Goal: Task Accomplishment & Management: Manage account settings

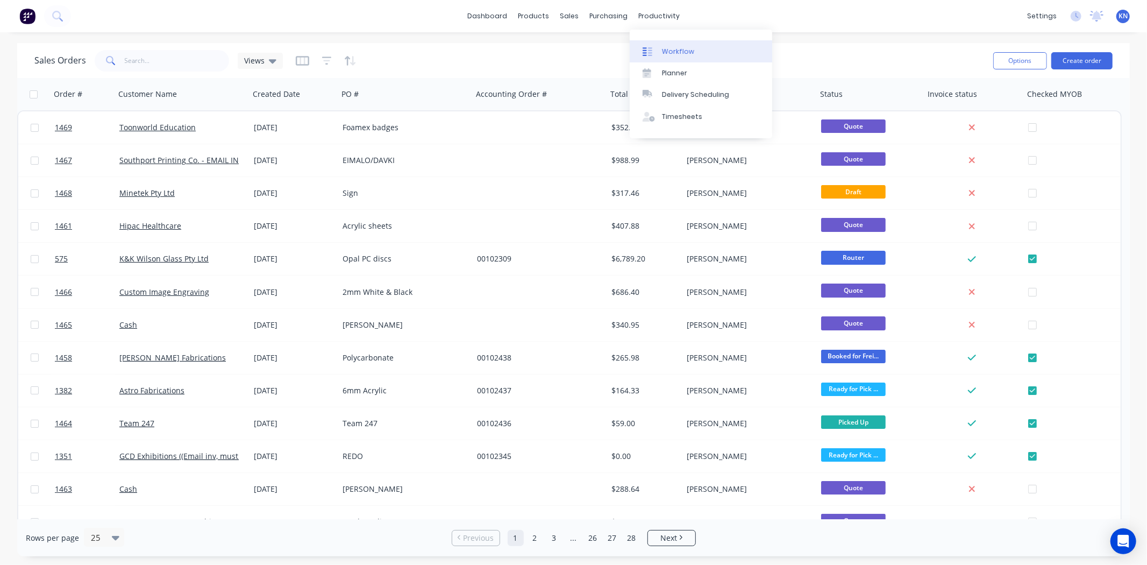
click at [684, 52] on div "Workflow" at bounding box center [678, 52] width 32 height 10
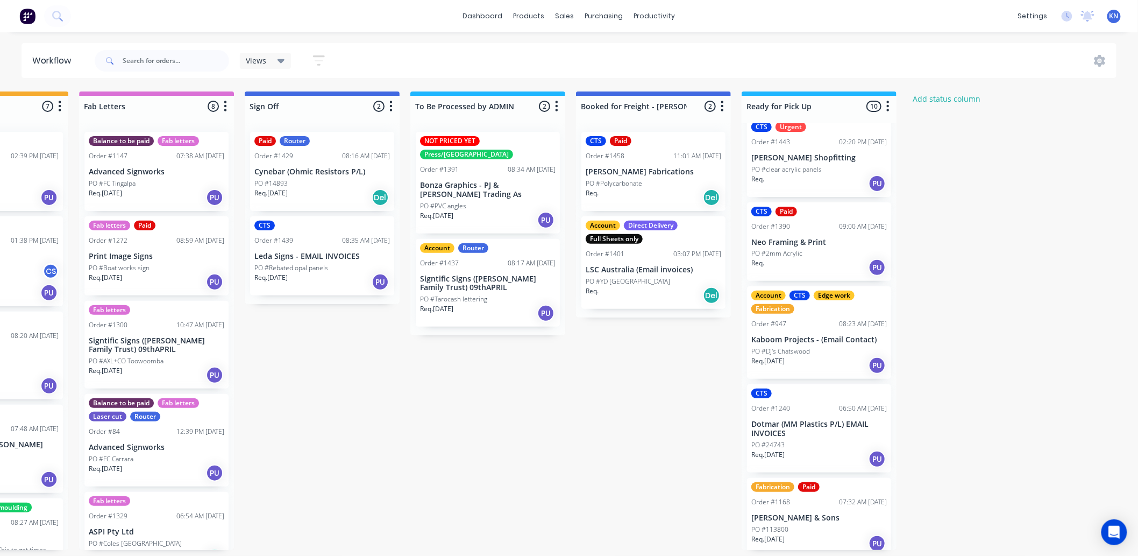
scroll to position [119, 0]
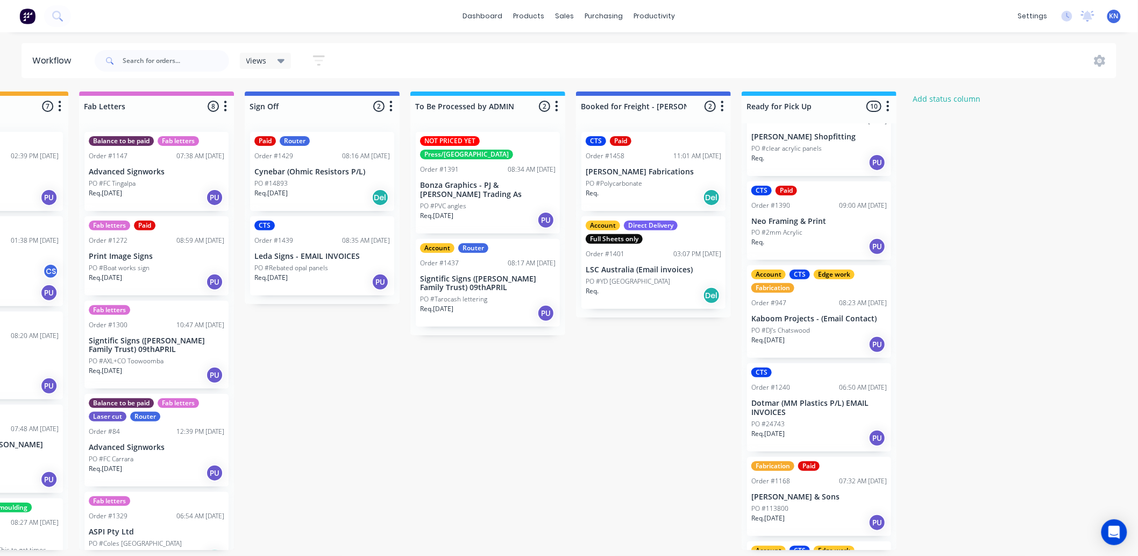
click at [788, 410] on p "Dotmar (MM Plastics P/L) EMAIL INVOICES" at bounding box center [819, 408] width 136 height 18
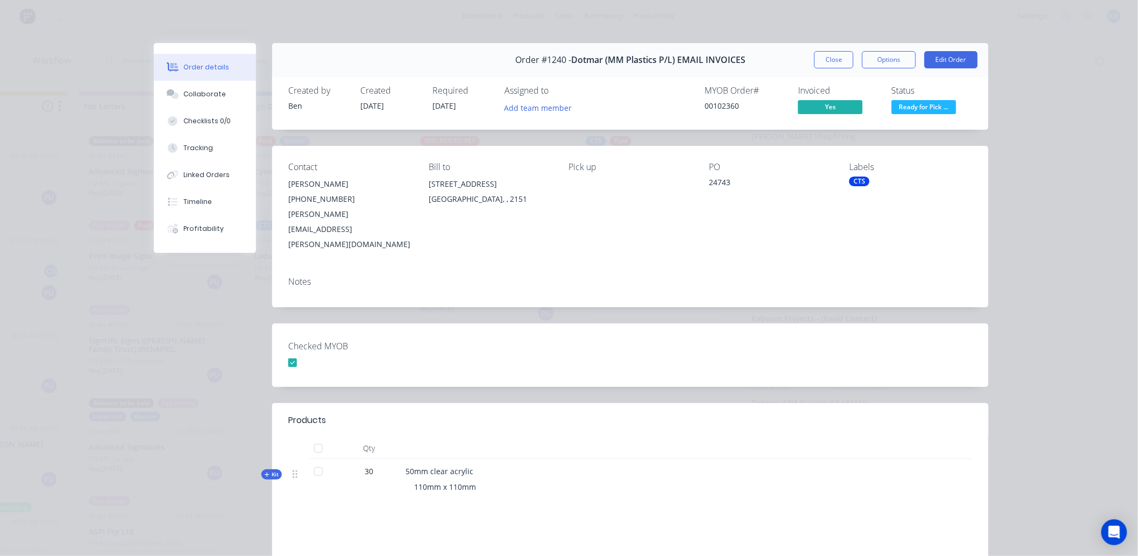
drag, startPoint x: 851, startPoint y: 180, endPoint x: 782, endPoint y: 255, distance: 102.4
click at [782, 276] on div "Notes" at bounding box center [630, 281] width 684 height 10
click at [862, 179] on div "CTS" at bounding box center [859, 181] width 20 height 10
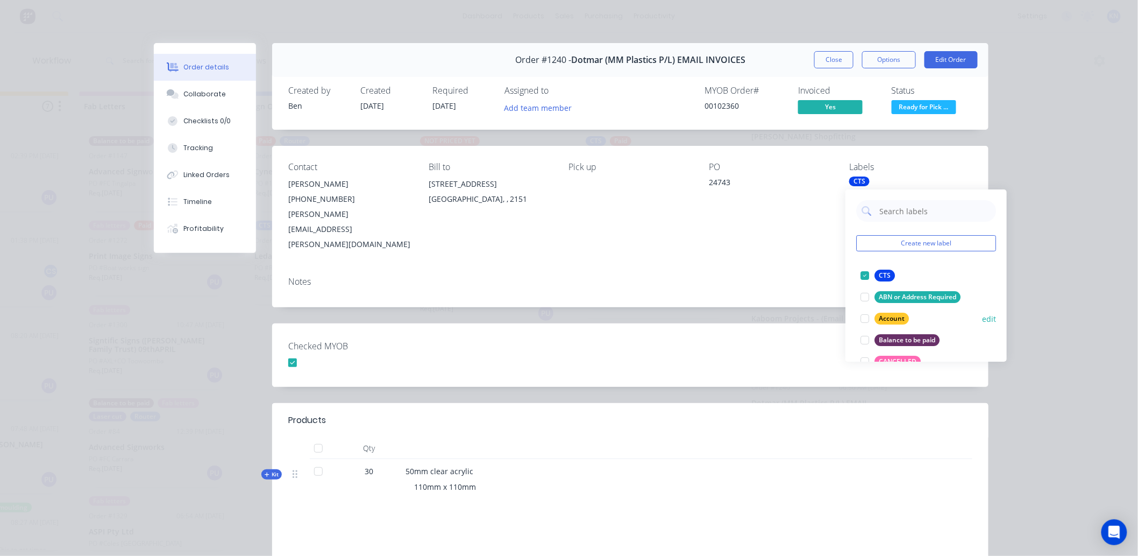
click at [864, 317] on div at bounding box center [865, 319] width 22 height 22
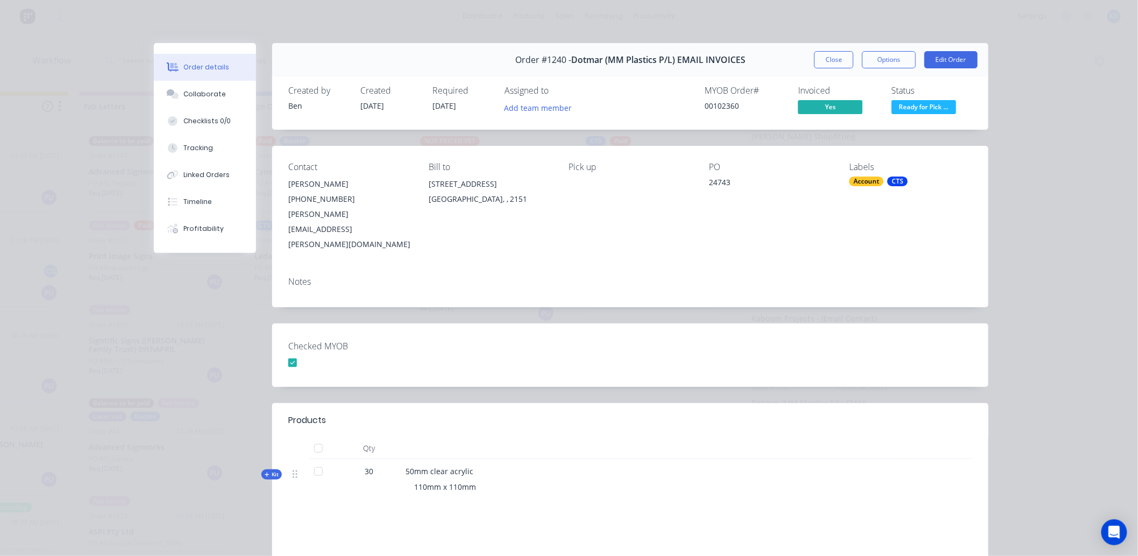
click at [793, 323] on div "Checked MYOB" at bounding box center [630, 354] width 716 height 63
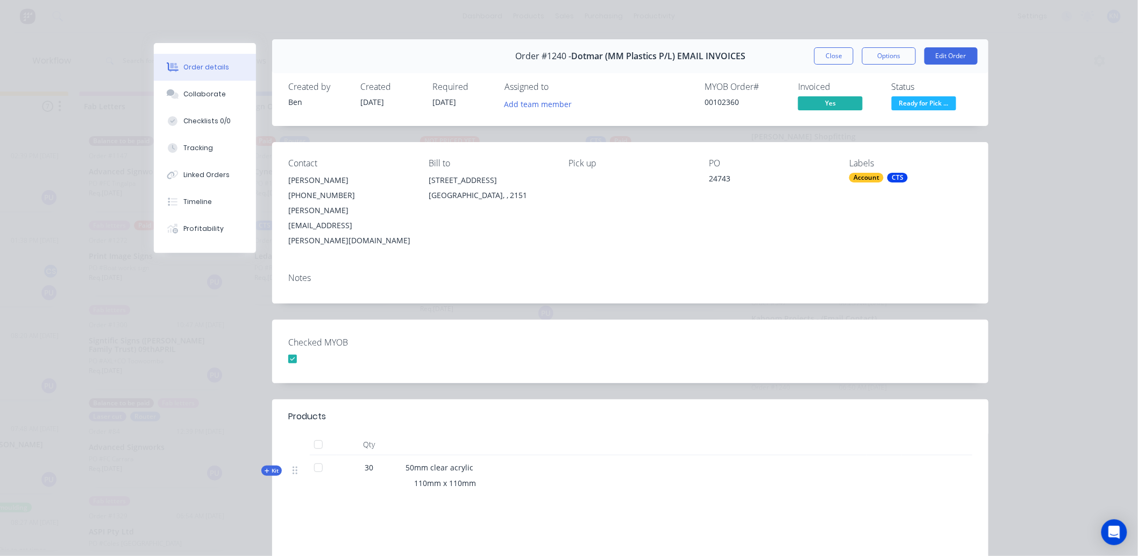
scroll to position [0, 0]
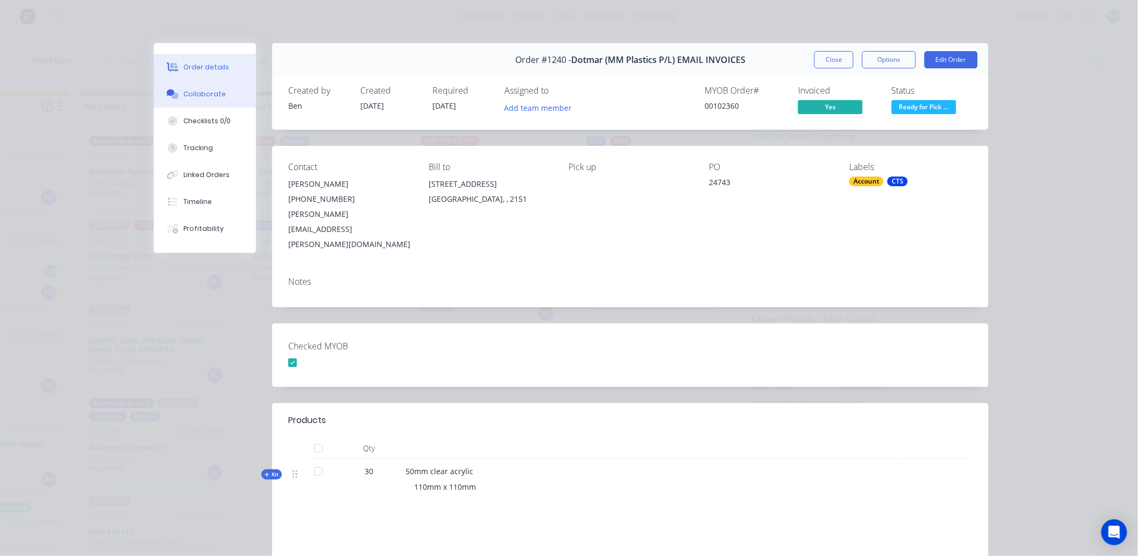
click at [205, 93] on div "Collaborate" at bounding box center [205, 94] width 42 height 10
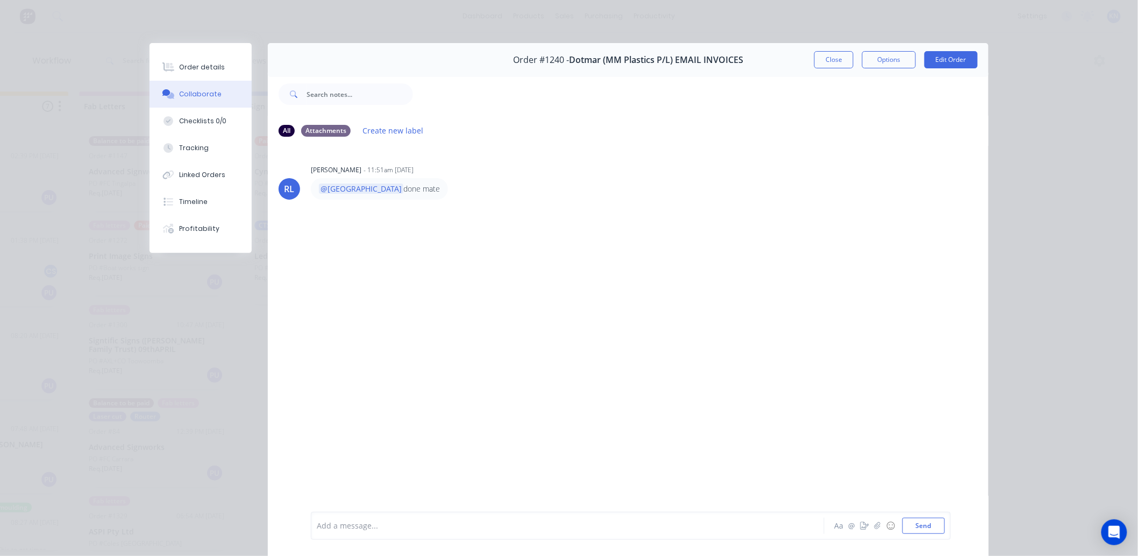
click at [371, 523] on div at bounding box center [552, 525] width 471 height 11
click at [920, 525] on button "Send" at bounding box center [923, 525] width 42 height 16
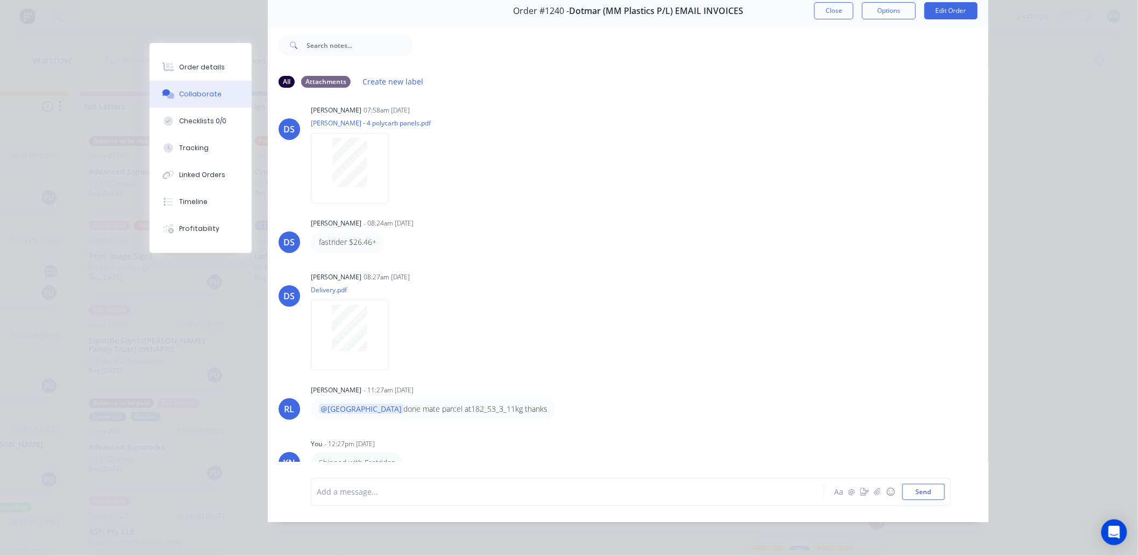
scroll to position [13, 0]
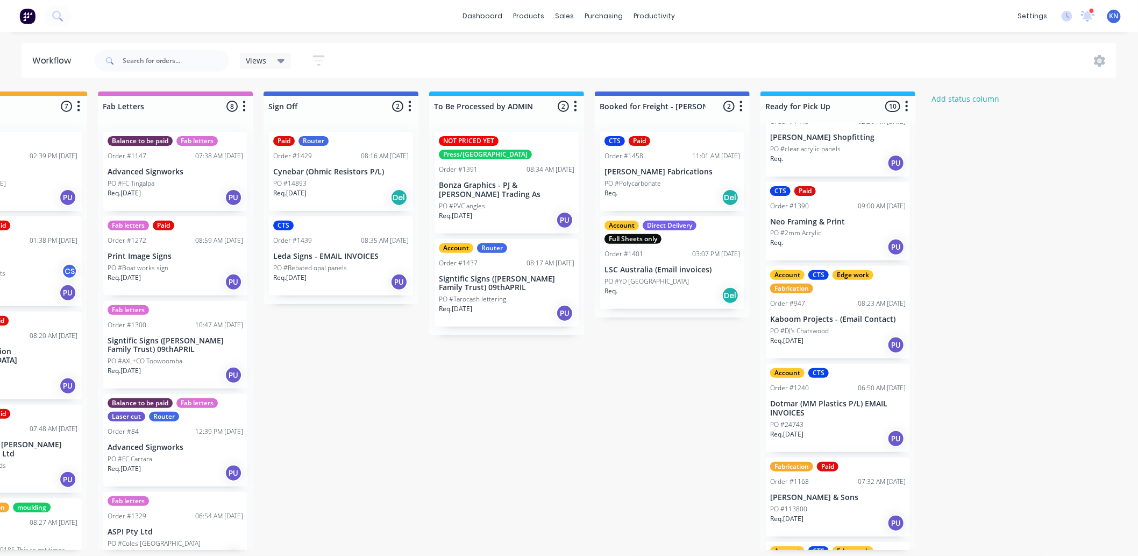
scroll to position [119, 0]
click at [823, 402] on p "Dotmar (MM Plastics P/L) EMAIL INVOICES" at bounding box center [838, 408] width 136 height 18
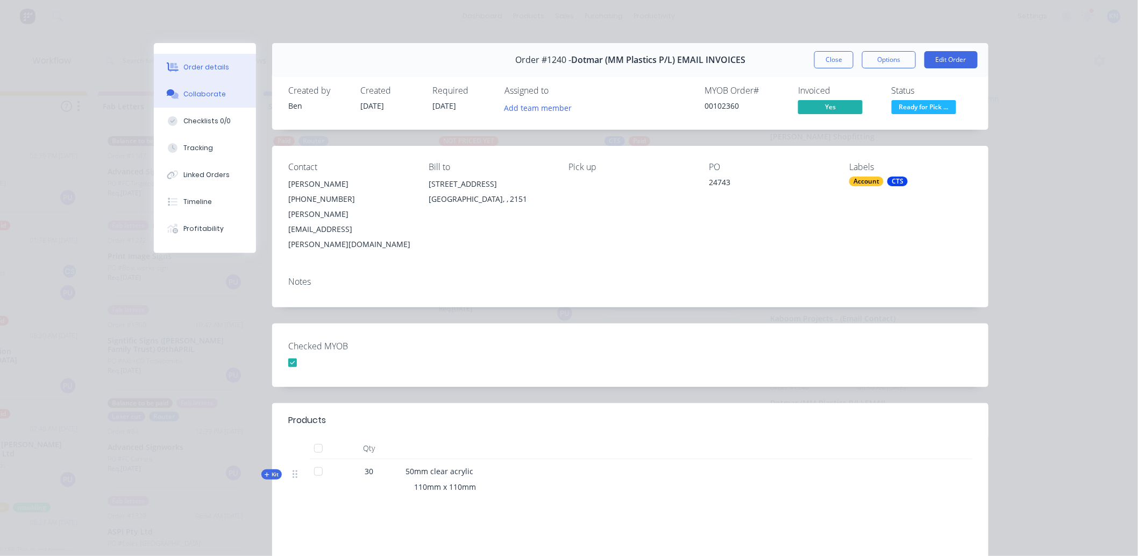
click at [194, 91] on div "Collaborate" at bounding box center [205, 94] width 42 height 10
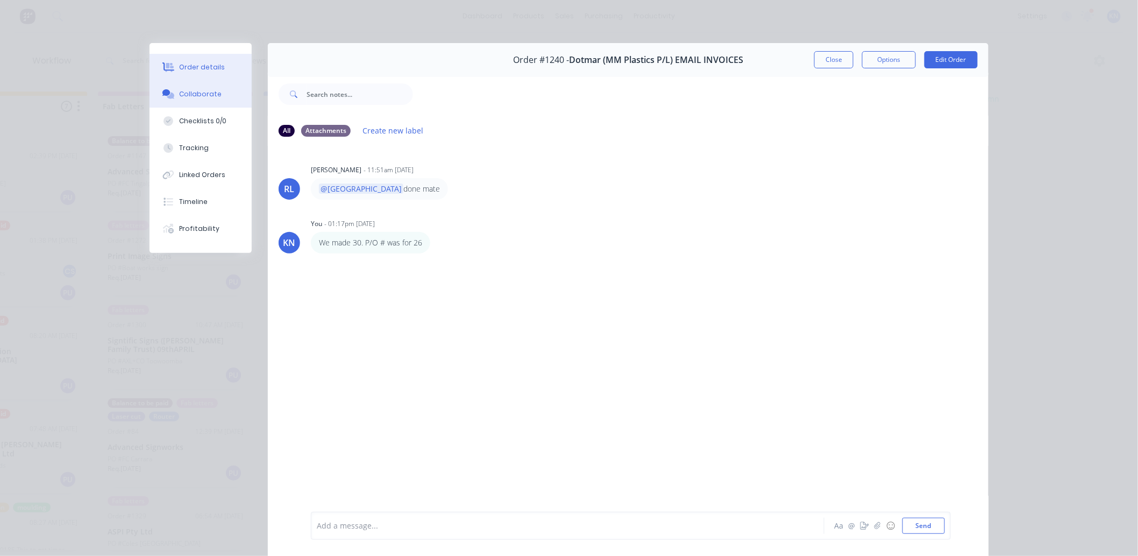
click at [201, 67] on div "Order details" at bounding box center [203, 67] width 46 height 10
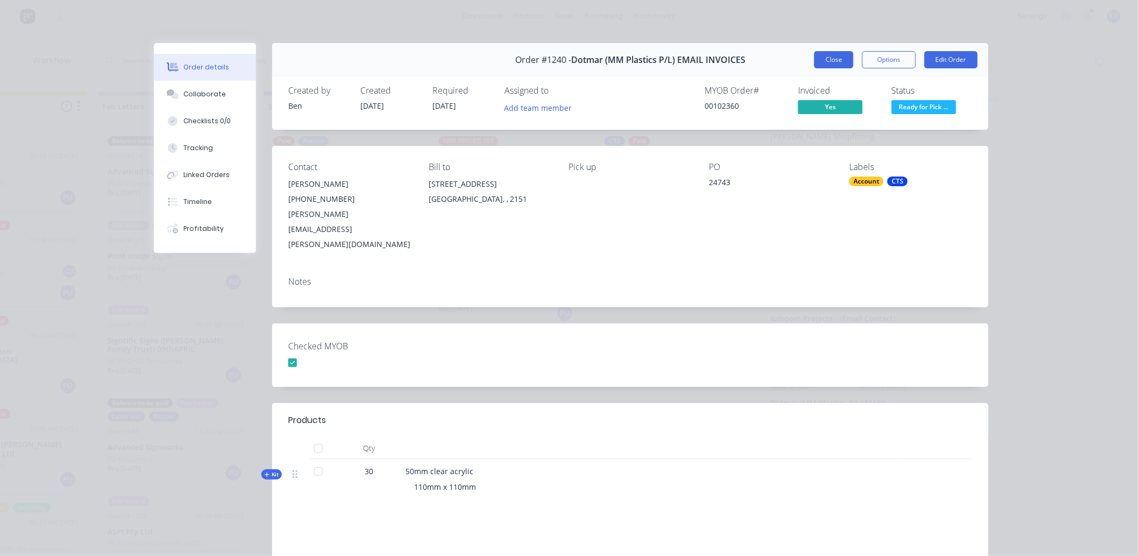
click at [825, 58] on button "Close" at bounding box center [833, 59] width 39 height 17
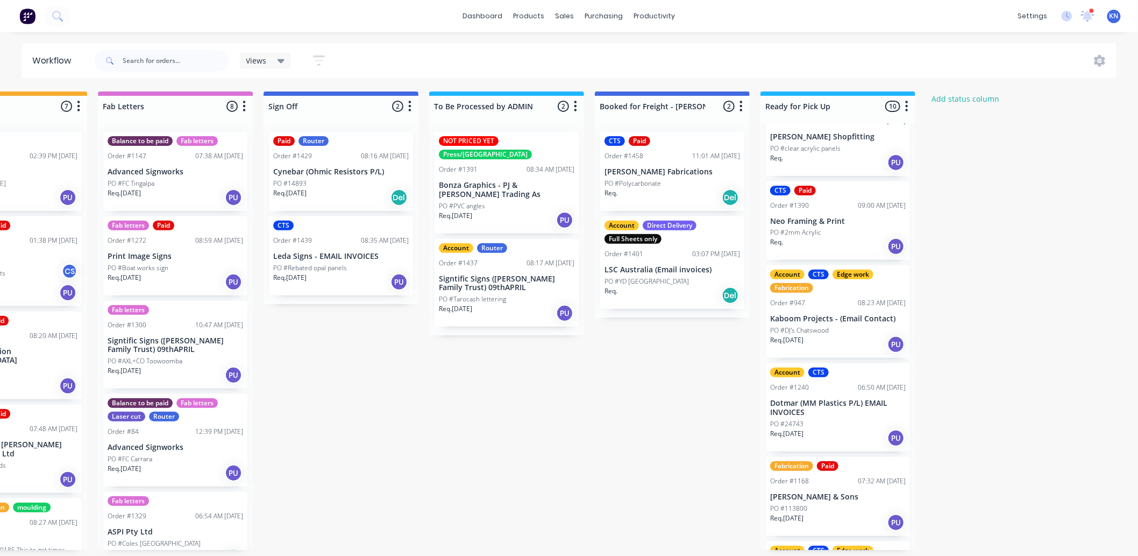
click at [810, 408] on p "Dotmar (MM Plastics P/L) EMAIL INVOICES" at bounding box center [838, 408] width 136 height 18
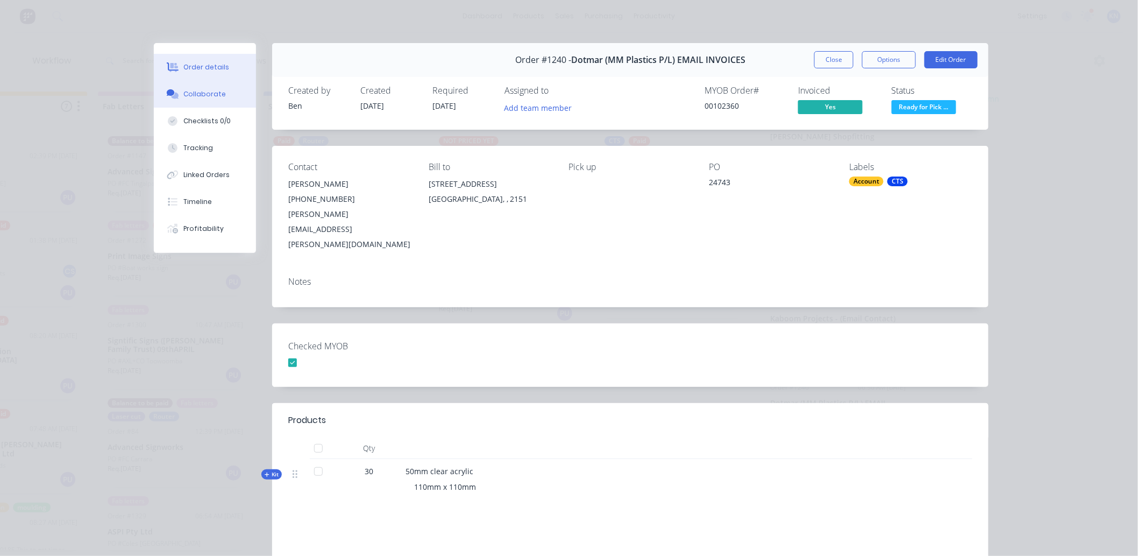
click at [205, 90] on div "Collaborate" at bounding box center [205, 94] width 42 height 10
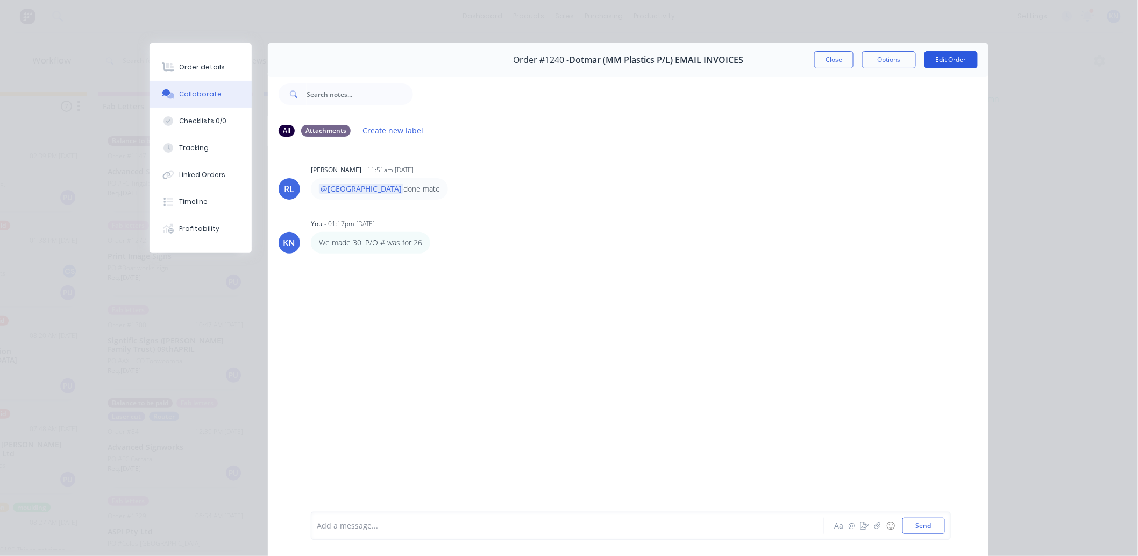
click at [943, 56] on button "Edit Order" at bounding box center [950, 59] width 53 height 17
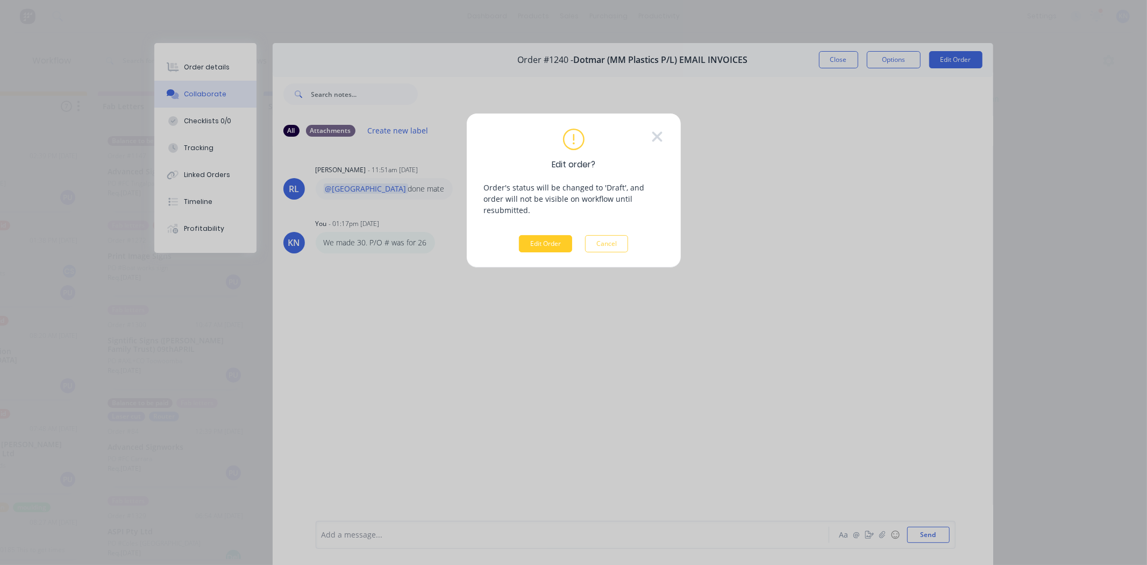
click at [536, 235] on button "Edit Order" at bounding box center [545, 243] width 53 height 17
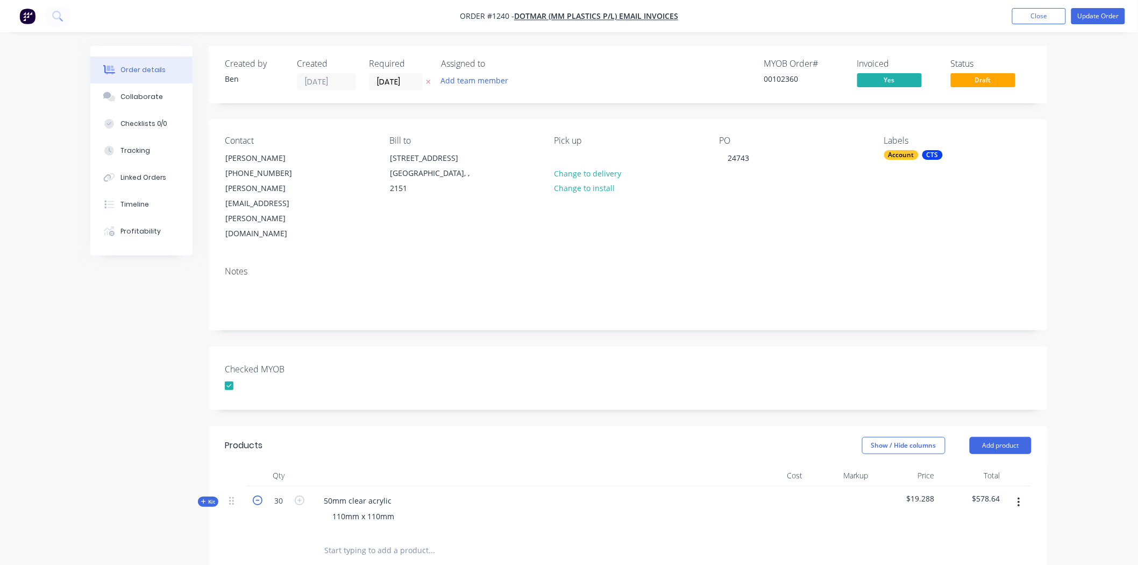
click at [255, 495] on icon "button" at bounding box center [258, 500] width 10 height 10
type input "26"
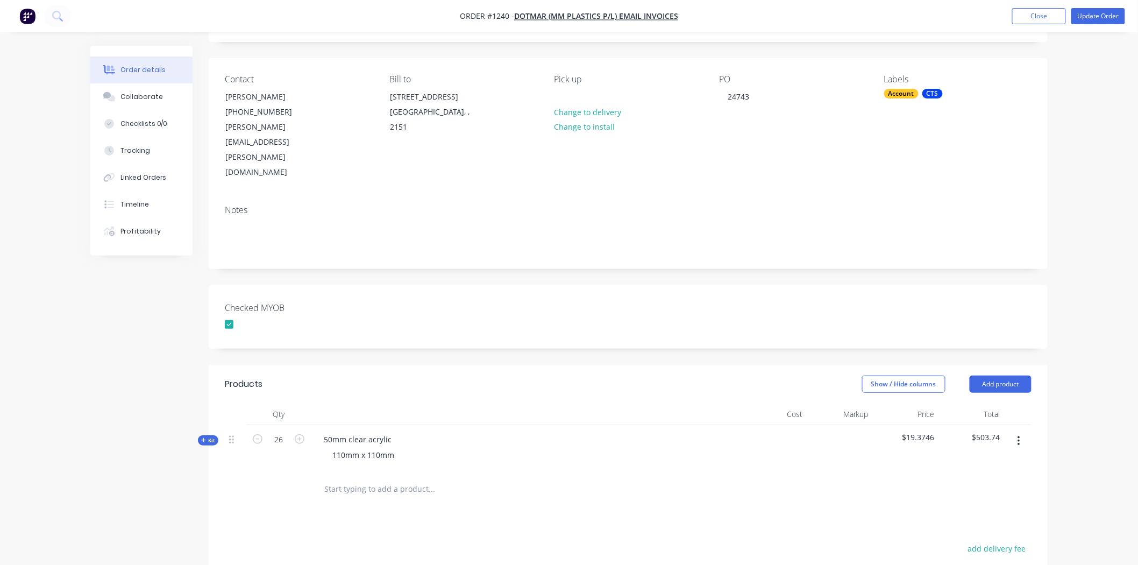
scroll to position [232, 0]
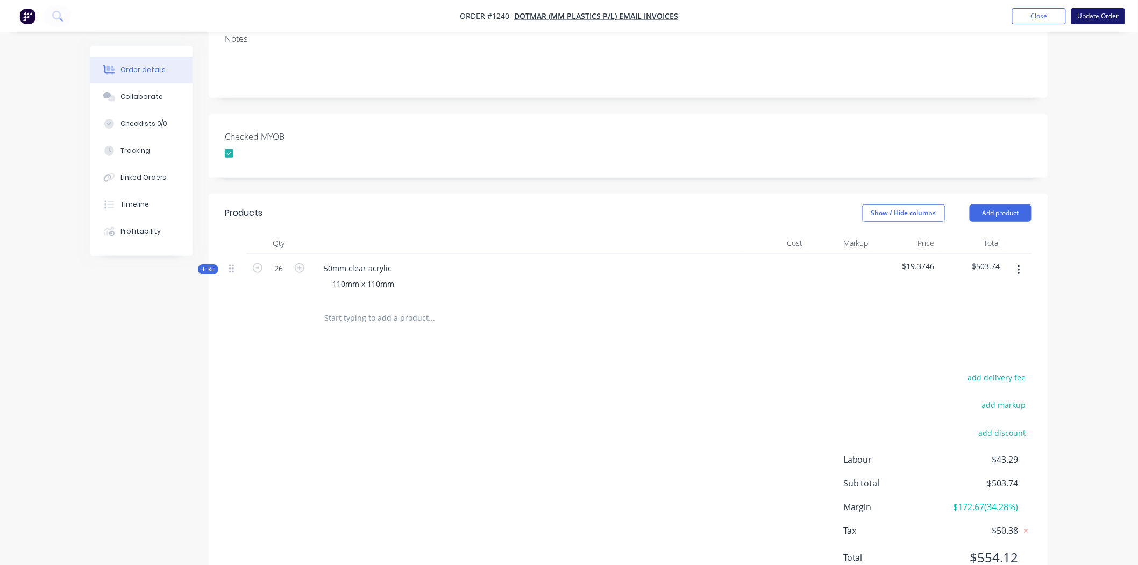
click at [1099, 11] on button "Update Order" at bounding box center [1098, 16] width 54 height 16
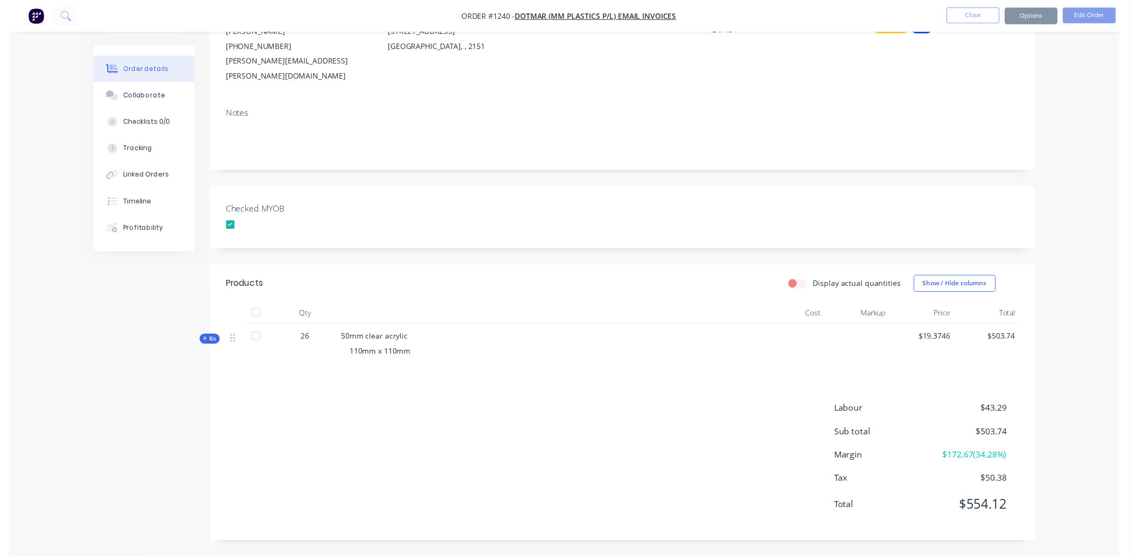
scroll to position [0, 0]
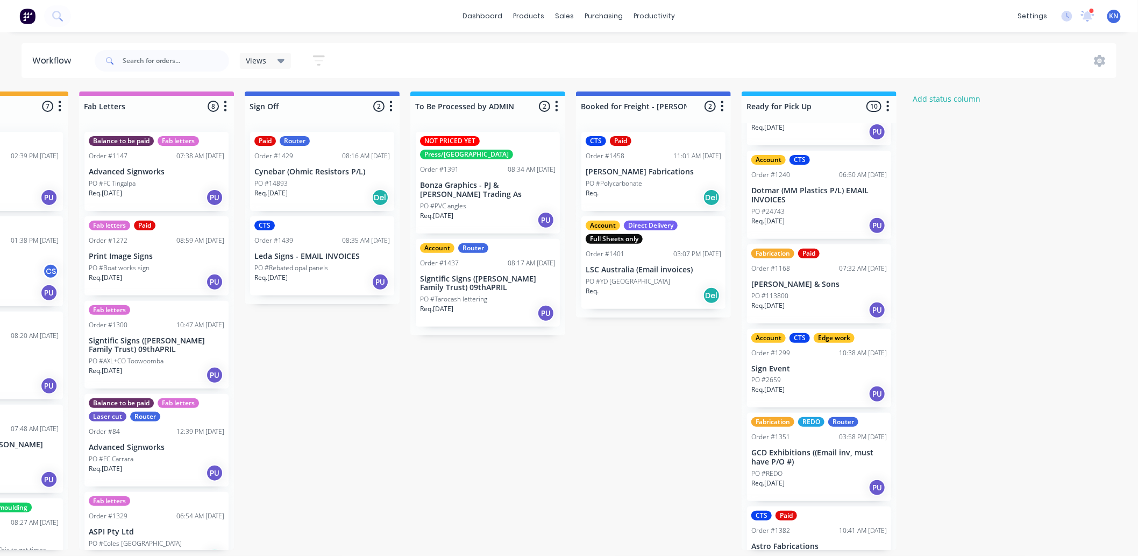
scroll to position [331, 0]
click at [793, 281] on p "[PERSON_NAME] & Sons" at bounding box center [819, 285] width 136 height 9
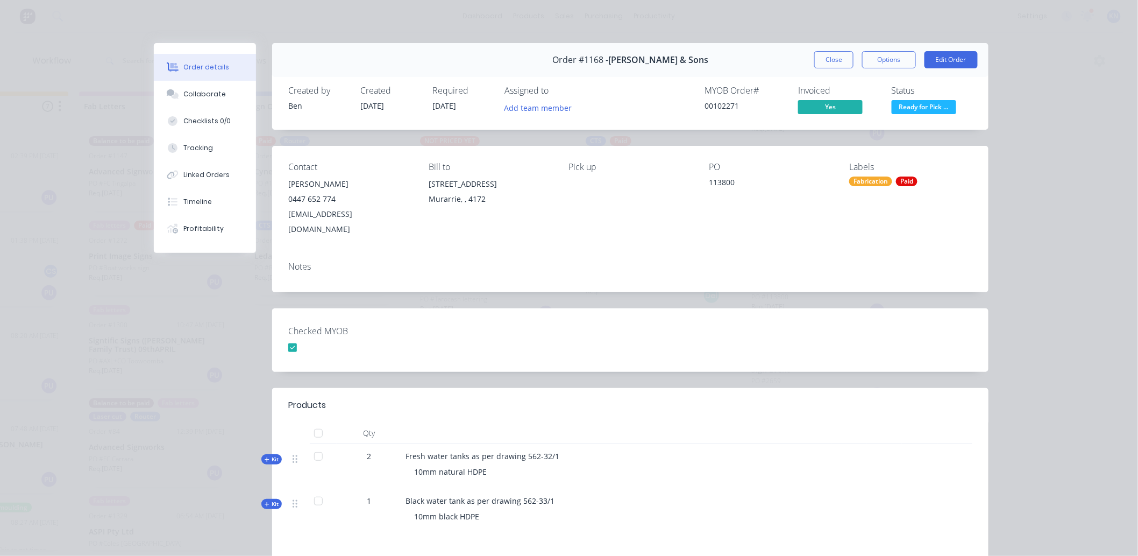
click at [920, 105] on span "Ready for Pick ..." at bounding box center [924, 106] width 65 height 13
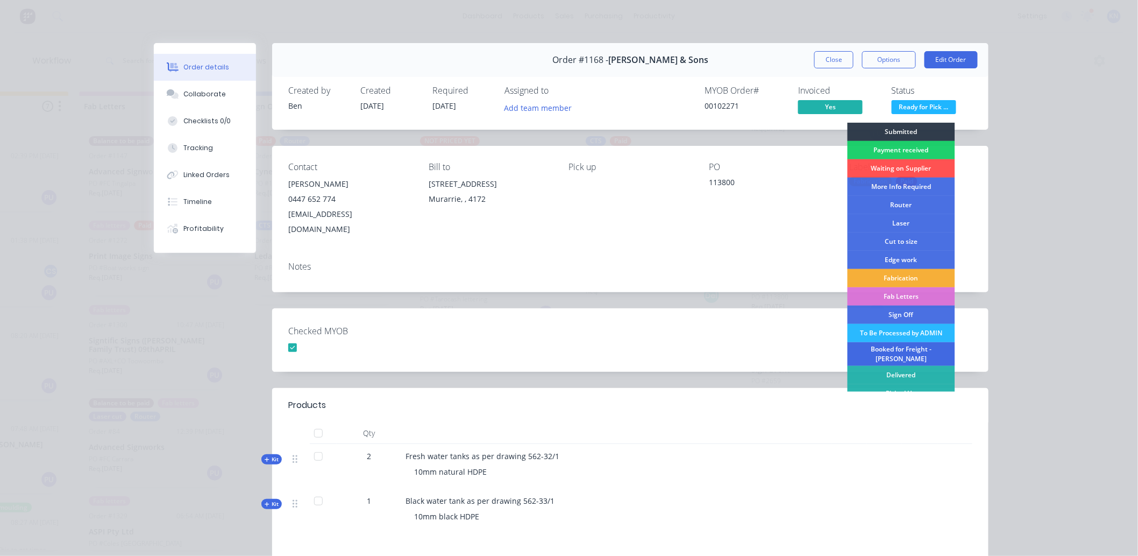
click at [909, 348] on div "Booked for Freight - KIM" at bounding box center [902, 354] width 108 height 24
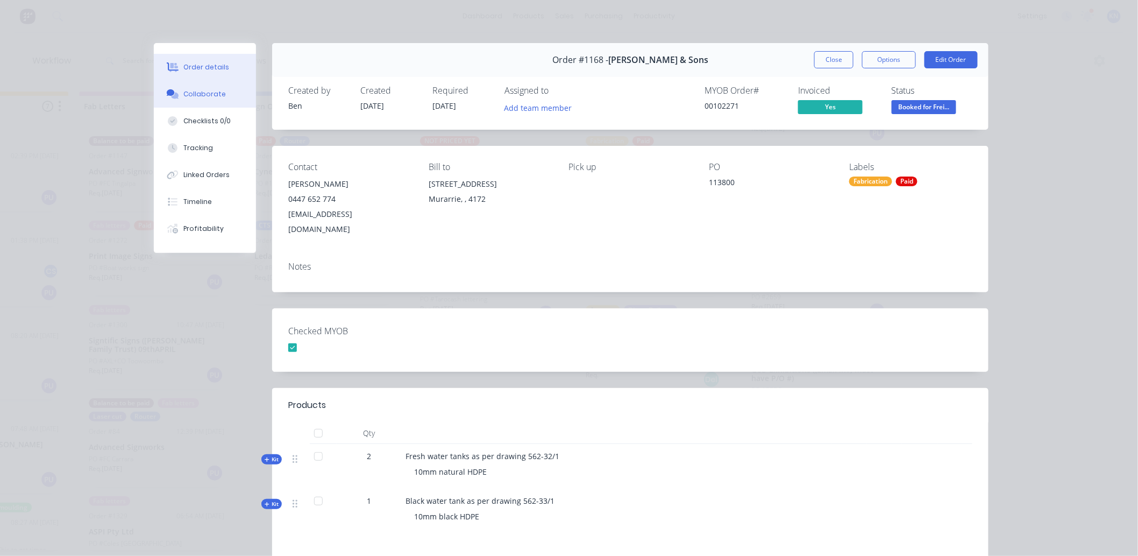
click at [188, 96] on div "Collaborate" at bounding box center [205, 94] width 42 height 10
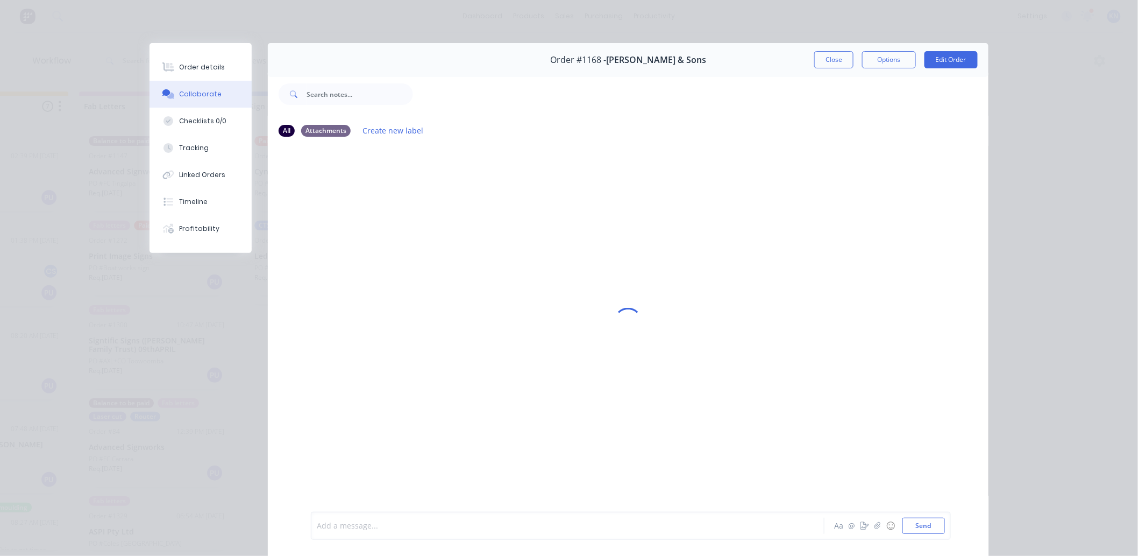
click at [420, 525] on div at bounding box center [552, 525] width 471 height 11
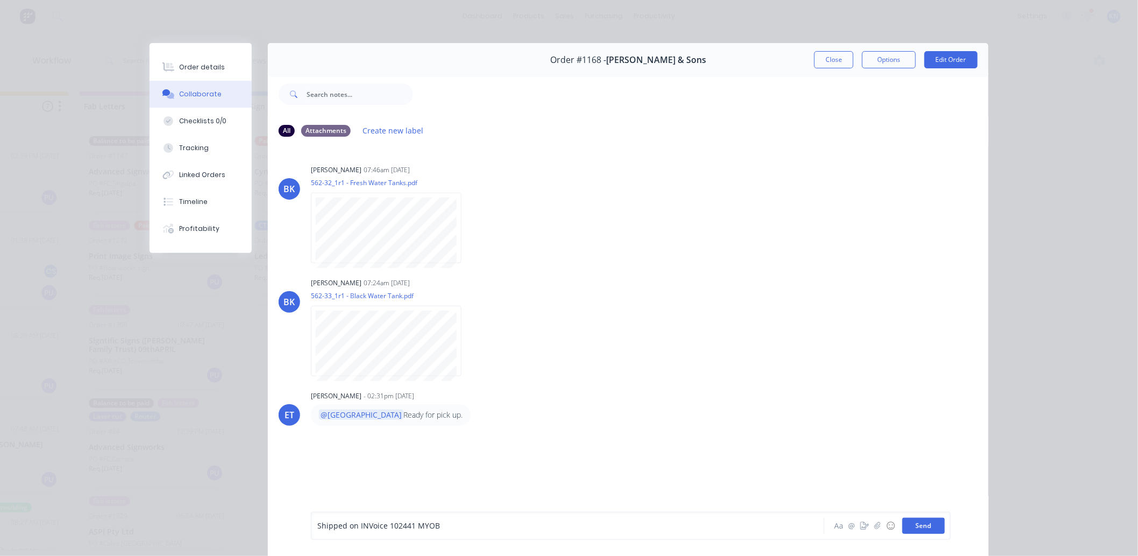
click at [926, 525] on button "Send" at bounding box center [923, 525] width 42 height 16
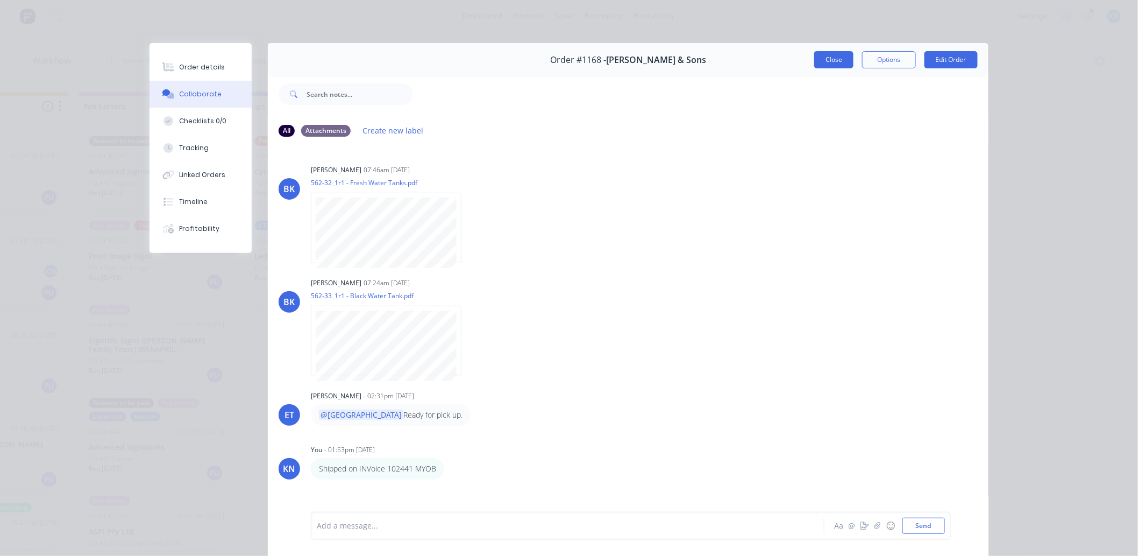
click at [823, 59] on button "Close" at bounding box center [833, 59] width 39 height 17
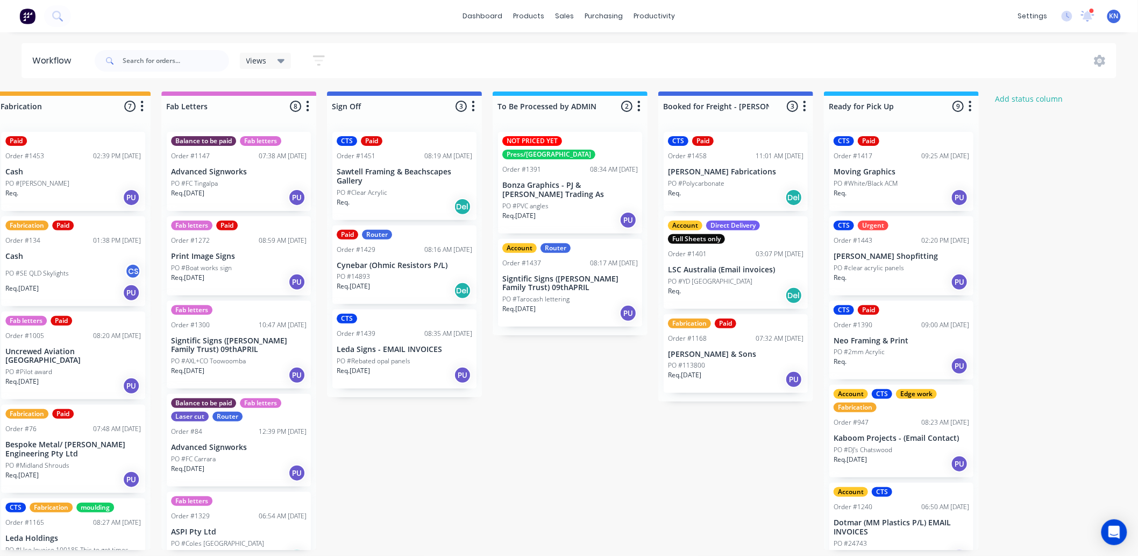
scroll to position [0, 1435]
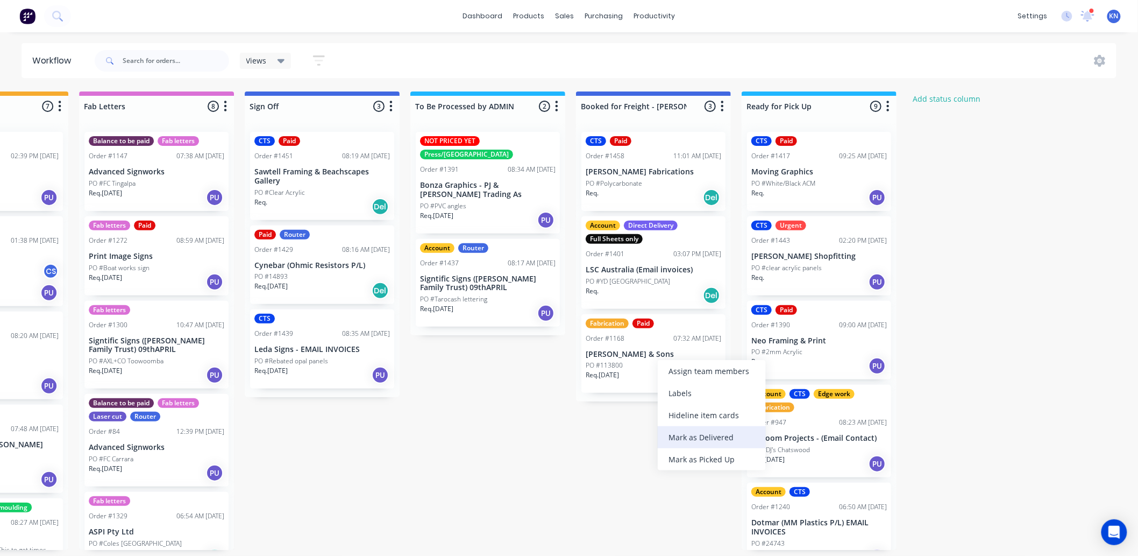
click at [707, 436] on div "Mark as Delivered" at bounding box center [712, 437] width 108 height 22
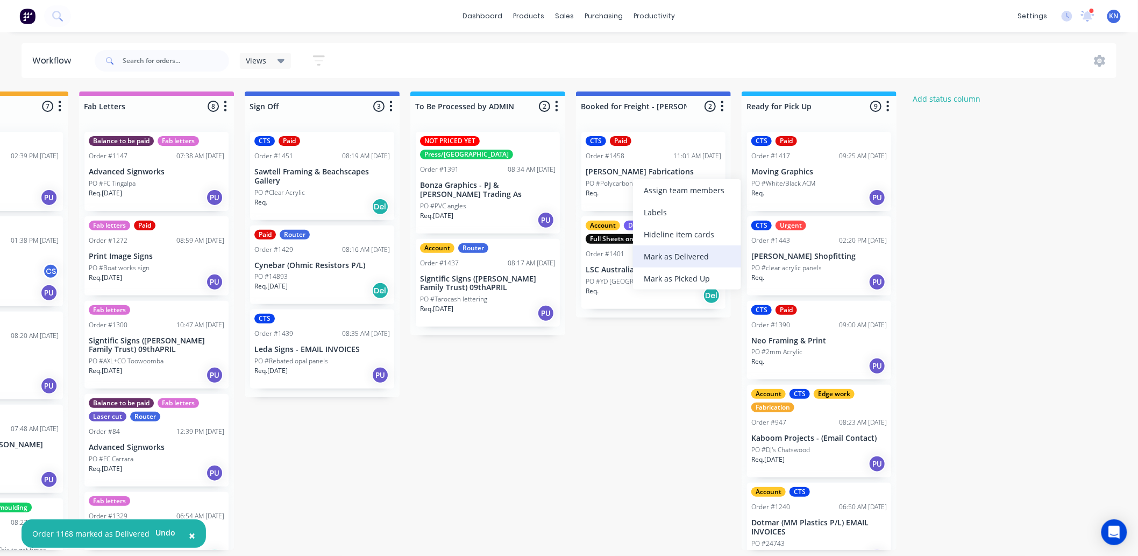
click at [681, 253] on div "Mark as Delivered" at bounding box center [687, 256] width 108 height 22
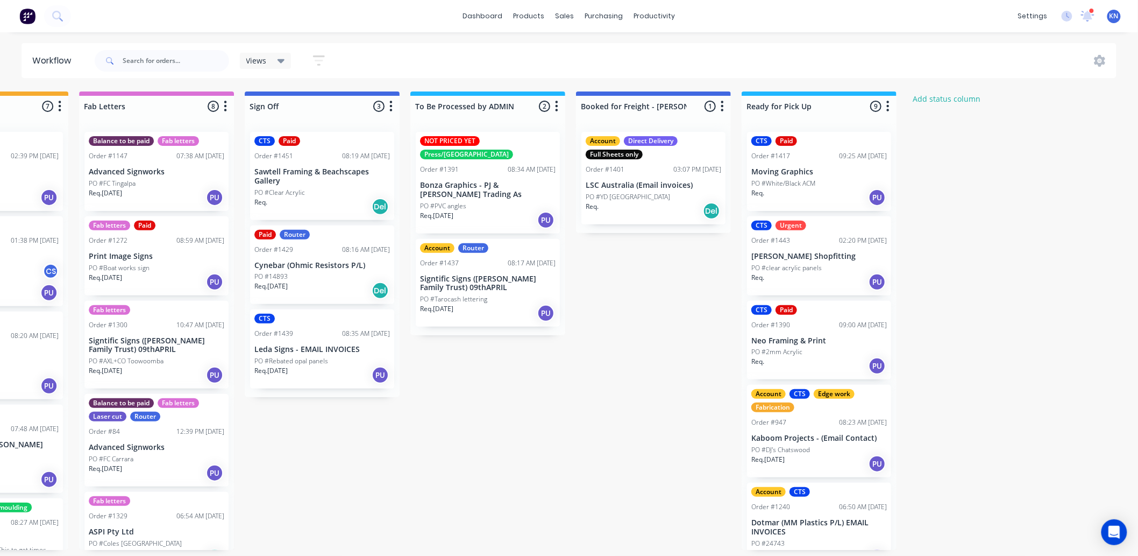
click at [660, 197] on div "PO #YD [GEOGRAPHIC_DATA]" at bounding box center [654, 197] width 136 height 10
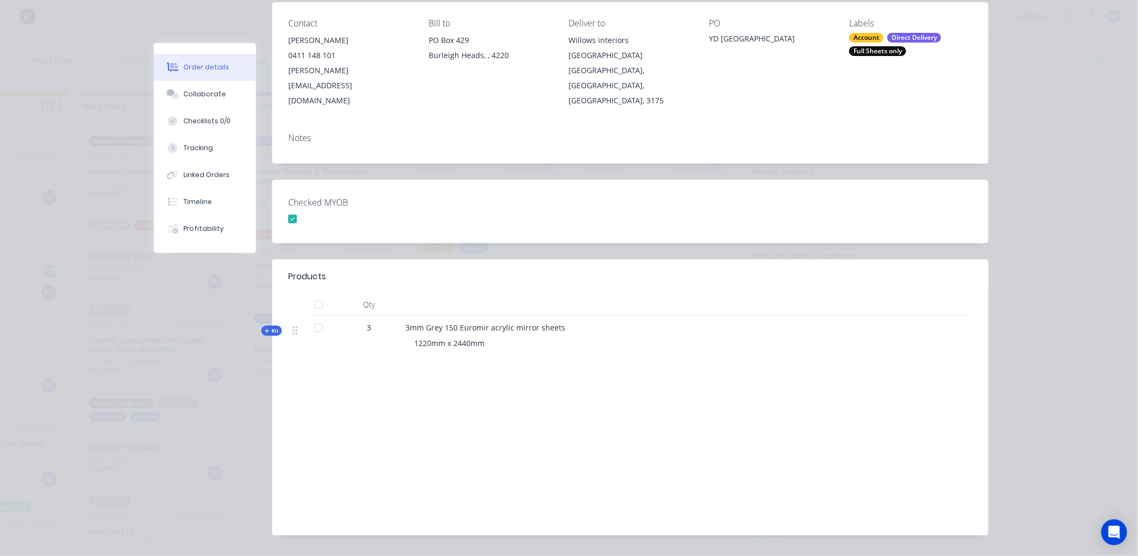
scroll to position [0, 0]
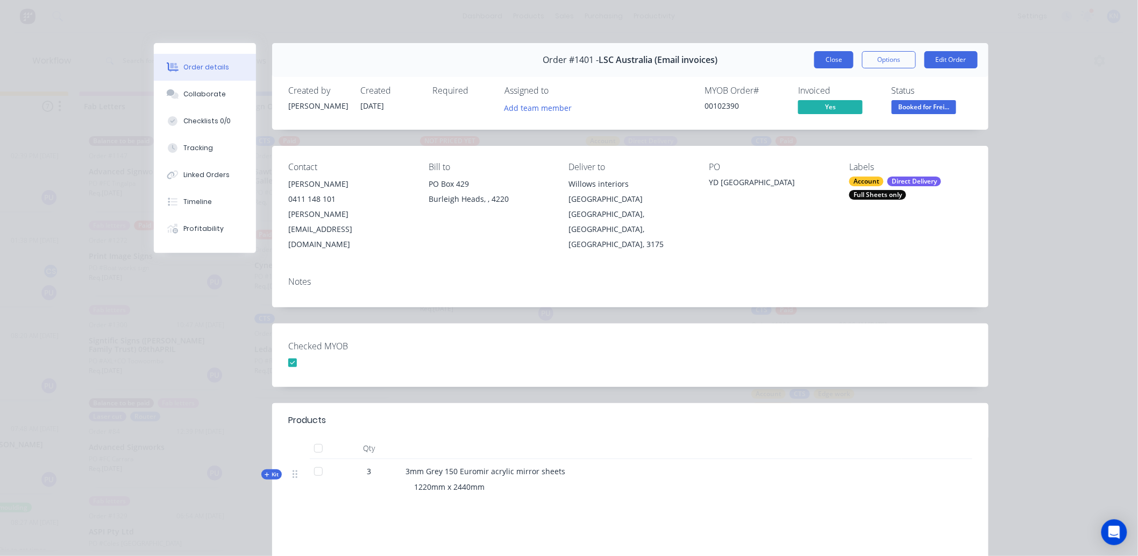
click at [829, 60] on button "Close" at bounding box center [833, 59] width 39 height 17
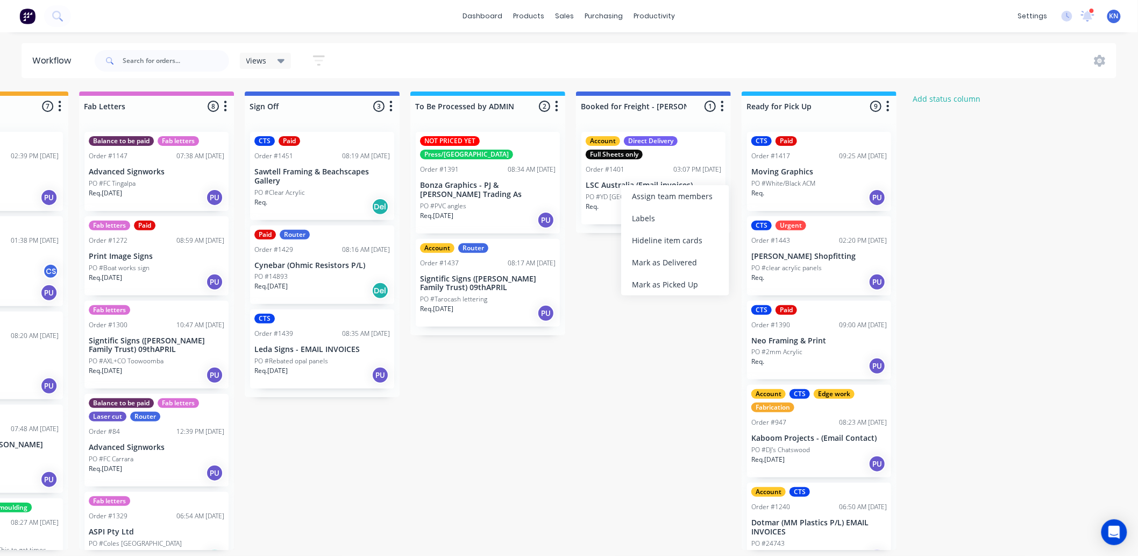
drag, startPoint x: 653, startPoint y: 372, endPoint x: 652, endPoint y: 361, distance: 11.3
click at [631, 200] on div "PO #YD [GEOGRAPHIC_DATA]" at bounding box center [654, 197] width 136 height 10
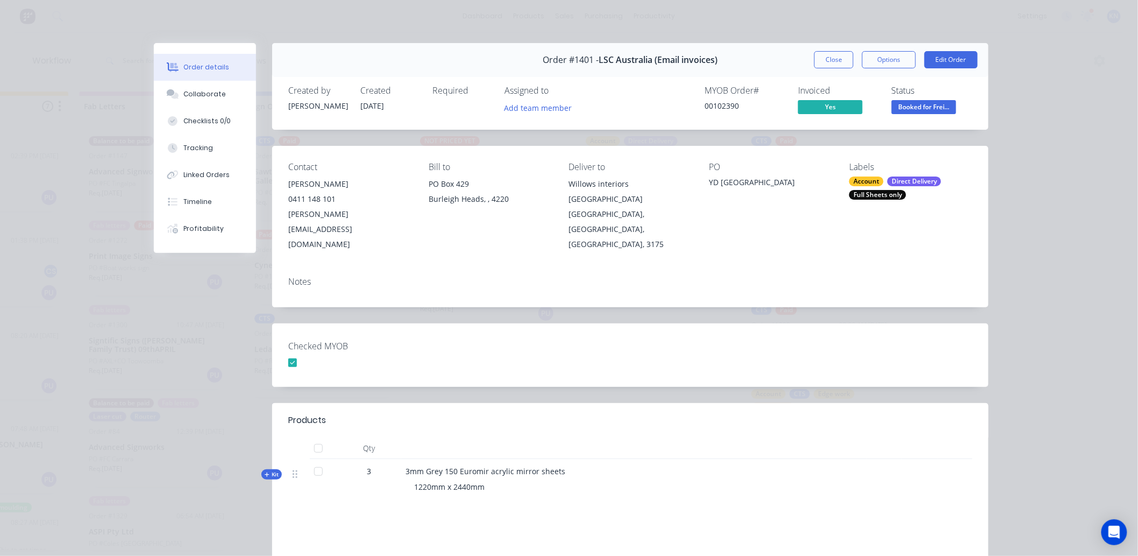
drag, startPoint x: 825, startPoint y: 58, endPoint x: 797, endPoint y: 74, distance: 32.3
click at [825, 58] on button "Close" at bounding box center [833, 59] width 39 height 17
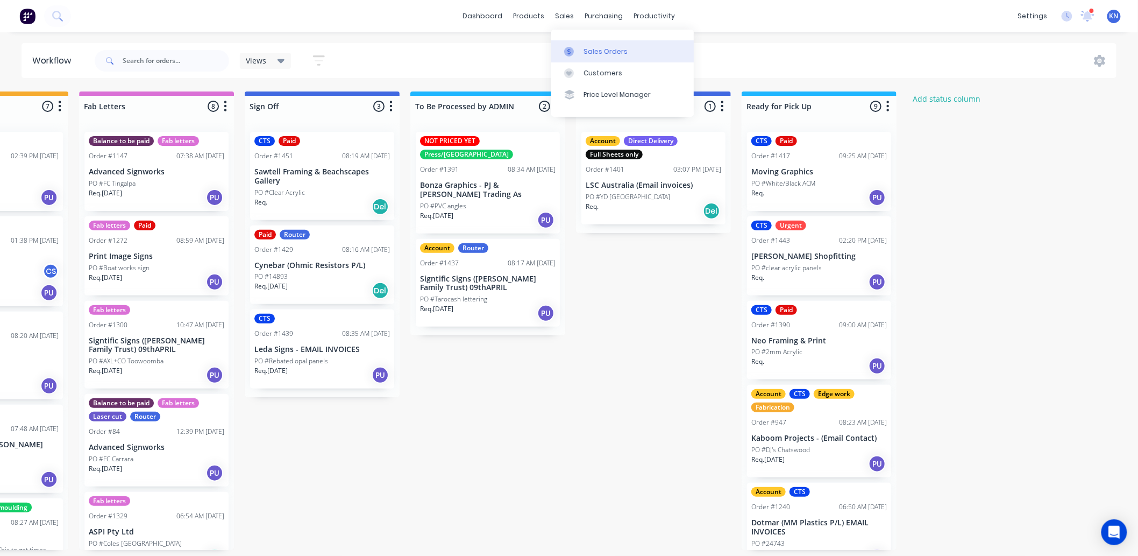
click at [592, 51] on div "Sales Orders" at bounding box center [606, 52] width 44 height 10
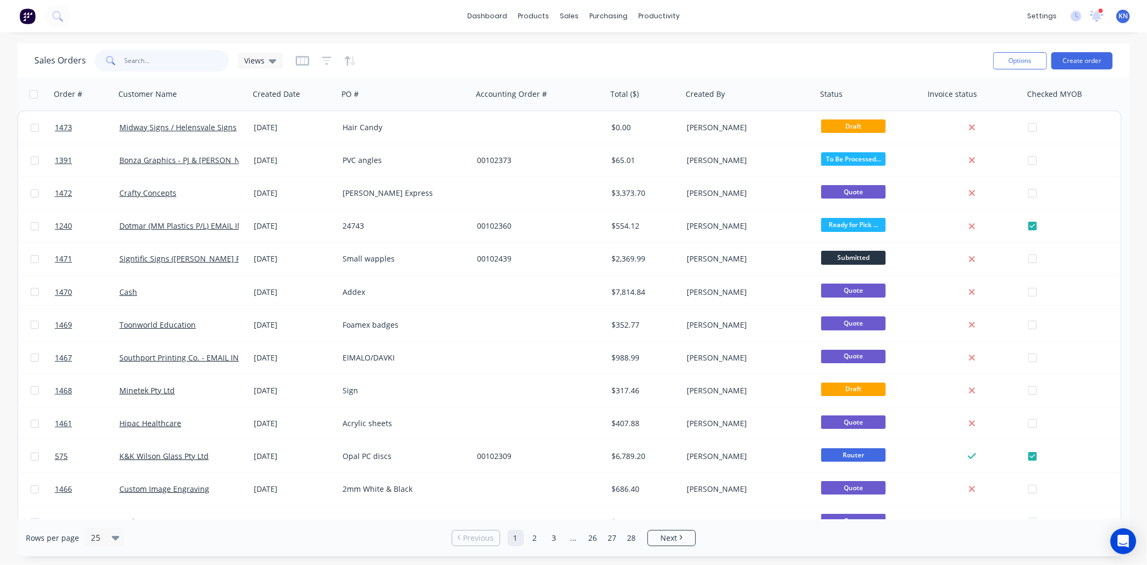
click at [166, 63] on input "text" at bounding box center [177, 61] width 105 height 22
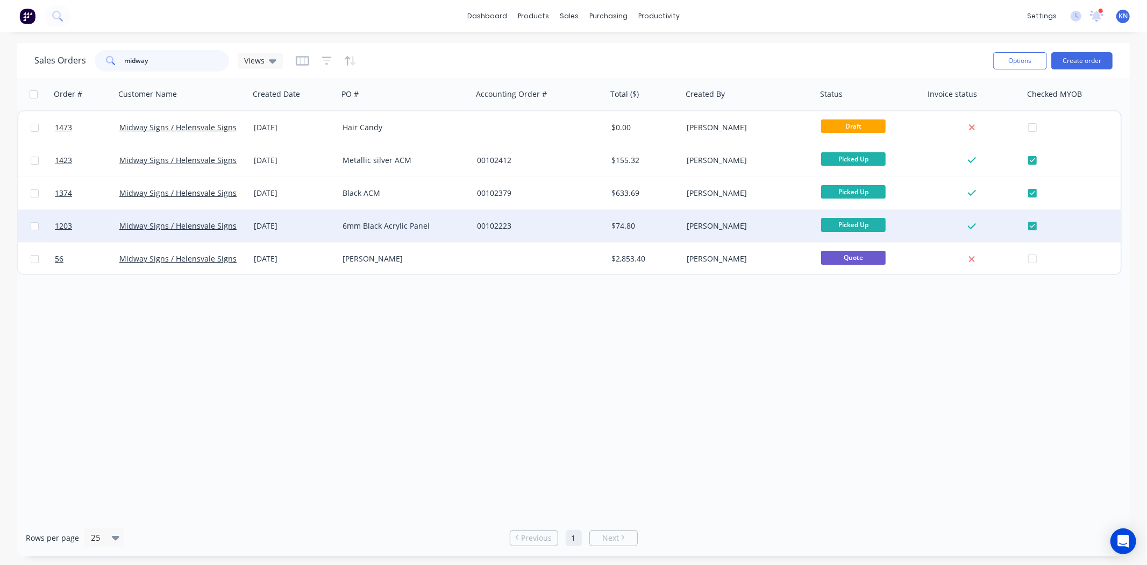
type input "midway"
click at [374, 222] on div "6mm Black Acrylic Panel" at bounding box center [402, 225] width 119 height 11
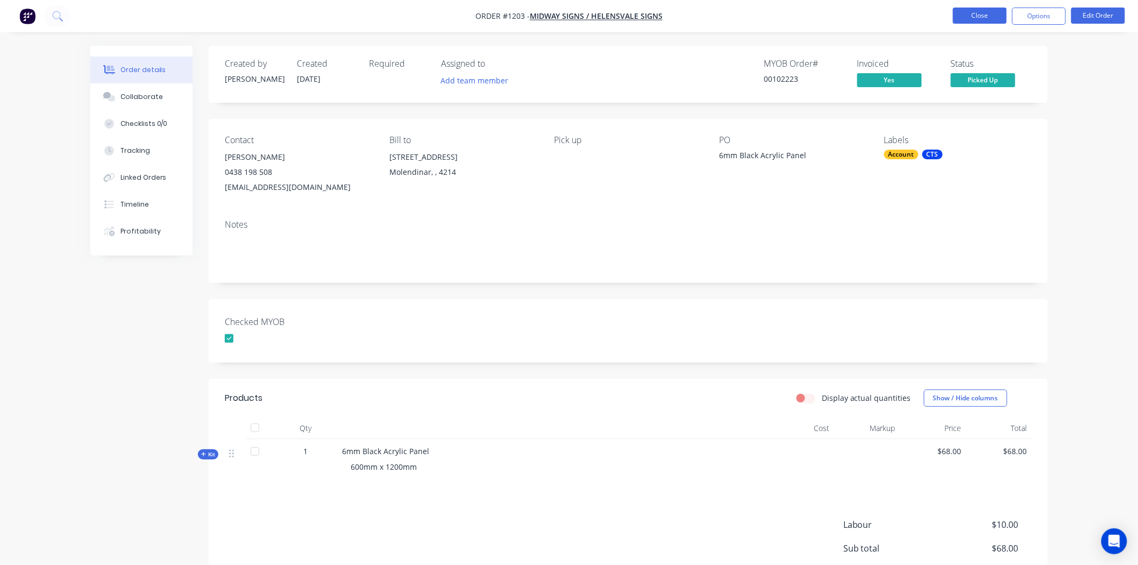
click at [987, 13] on button "Close" at bounding box center [980, 16] width 54 height 16
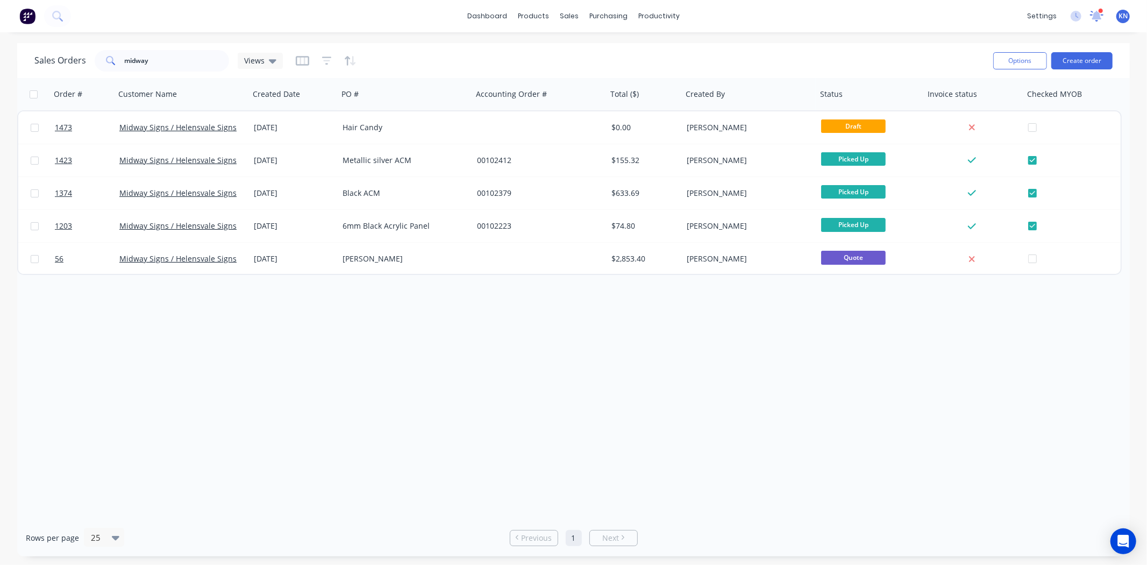
click at [1098, 14] on icon at bounding box center [1097, 14] width 10 height 9
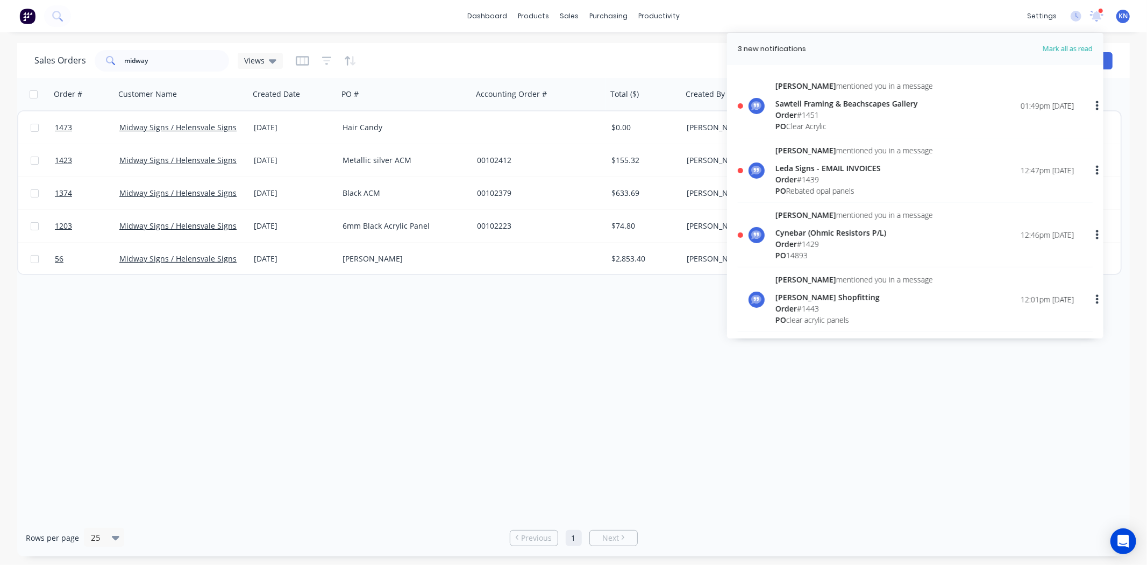
click at [603, 358] on div "Order # Customer Name Created Date PO # Accounting Order # Total ($) Created By…" at bounding box center [573, 298] width 1113 height 441
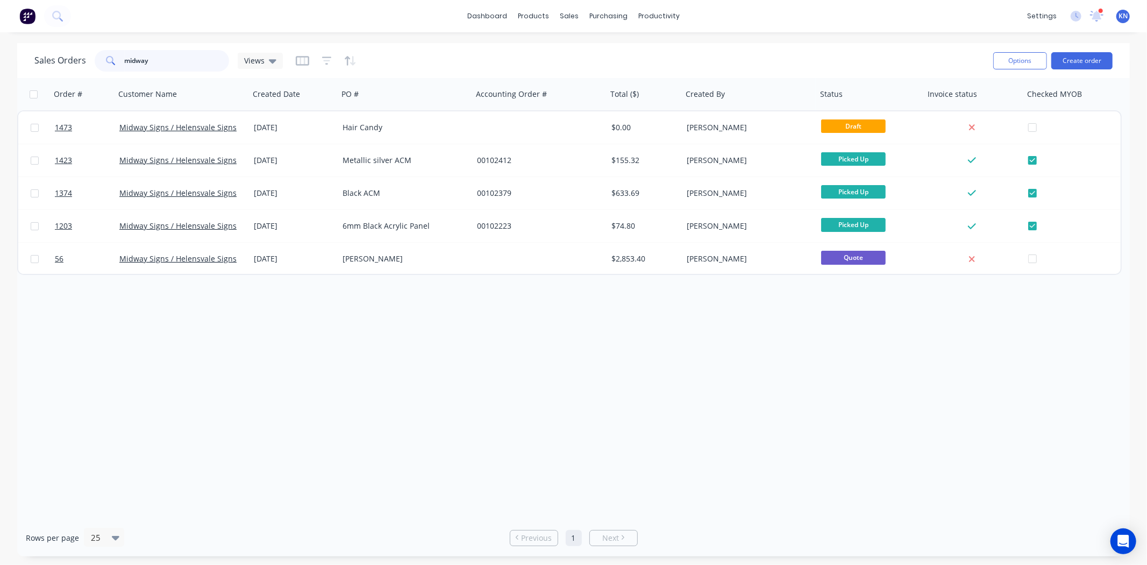
drag, startPoint x: 179, startPoint y: 62, endPoint x: 99, endPoint y: 60, distance: 79.6
click at [99, 60] on div "midway" at bounding box center [162, 61] width 134 height 22
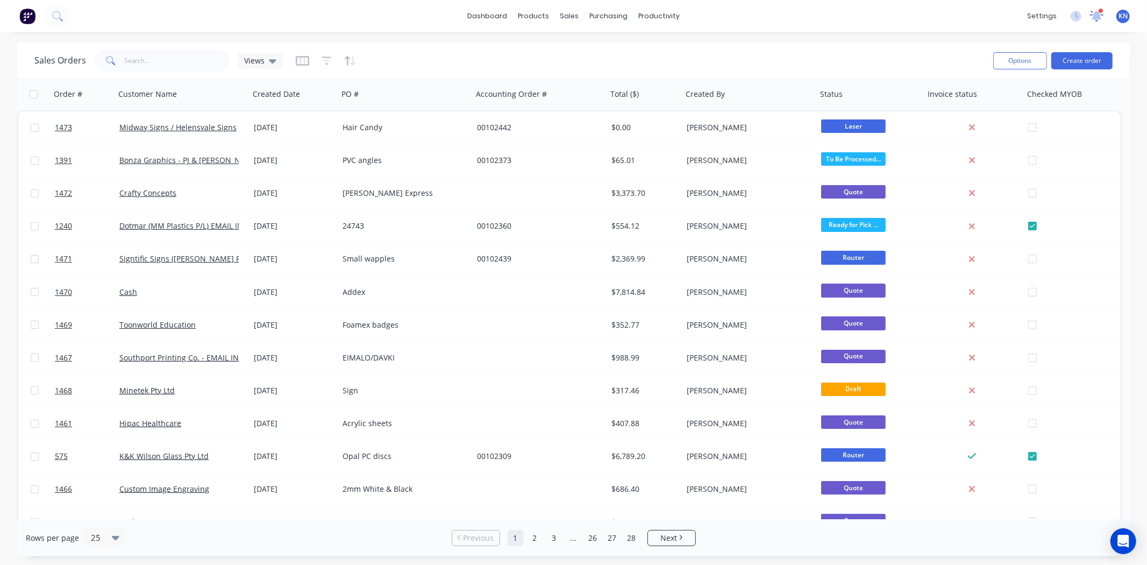
click at [1097, 14] on icon at bounding box center [1097, 15] width 10 height 10
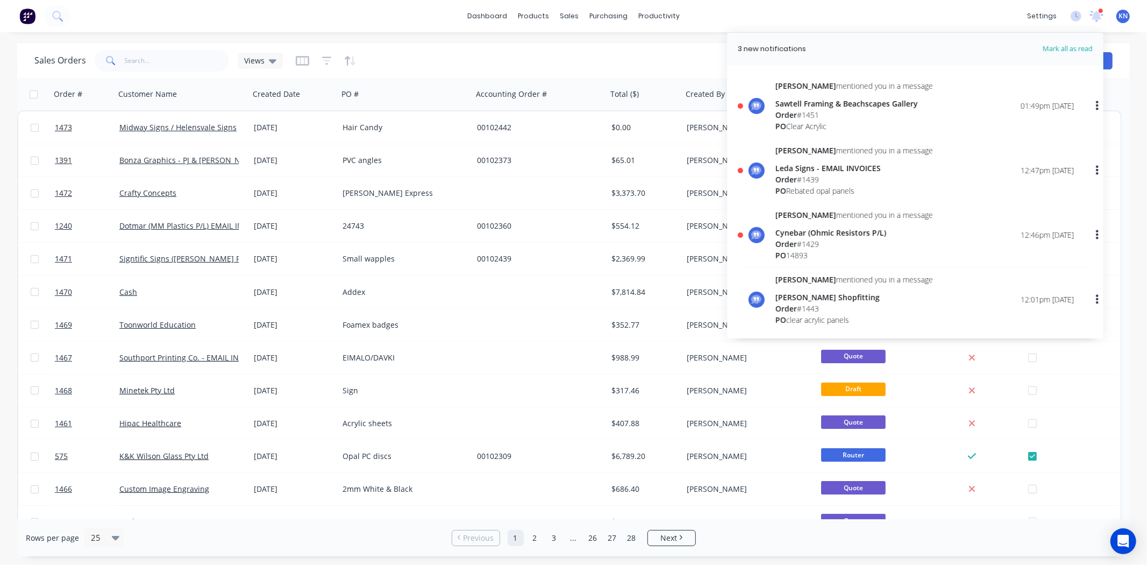
click at [797, 239] on span "Order" at bounding box center [786, 244] width 22 height 10
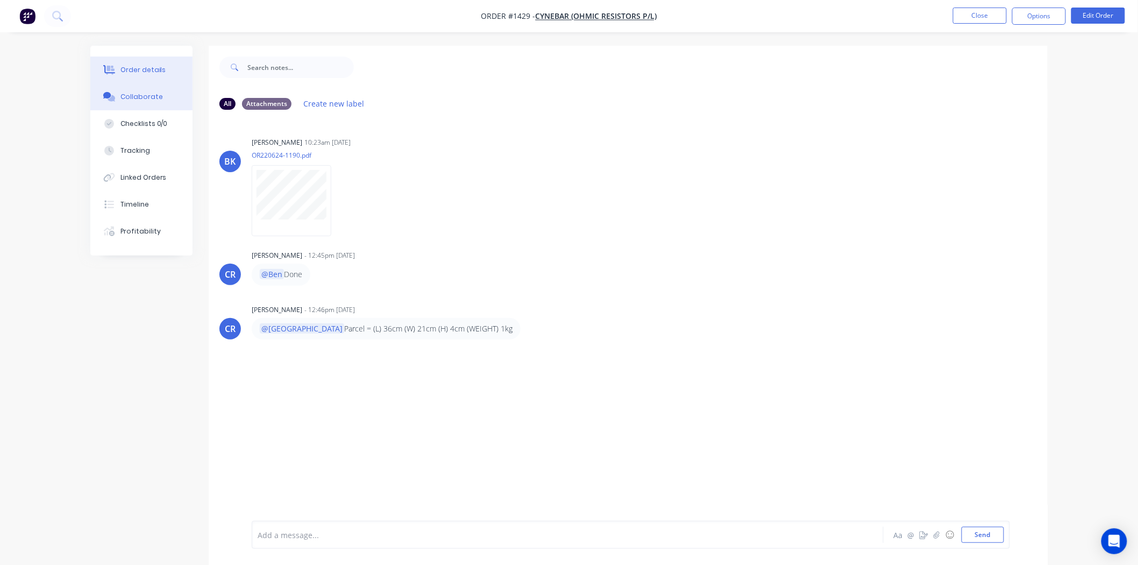
click at [133, 70] on div "Order details" at bounding box center [143, 70] width 46 height 10
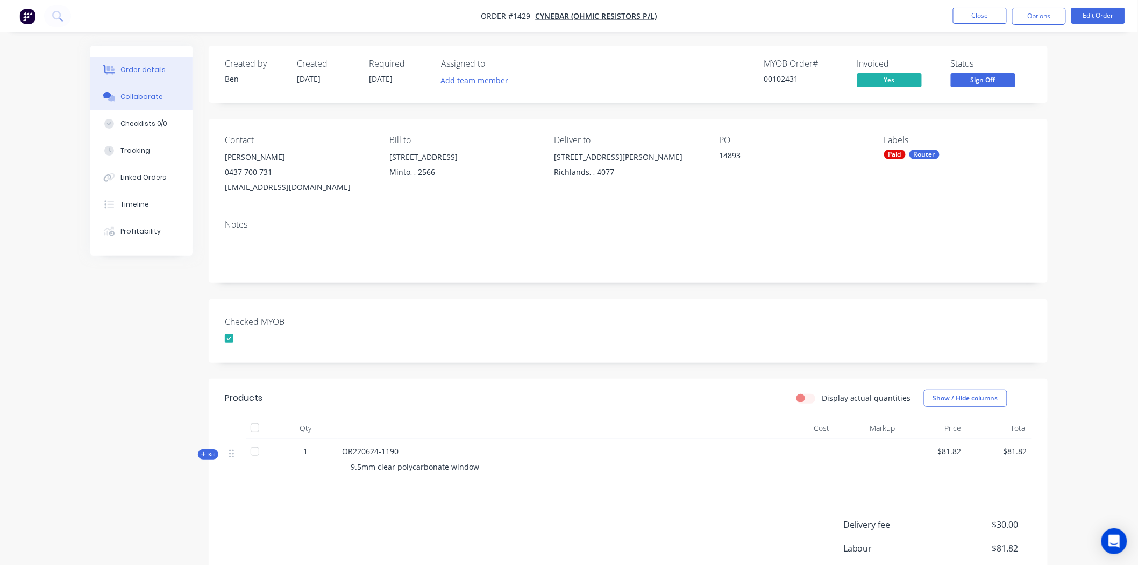
click at [136, 96] on div "Collaborate" at bounding box center [141, 97] width 42 height 10
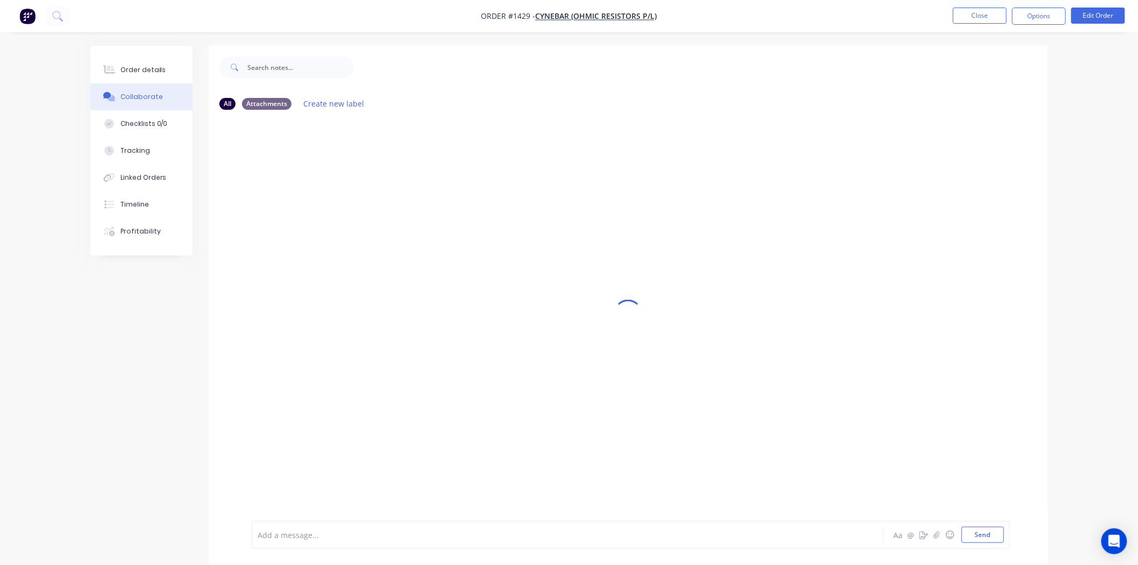
click at [298, 534] on div at bounding box center [537, 534] width 559 height 11
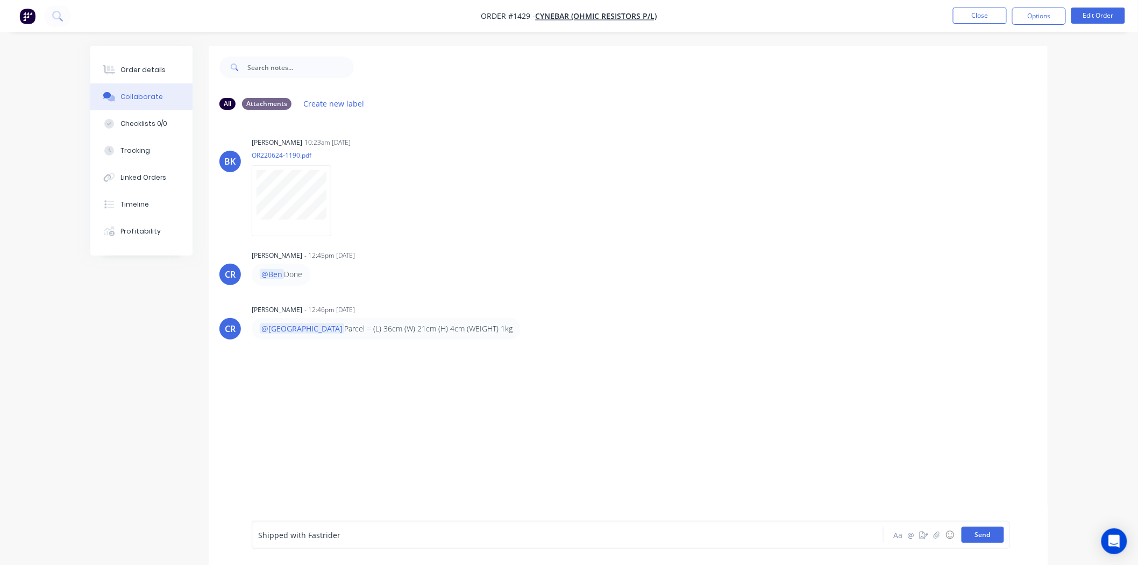
click at [974, 534] on button "Send" at bounding box center [983, 534] width 42 height 16
click at [140, 63] on button "Order details" at bounding box center [141, 69] width 102 height 27
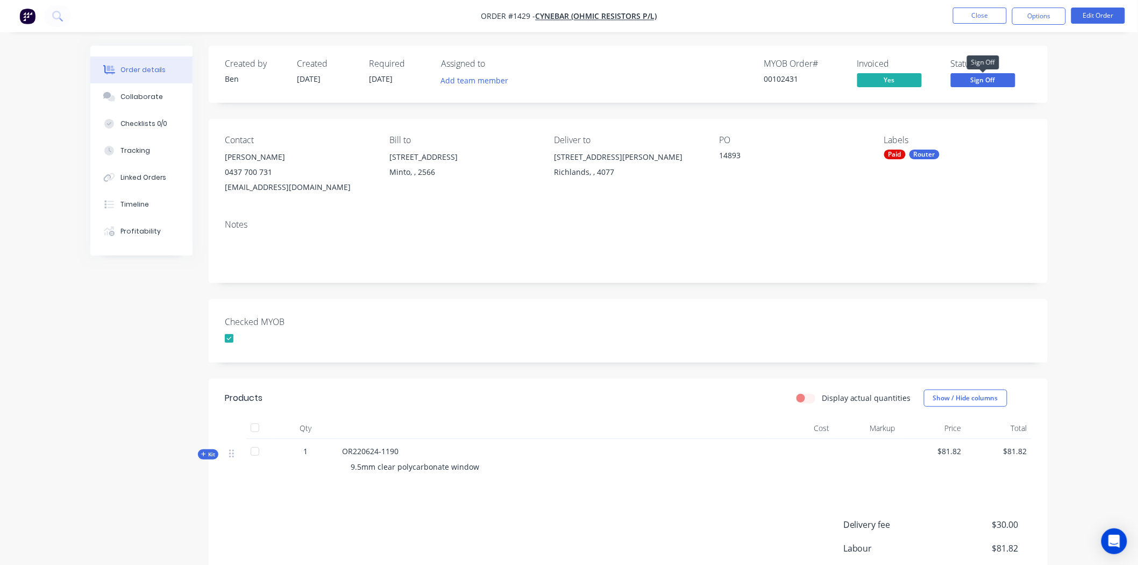
click at [985, 79] on span "Sign Off" at bounding box center [983, 79] width 65 height 13
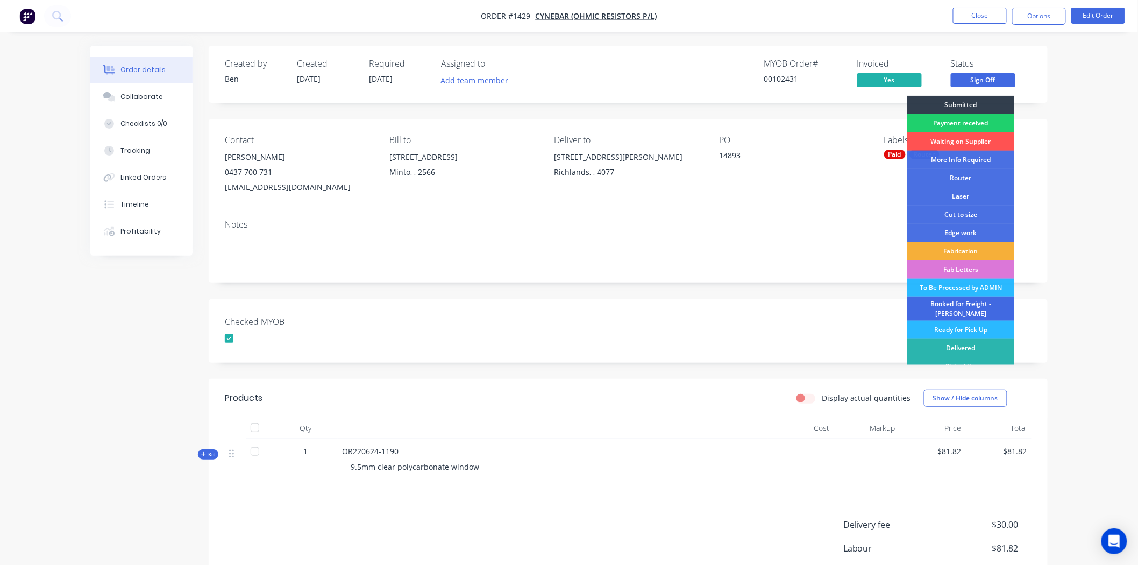
click at [955, 307] on div "Booked for Freight - [PERSON_NAME]" at bounding box center [961, 309] width 108 height 24
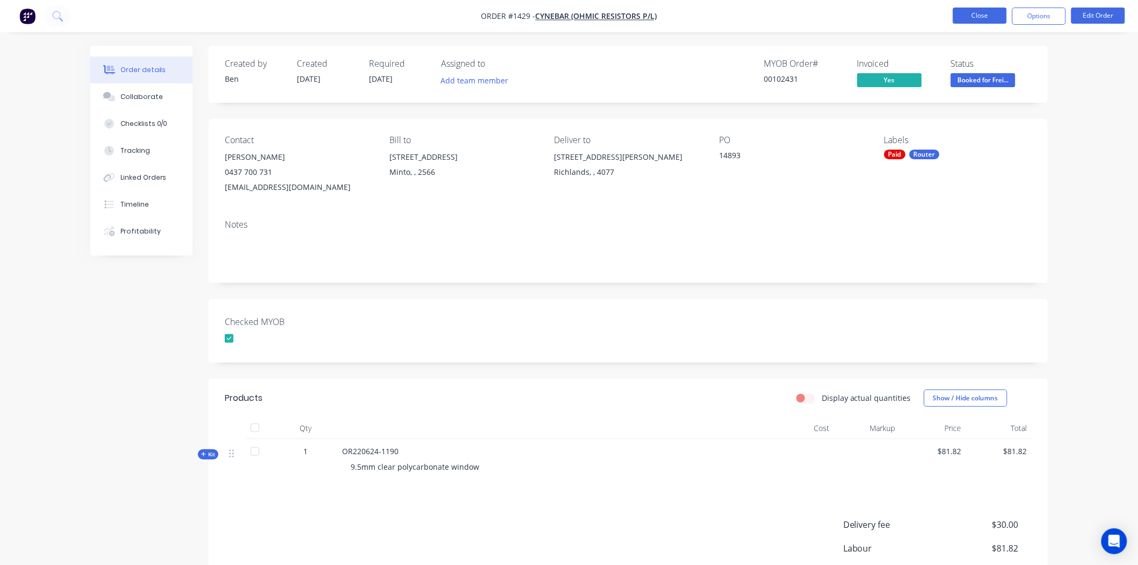
click at [990, 17] on button "Close" at bounding box center [980, 16] width 54 height 16
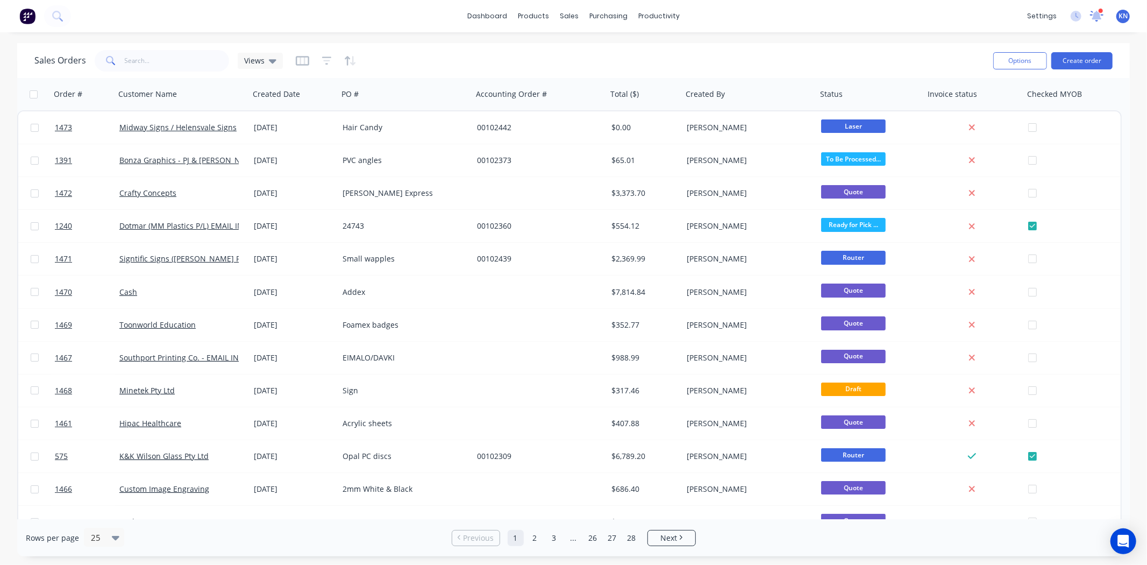
click at [1096, 17] on icon at bounding box center [1097, 14] width 10 height 9
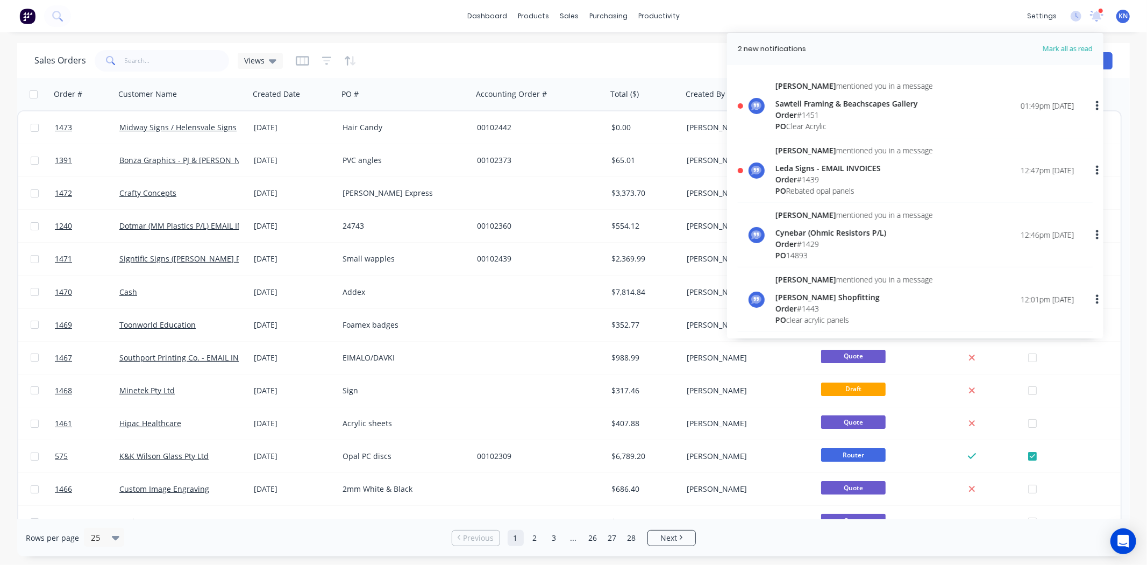
click at [810, 177] on div "Order # 1439" at bounding box center [854, 179] width 158 height 11
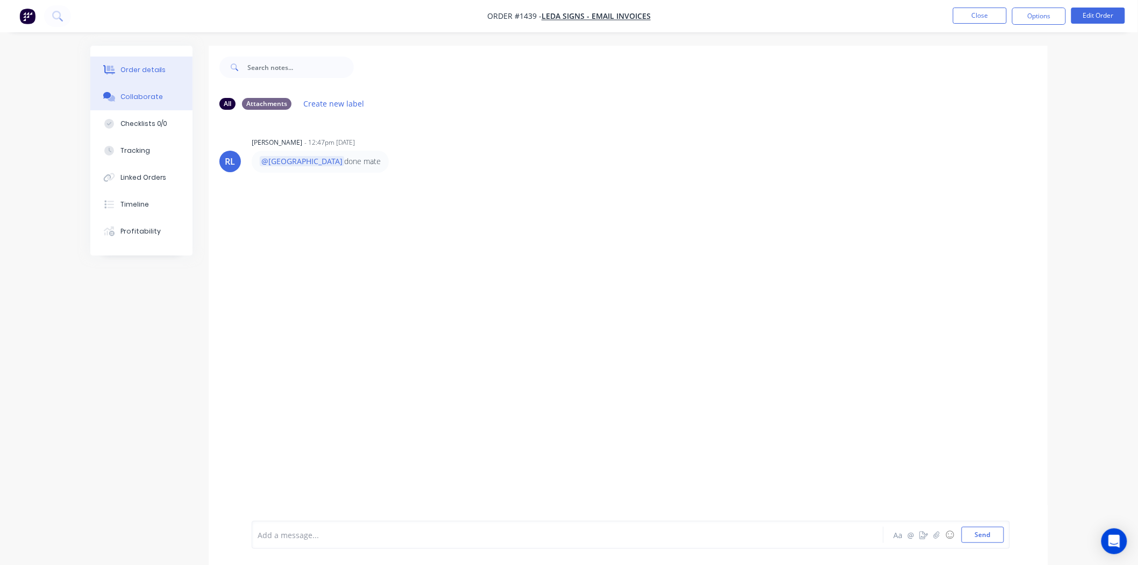
click at [140, 66] on div "Order details" at bounding box center [143, 70] width 46 height 10
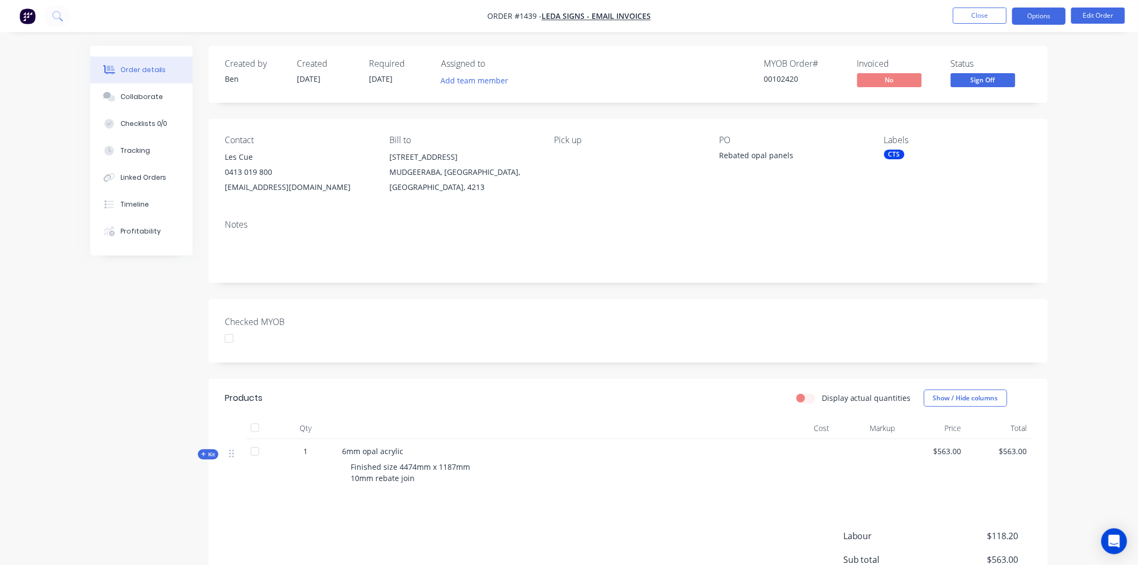
click at [1046, 10] on button "Options" at bounding box center [1039, 16] width 54 height 17
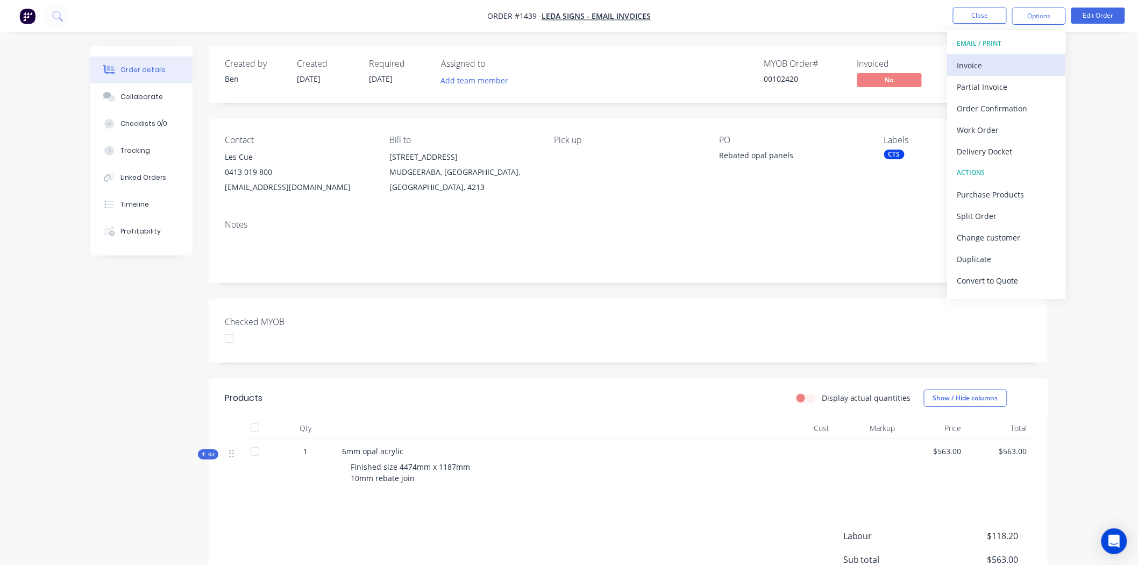
click at [999, 65] on div "Invoice" at bounding box center [1006, 66] width 99 height 16
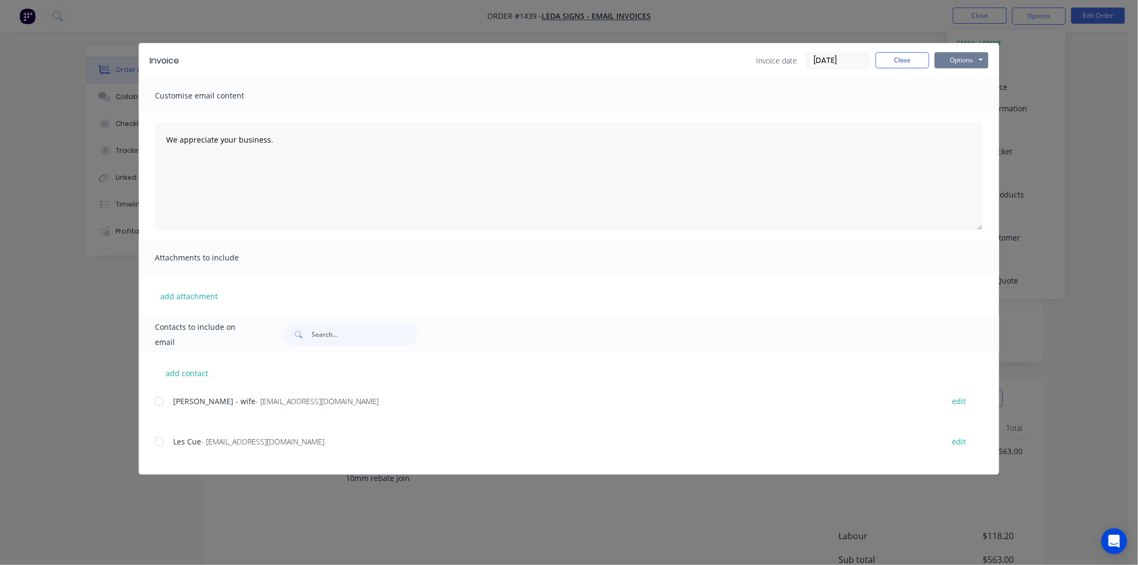
click at [956, 59] on button "Options" at bounding box center [962, 60] width 54 height 16
click at [965, 96] on button "Print" at bounding box center [969, 97] width 69 height 18
click at [907, 61] on button "Close" at bounding box center [903, 60] width 54 height 16
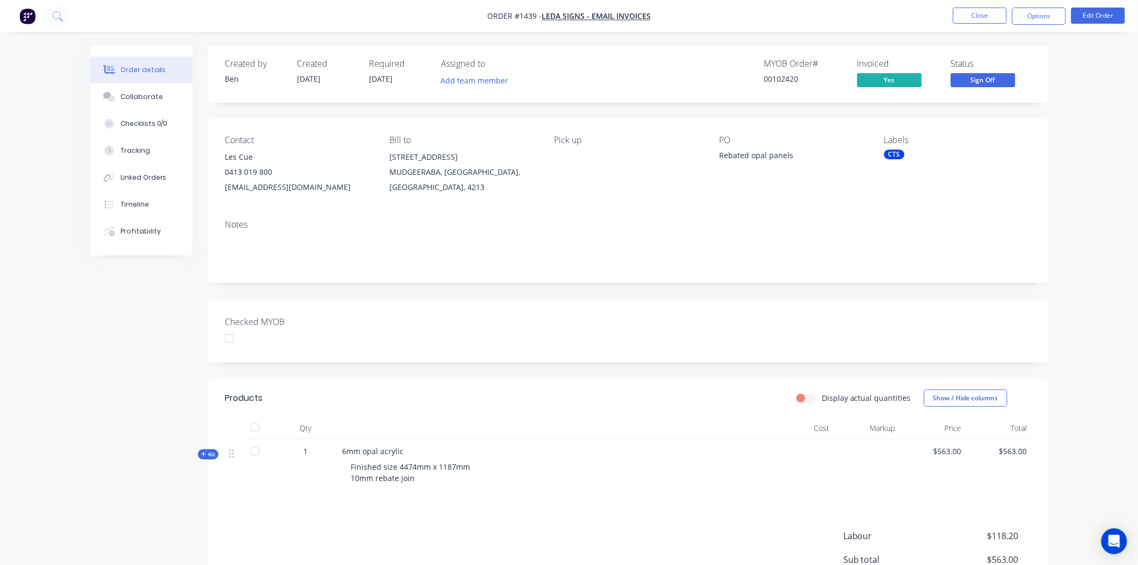
click at [230, 339] on div at bounding box center [229, 339] width 22 height 22
click at [897, 154] on div "CTS" at bounding box center [894, 155] width 20 height 10
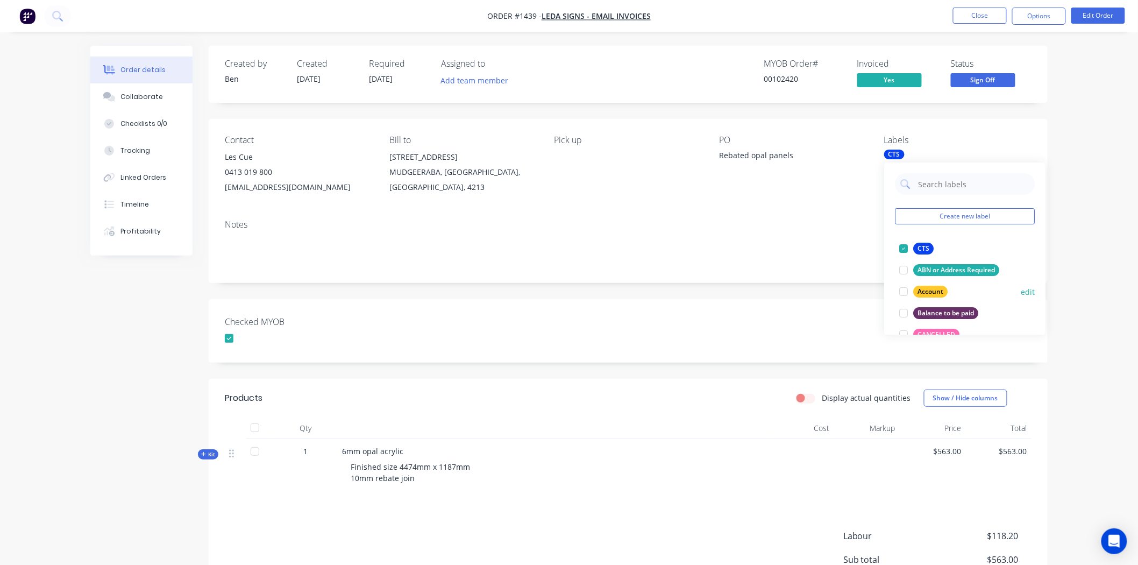
click at [902, 291] on div at bounding box center [904, 292] width 22 height 22
click at [734, 316] on div "Checked MYOB" at bounding box center [628, 330] width 839 height 63
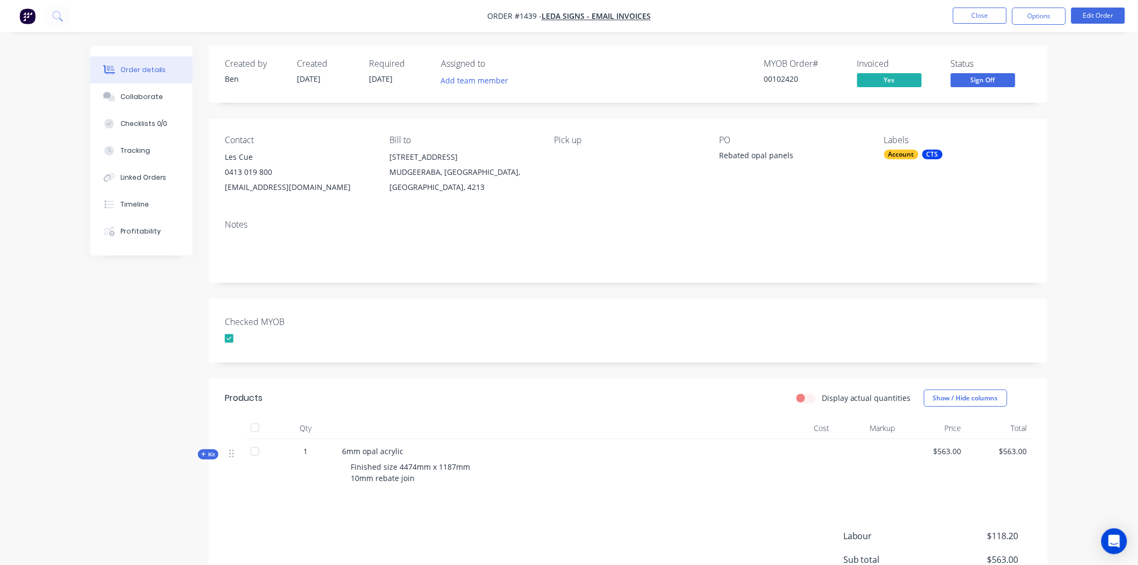
click at [209, 453] on span "Kit" at bounding box center [208, 454] width 14 height 8
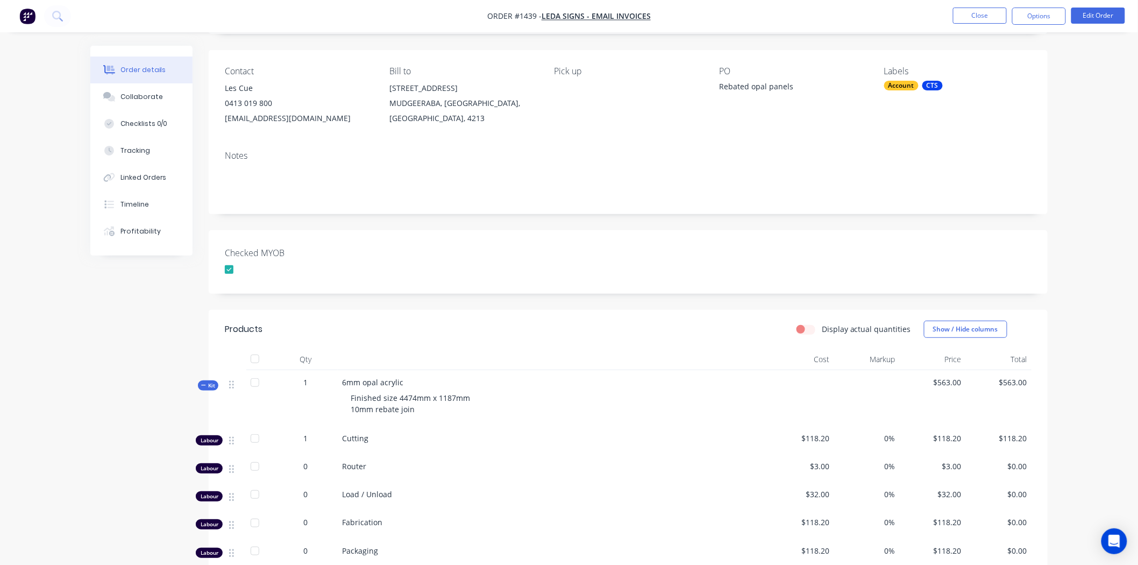
scroll to position [179, 0]
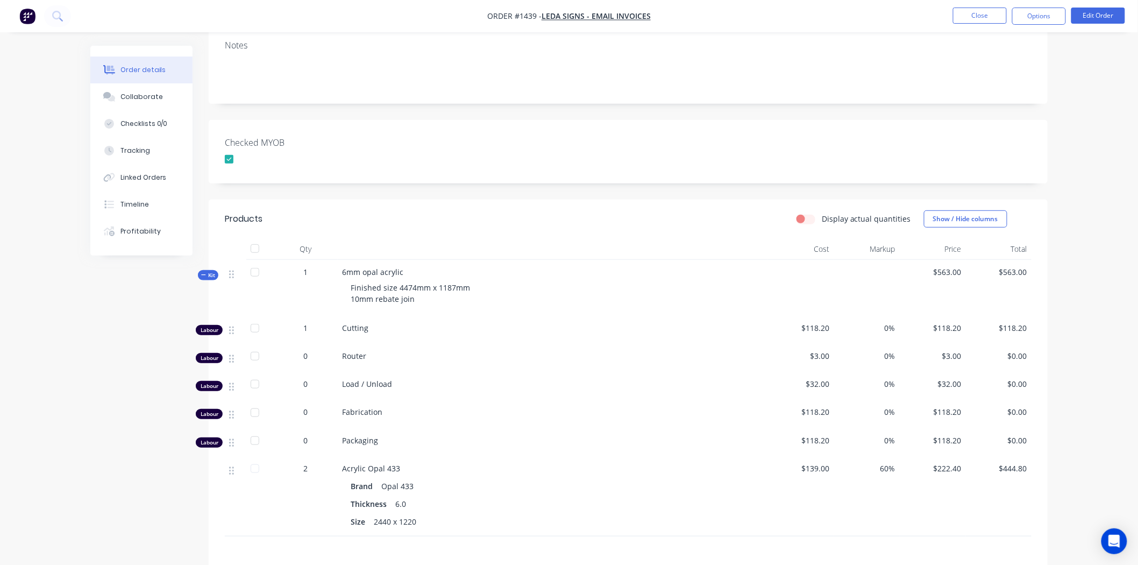
click at [208, 276] on span "Kit" at bounding box center [208, 275] width 14 height 8
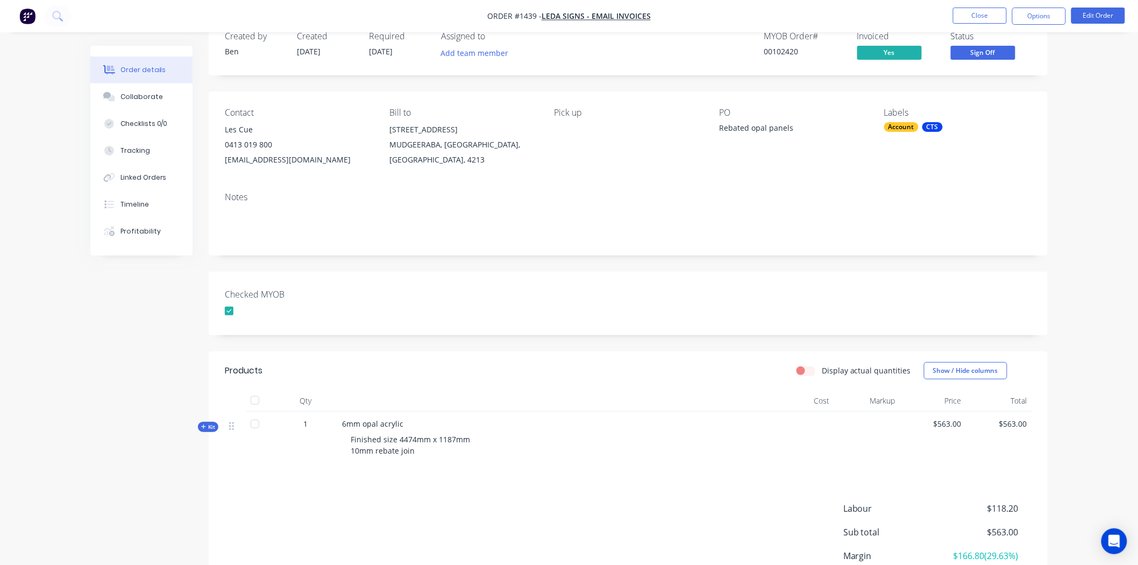
scroll to position [0, 0]
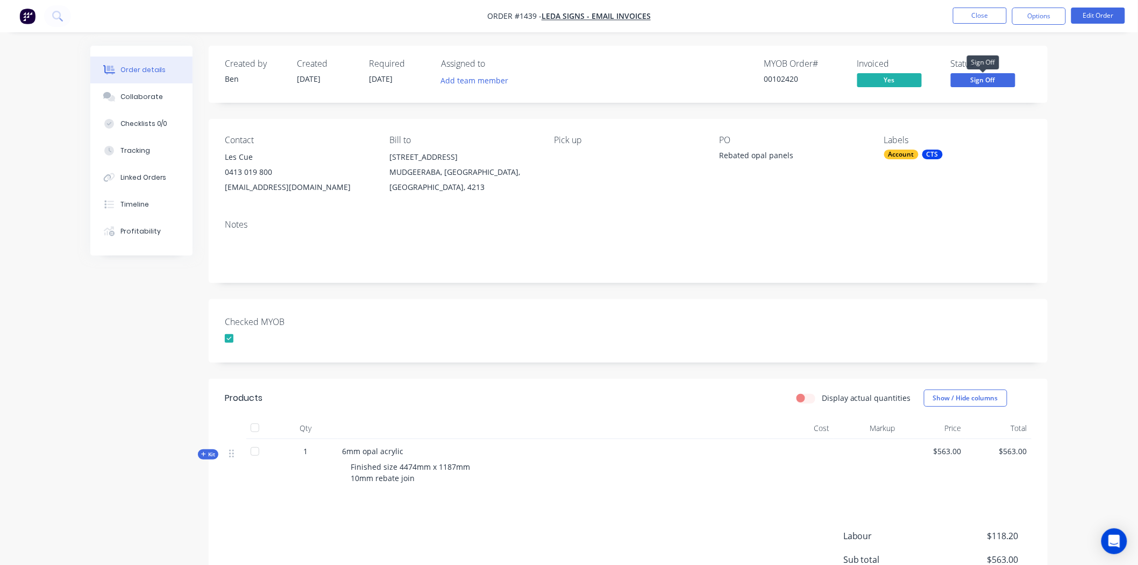
click at [999, 80] on span "Sign Off" at bounding box center [983, 79] width 65 height 13
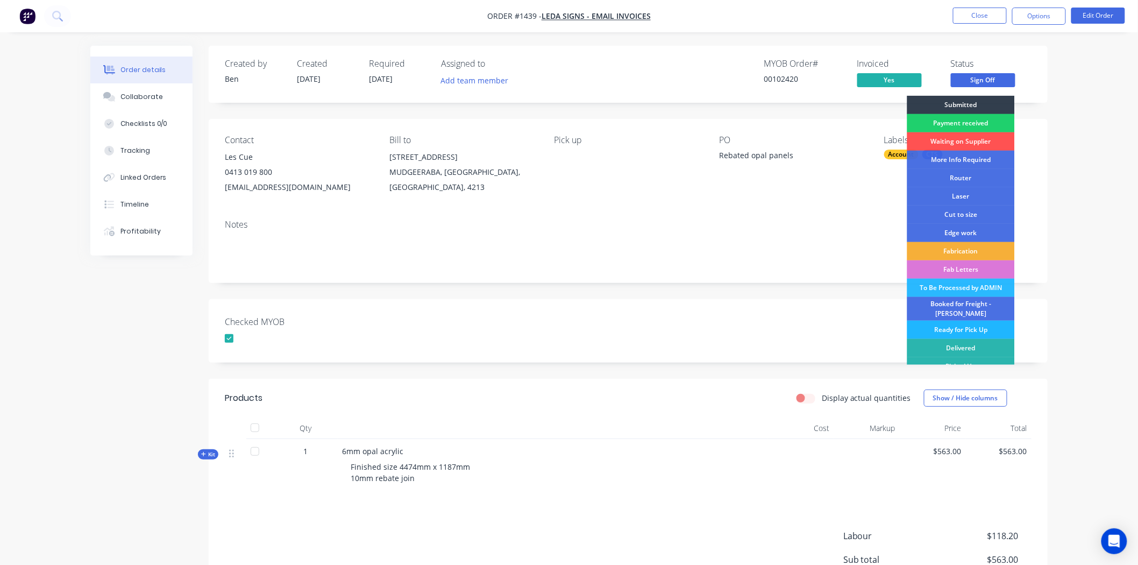
click at [971, 323] on div "Ready for Pick Up" at bounding box center [961, 330] width 108 height 18
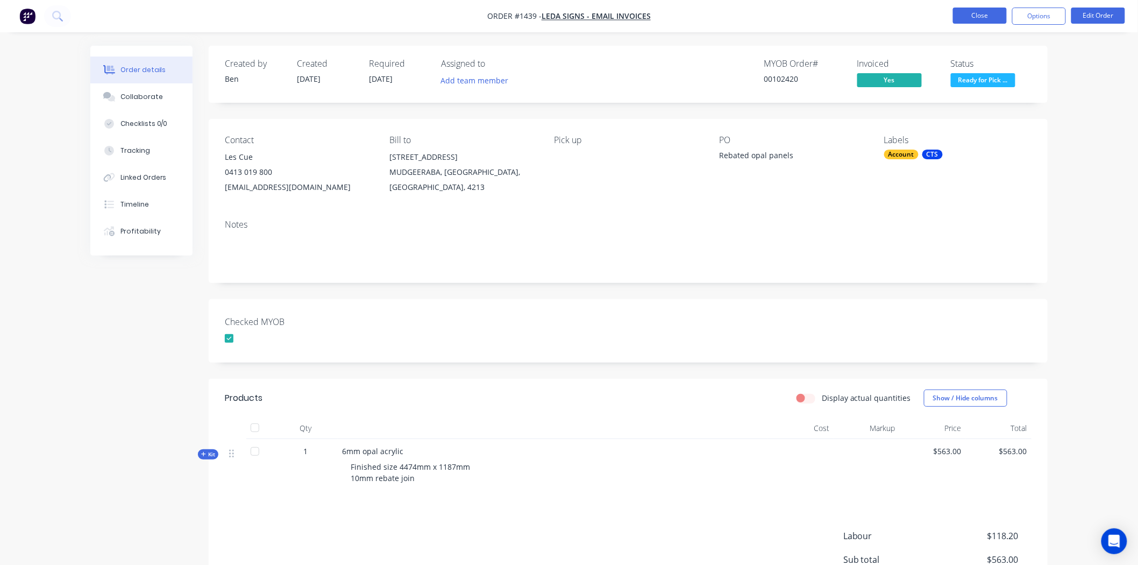
click at [963, 13] on button "Close" at bounding box center [980, 16] width 54 height 16
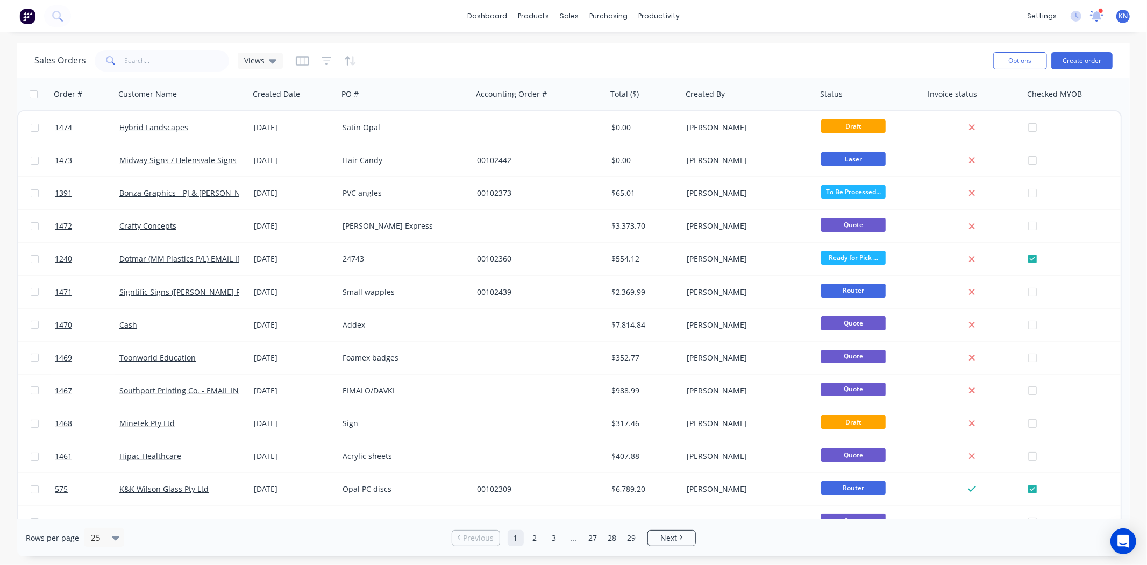
click at [1098, 18] on icon at bounding box center [1097, 15] width 11 height 10
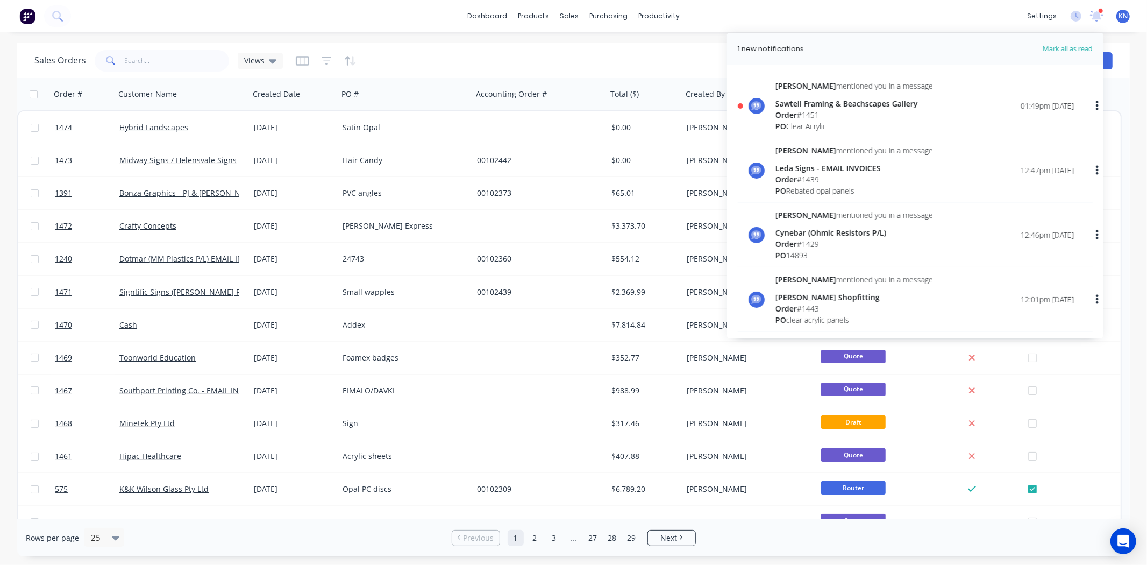
click at [830, 113] on div "Order # 1451" at bounding box center [854, 114] width 158 height 11
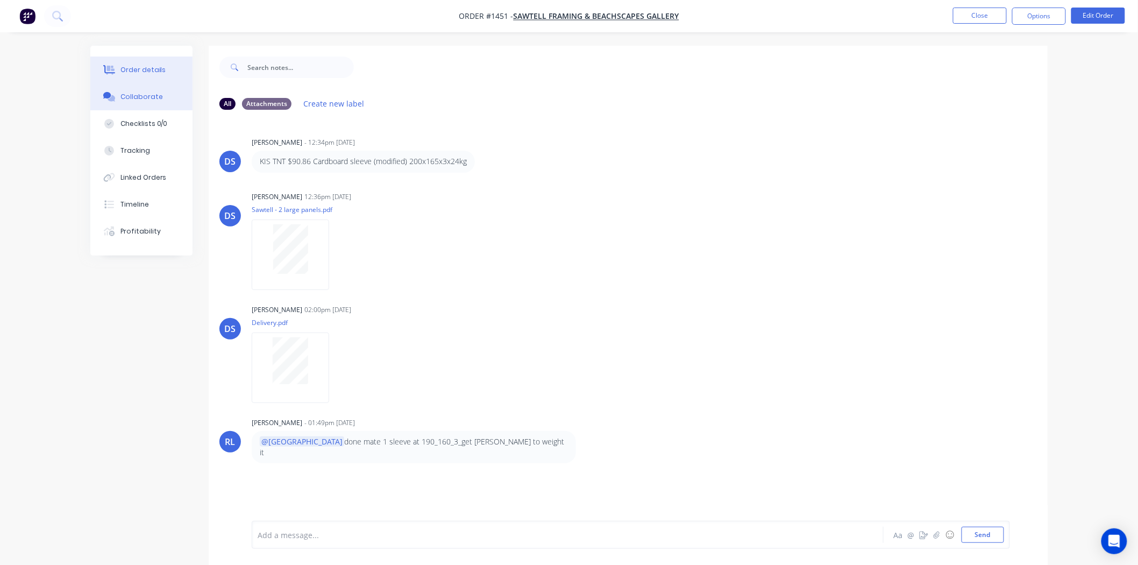
click at [123, 68] on div "Order details" at bounding box center [143, 70] width 46 height 10
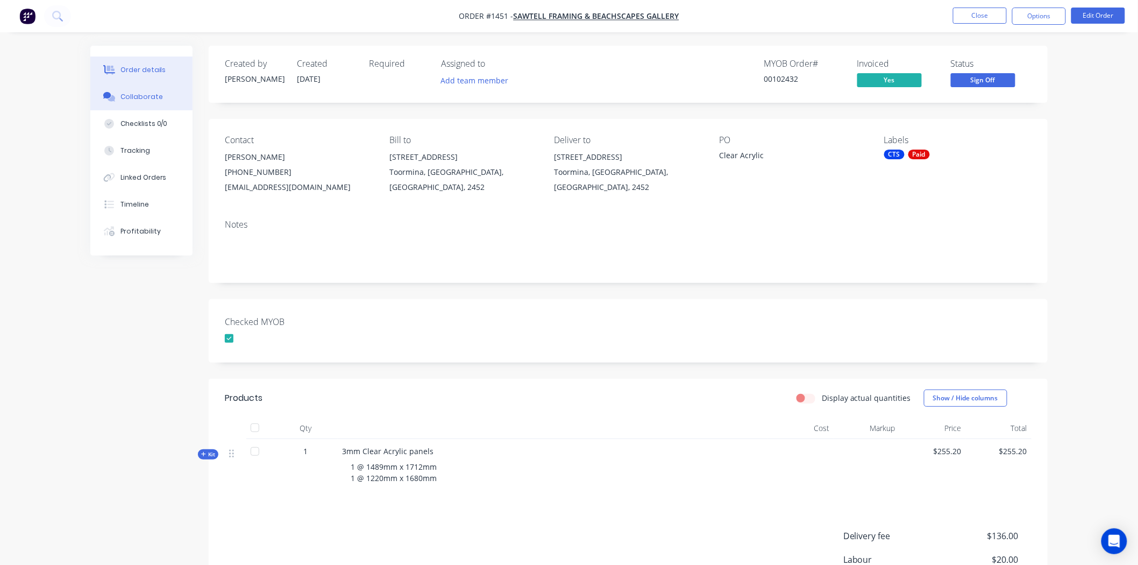
click at [151, 94] on div "Collaborate" at bounding box center [141, 97] width 42 height 10
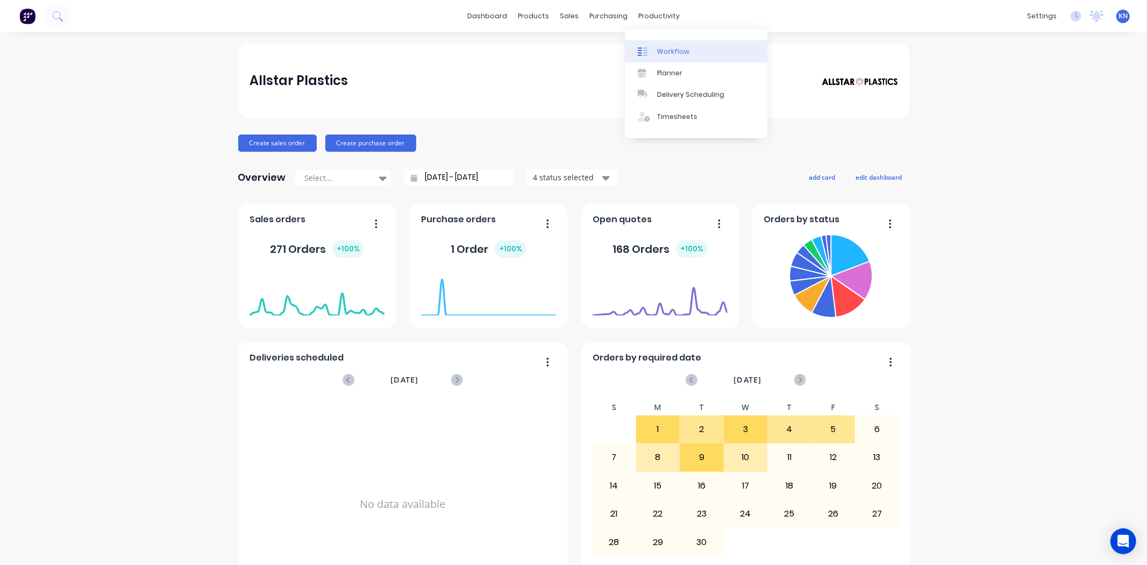
click at [678, 50] on div "Workflow" at bounding box center [673, 52] width 32 height 10
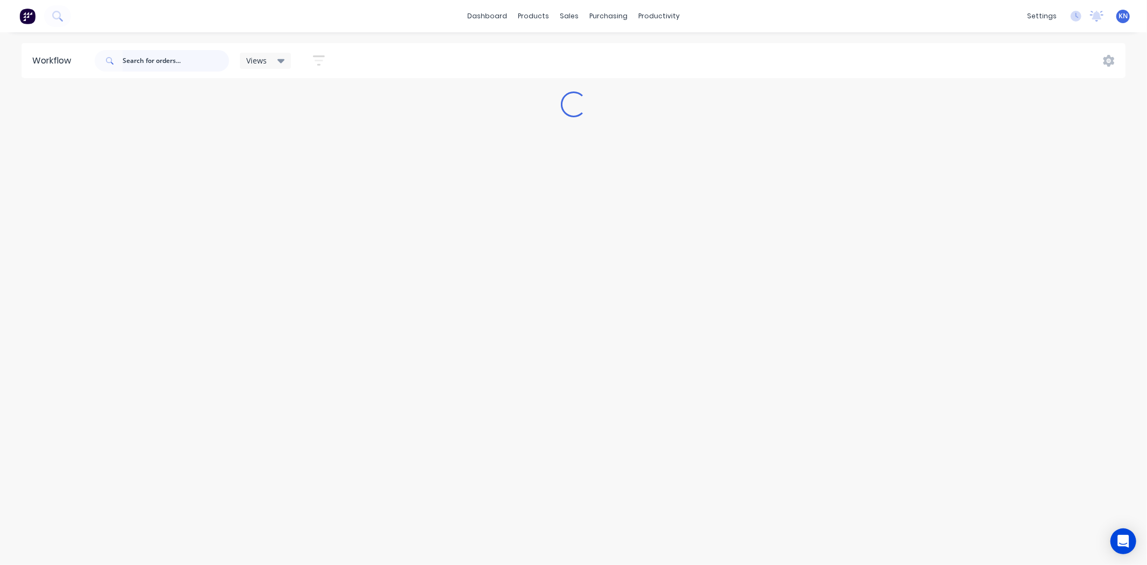
click at [156, 57] on input "text" at bounding box center [176, 61] width 106 height 22
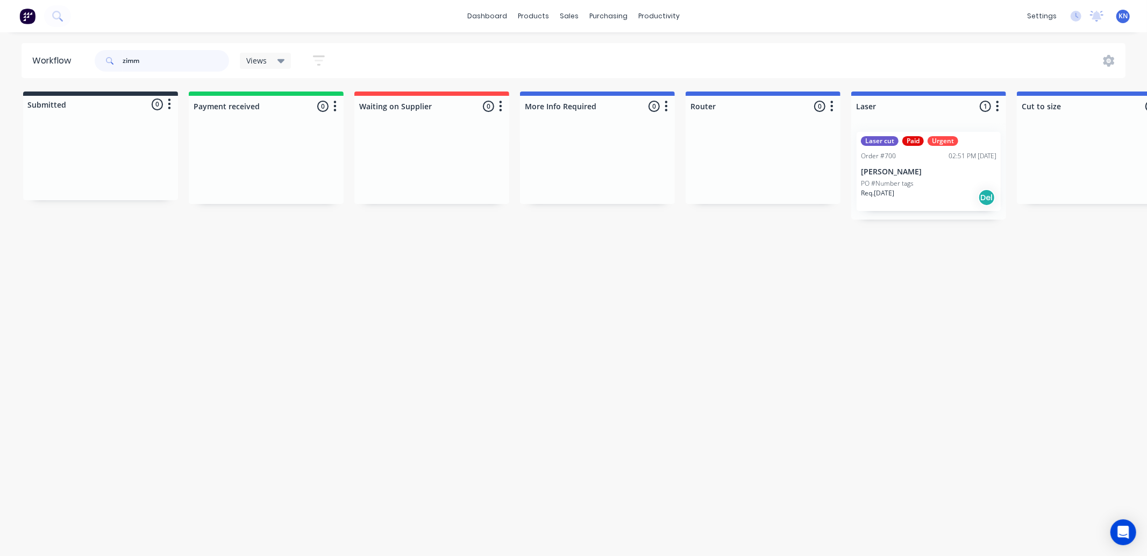
type input "zimm"
click at [902, 171] on p "[PERSON_NAME]" at bounding box center [929, 171] width 136 height 9
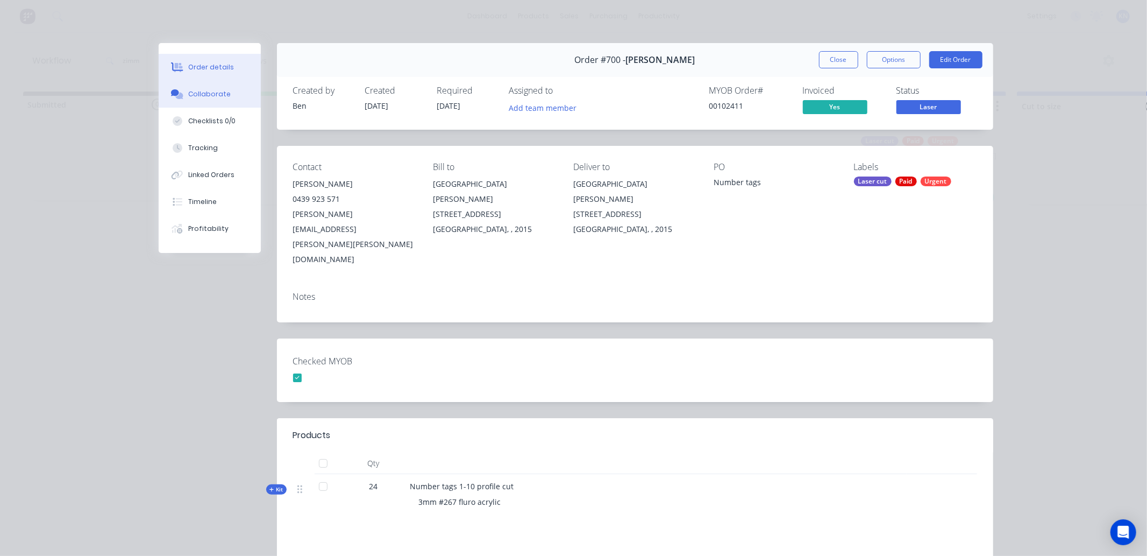
click at [207, 90] on div "Collaborate" at bounding box center [209, 94] width 42 height 10
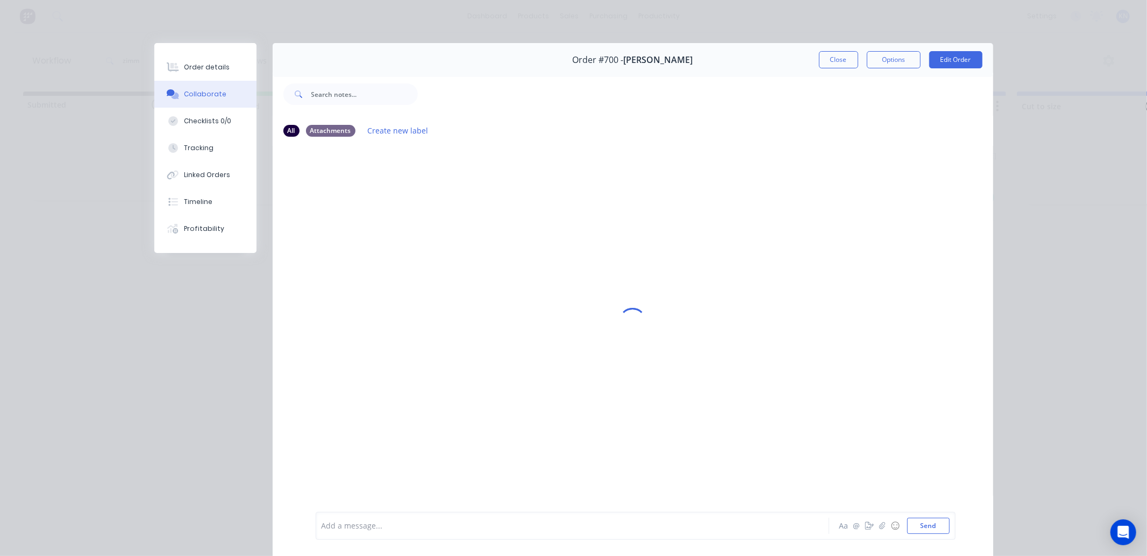
click at [343, 525] on div at bounding box center [557, 525] width 471 height 11
click at [936, 523] on button "Send" at bounding box center [928, 525] width 42 height 16
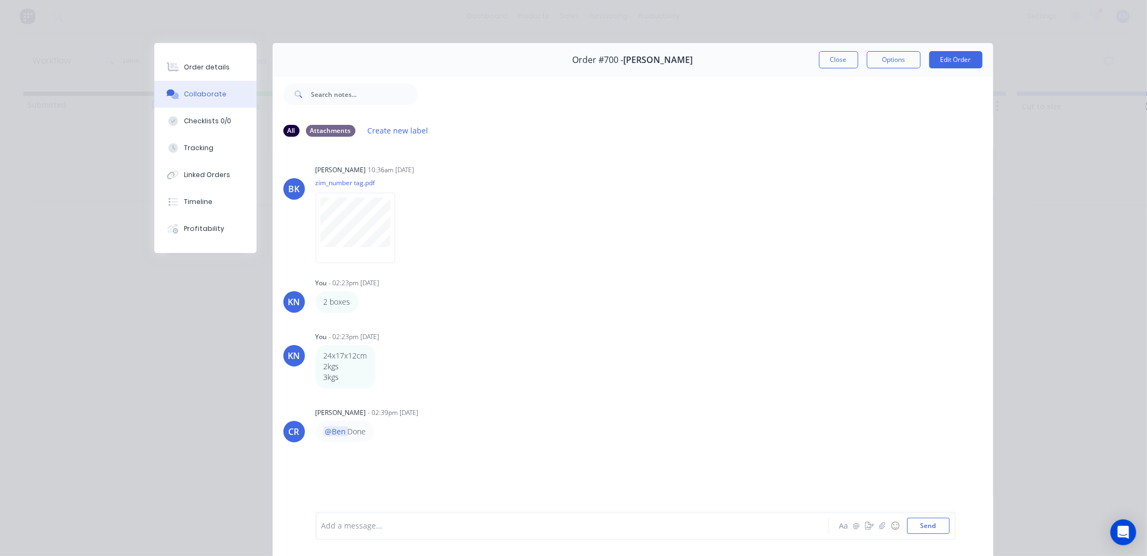
click at [381, 521] on div at bounding box center [557, 525] width 471 height 11
click at [482, 525] on div "Shipped two parcels as per email dated" at bounding box center [557, 525] width 471 height 11
click at [928, 523] on button "Send" at bounding box center [928, 525] width 42 height 16
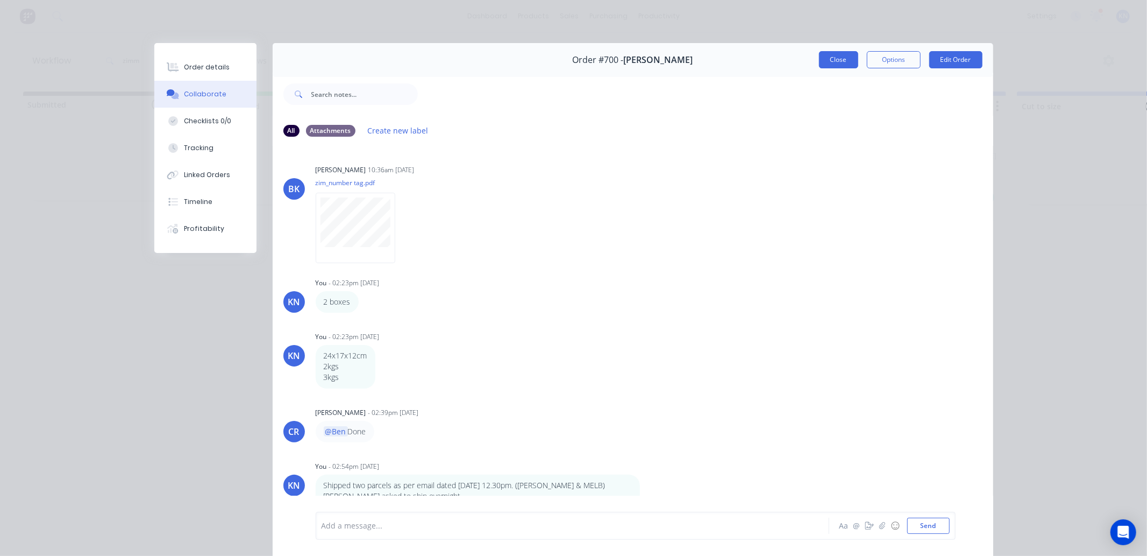
click at [832, 62] on button "Close" at bounding box center [838, 59] width 39 height 17
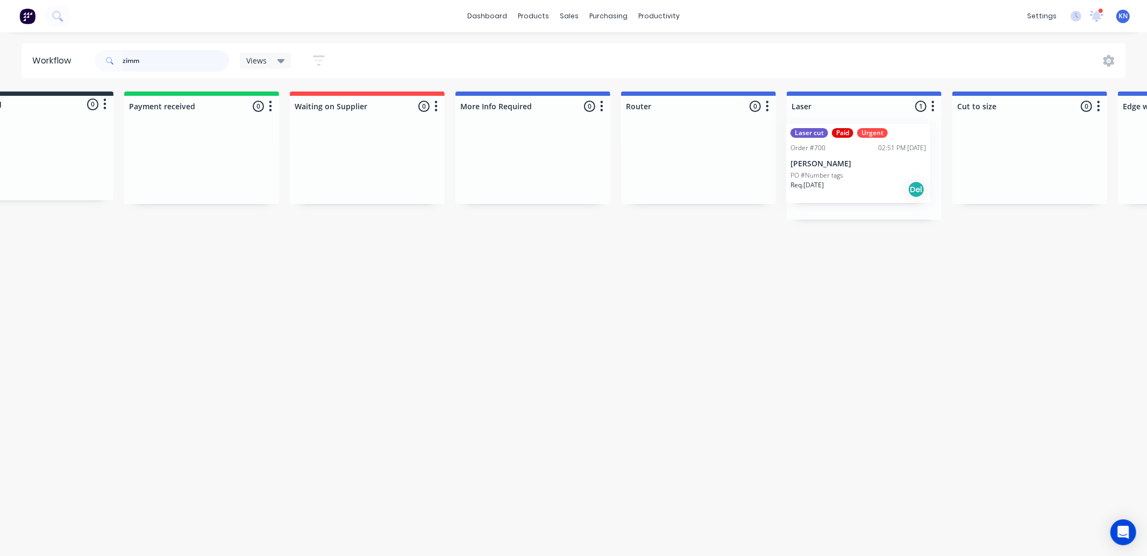
scroll to position [0, 67]
drag, startPoint x: 906, startPoint y: 164, endPoint x: 845, endPoint y: 156, distance: 61.8
click at [845, 156] on div "Laser cut Paid Urgent Order #700 02:51 PM [DATE] [PERSON_NAME] PO #Number tags …" at bounding box center [861, 171] width 155 height 96
click at [1095, 15] on icon at bounding box center [1097, 15] width 11 height 10
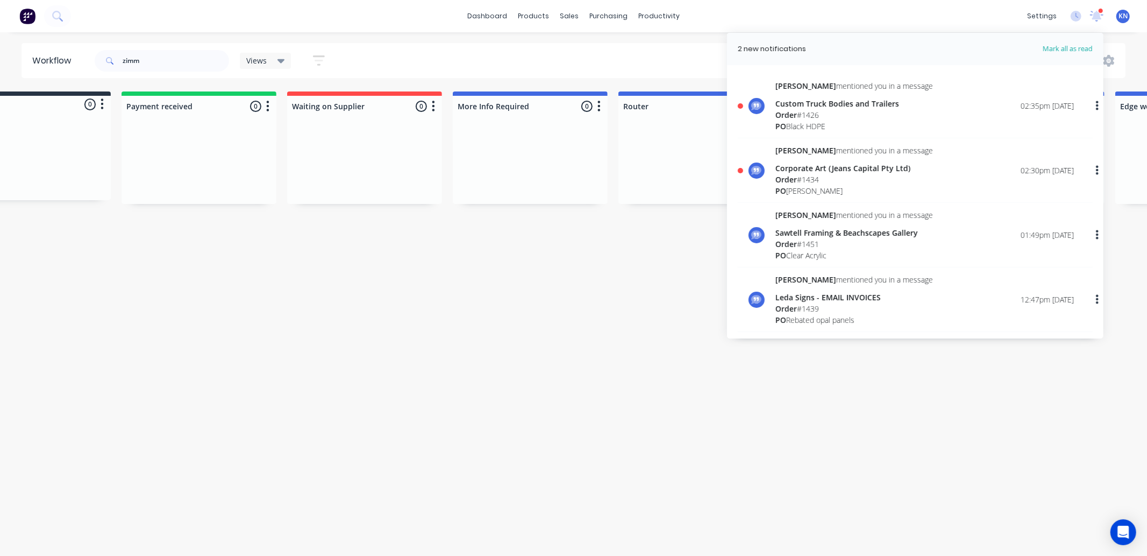
click at [903, 470] on div "Workflow zimm Views Save new view None (Default) edit Ready for Pick Up edit Sh…" at bounding box center [506, 288] width 1147 height 491
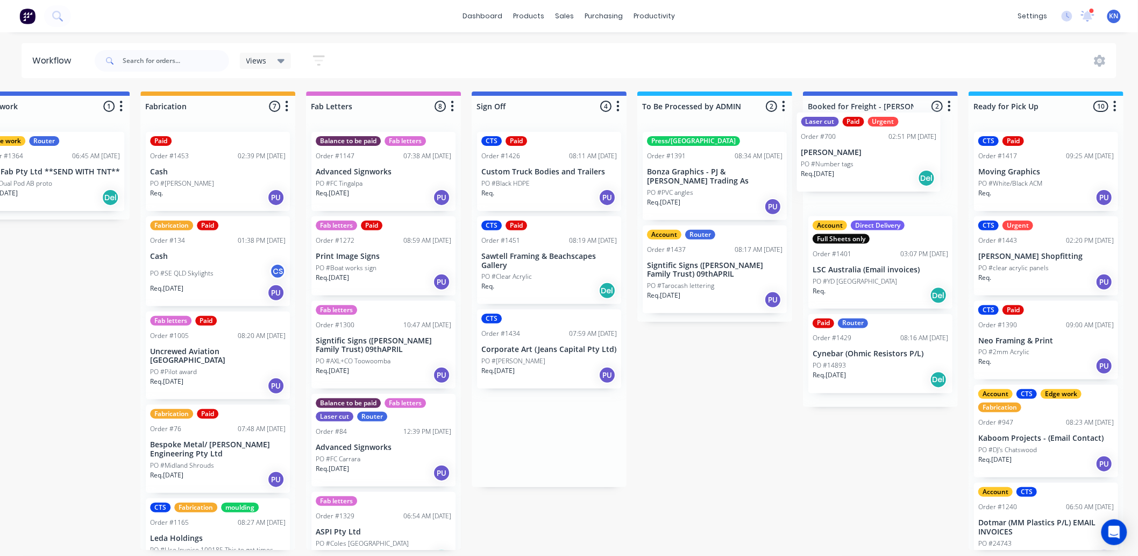
scroll to position [0, 1212]
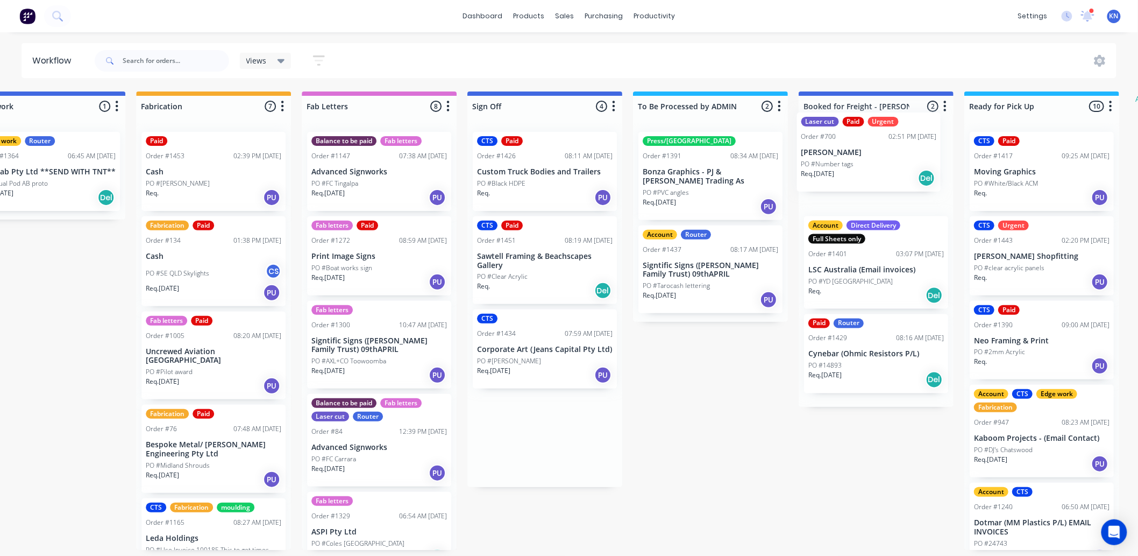
drag, startPoint x: 530, startPoint y: 344, endPoint x: 839, endPoint y: 145, distance: 367.3
click at [839, 145] on div "Submitted 0 Status colour #273444 hex #273444 Save Cancel Summaries Total order…" at bounding box center [66, 320] width 2573 height 458
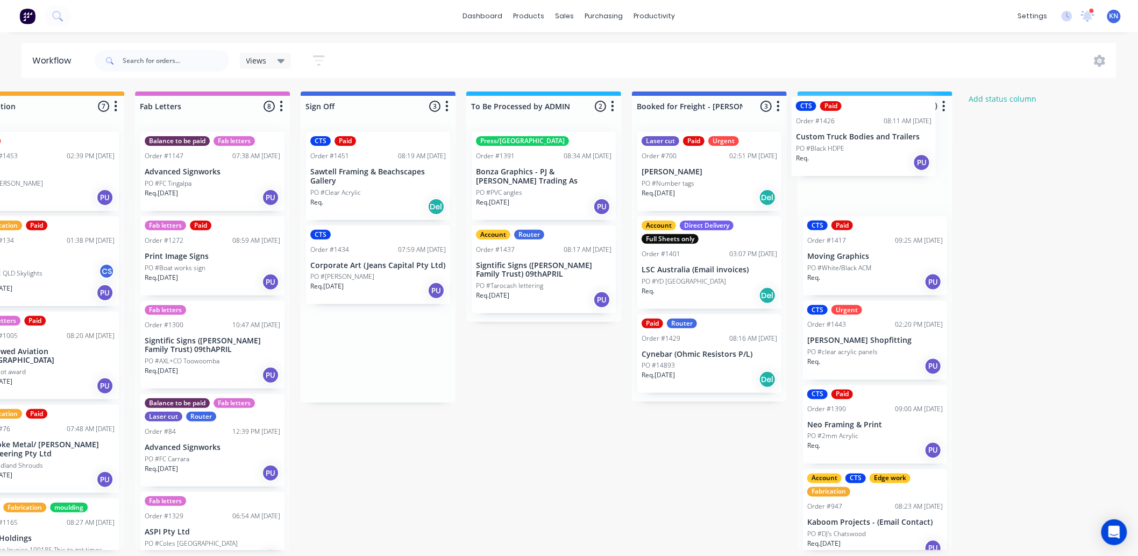
scroll to position [0, 1383]
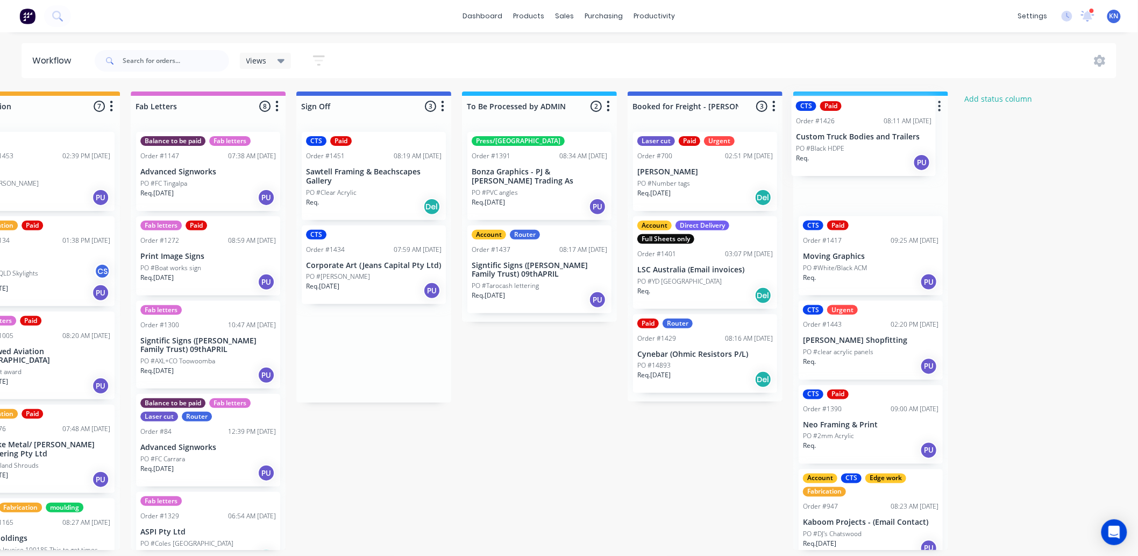
drag, startPoint x: 501, startPoint y: 165, endPoint x: 823, endPoint y: 129, distance: 324.7
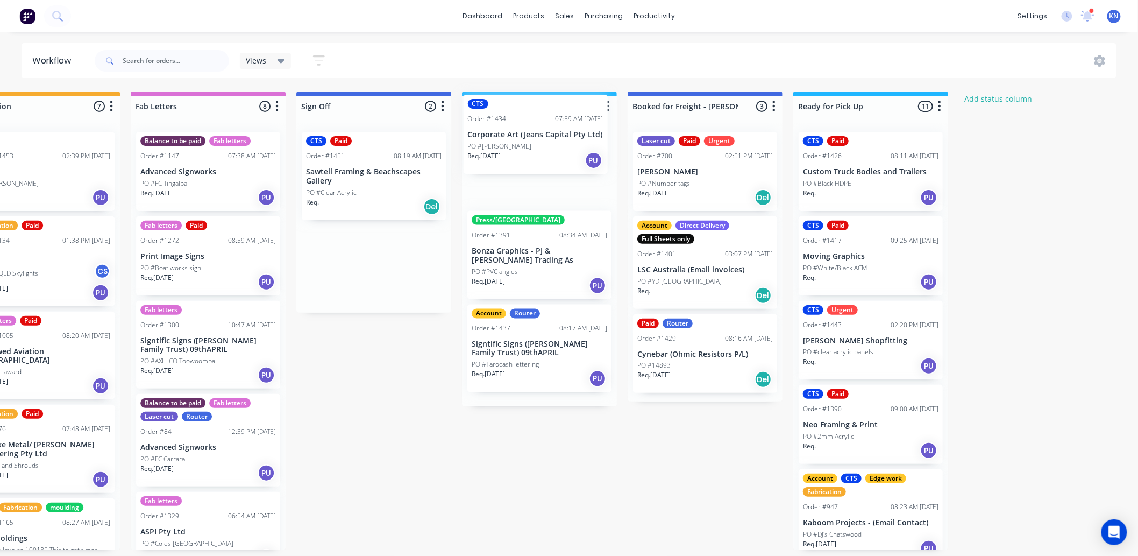
drag, startPoint x: 331, startPoint y: 265, endPoint x: 513, endPoint y: 136, distance: 222.2
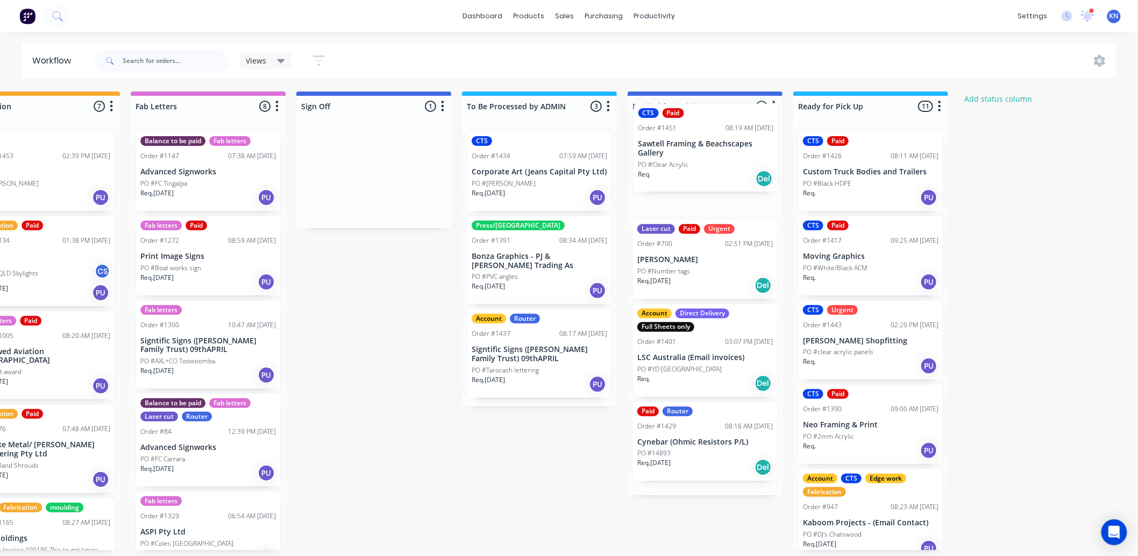
drag, startPoint x: 350, startPoint y: 168, endPoint x: 691, endPoint y: 136, distance: 342.4
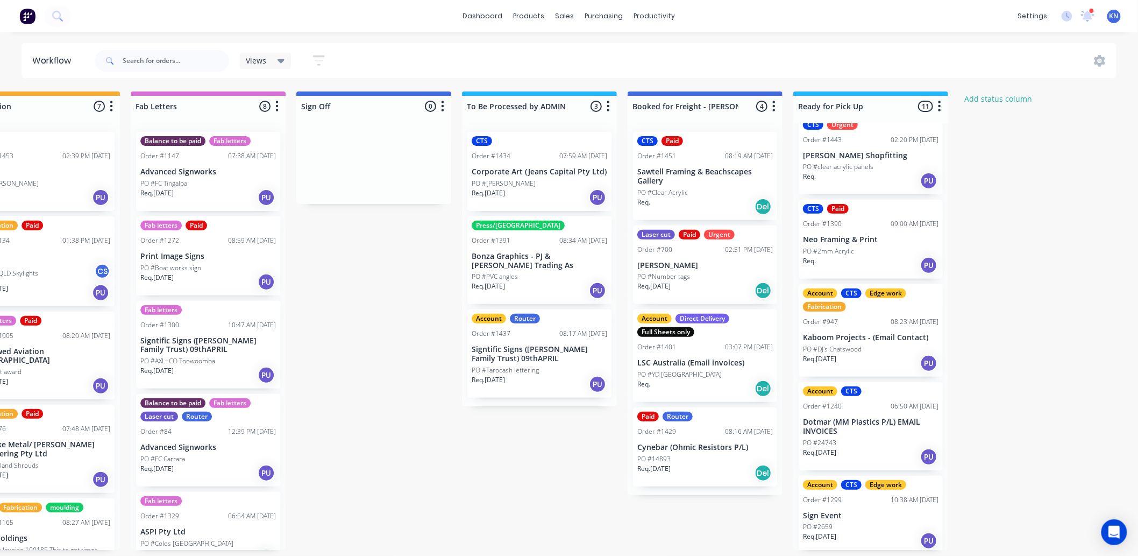
scroll to position [298, 0]
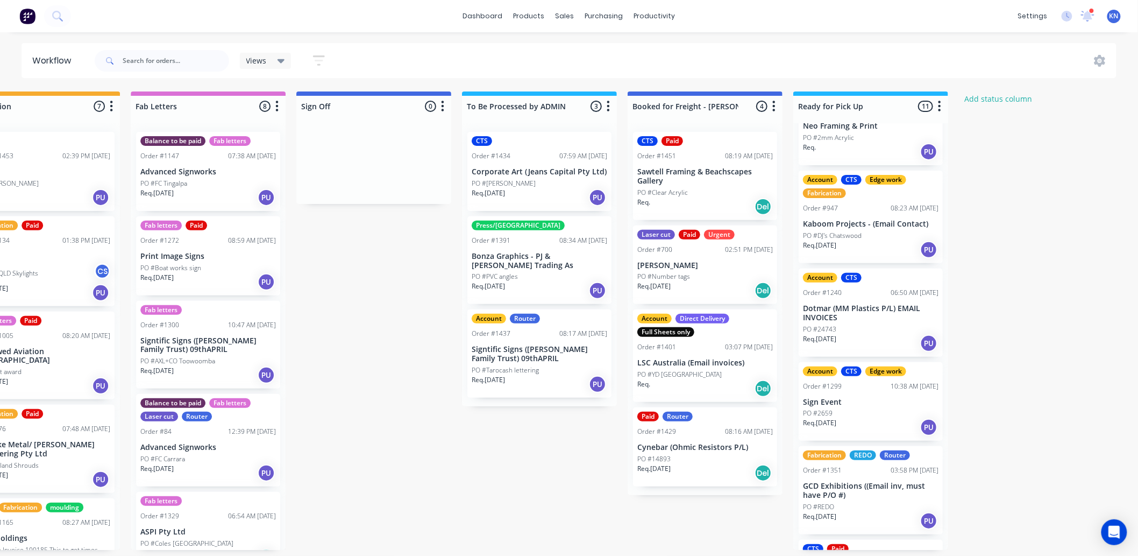
click at [848, 216] on div "Account CTS Edge work Fabrication Order #947 08:23 AM [DATE] Kaboom Projects - …" at bounding box center [871, 216] width 144 height 93
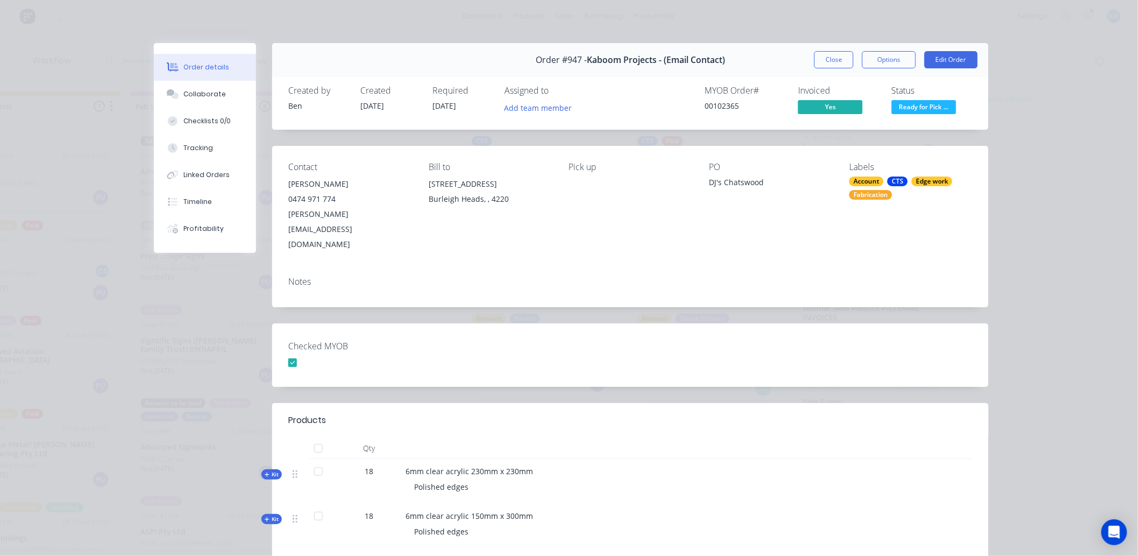
click at [834, 57] on button "Close" at bounding box center [833, 59] width 39 height 17
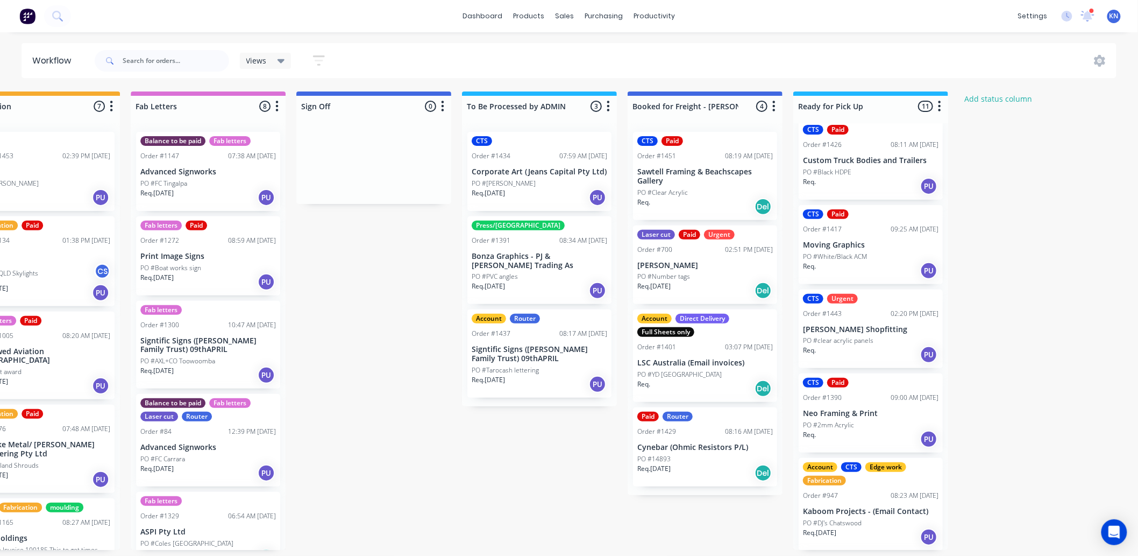
scroll to position [0, 0]
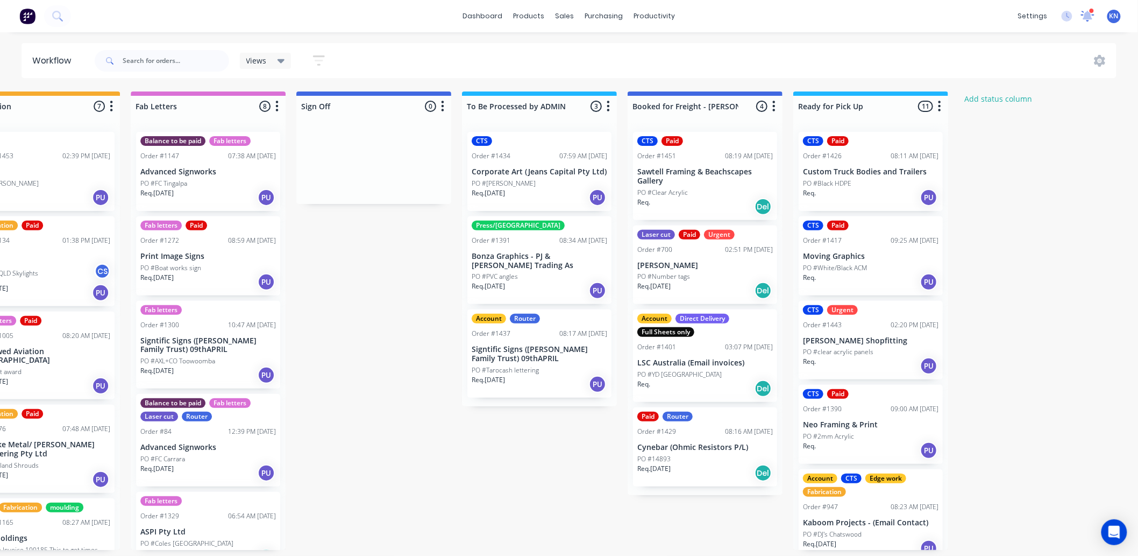
click at [1086, 14] on icon at bounding box center [1088, 14] width 10 height 9
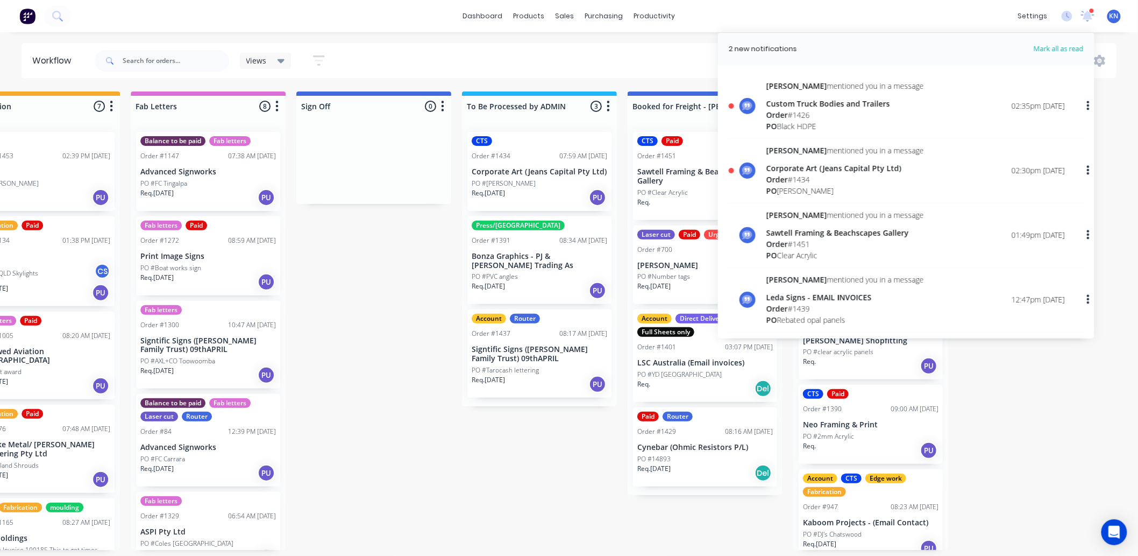
click at [792, 104] on div "Custom Truck Bodies and Trailers" at bounding box center [845, 103] width 158 height 11
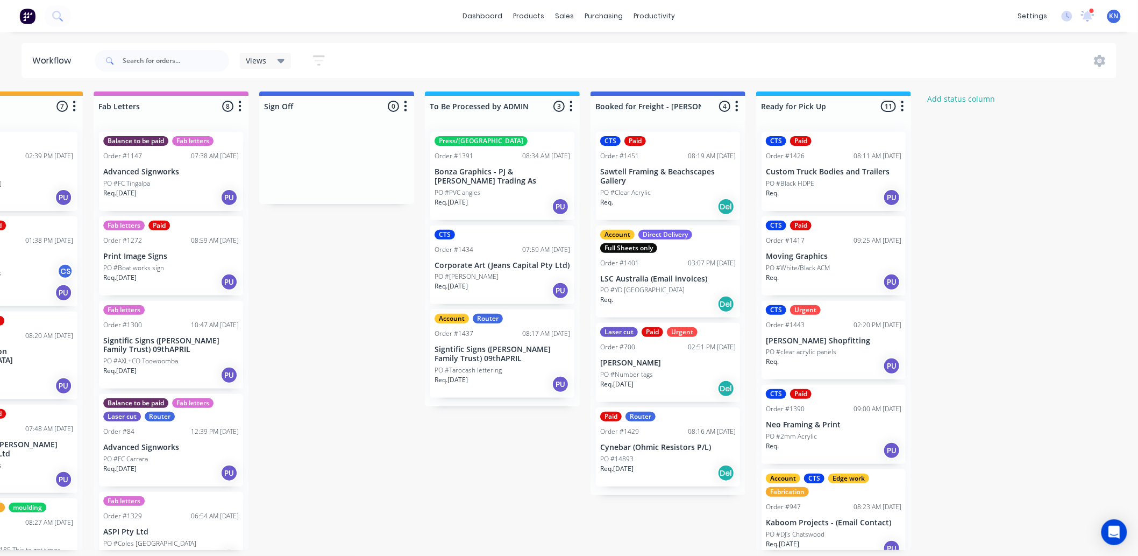
scroll to position [0, 1435]
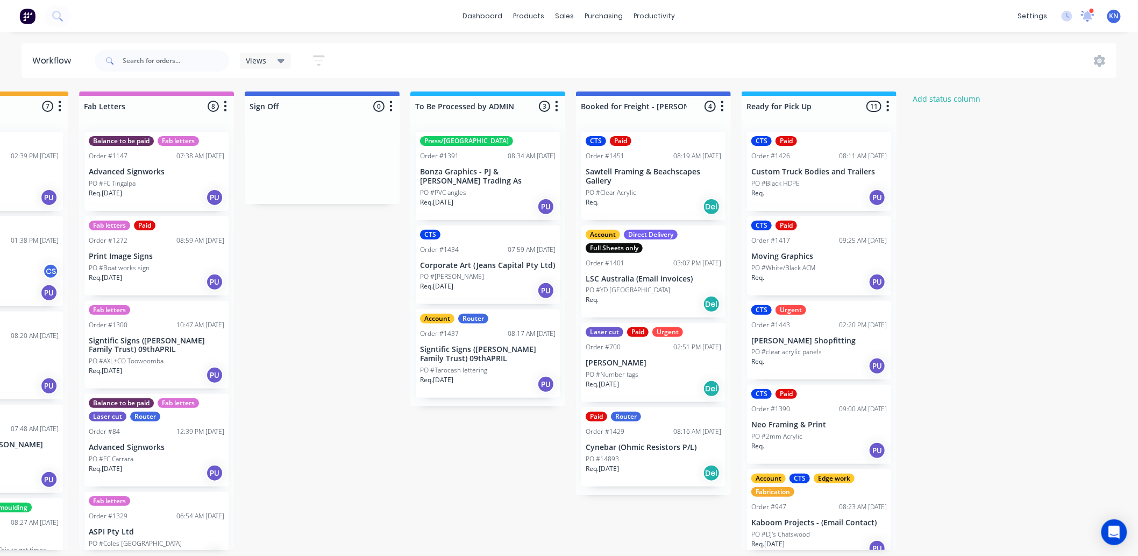
click at [1088, 16] on icon at bounding box center [1088, 15] width 11 height 10
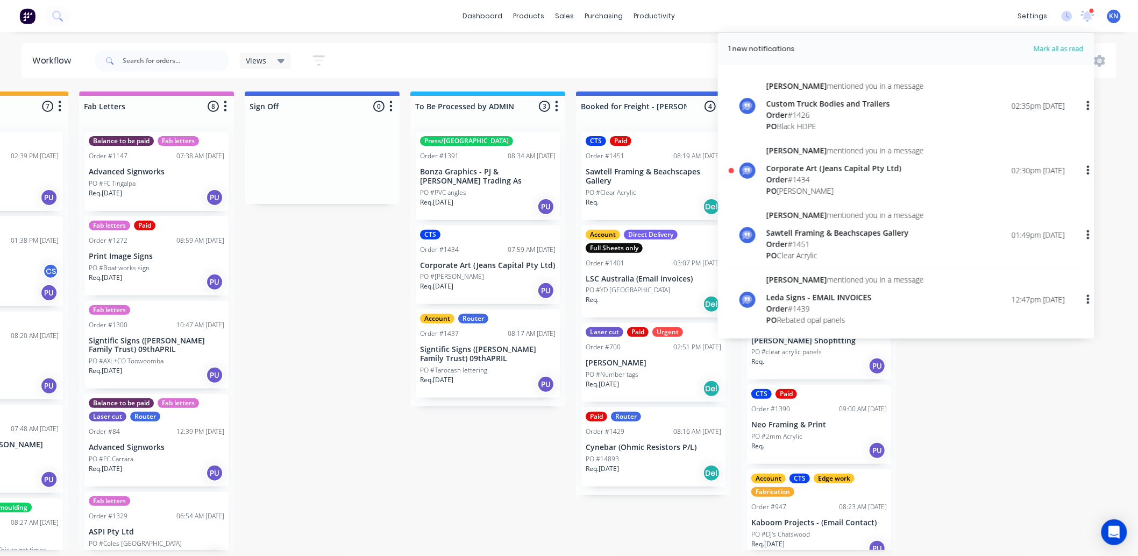
click at [815, 170] on div "Corporate Art (Jeans Capital Pty Ltd)" at bounding box center [845, 167] width 158 height 11
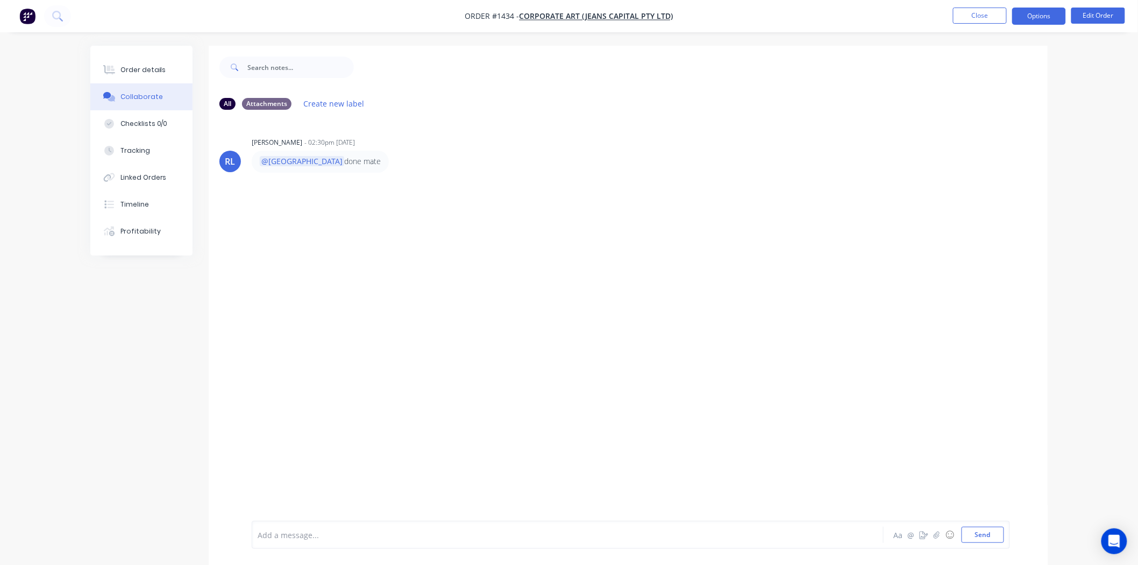
click at [1046, 17] on button "Options" at bounding box center [1039, 16] width 54 height 17
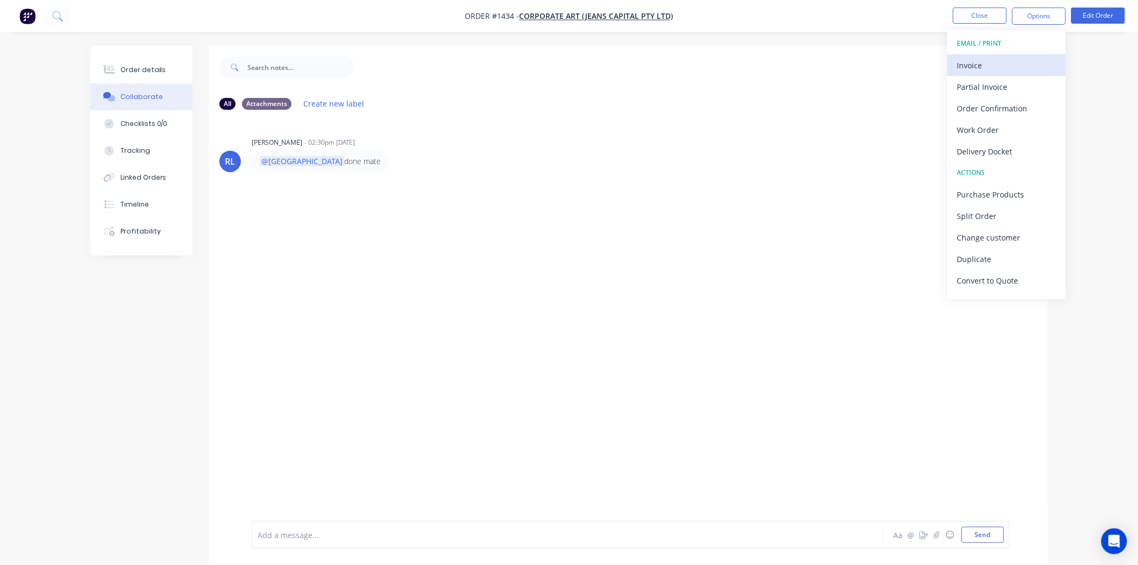
click at [971, 65] on div "Invoice" at bounding box center [1006, 66] width 99 height 16
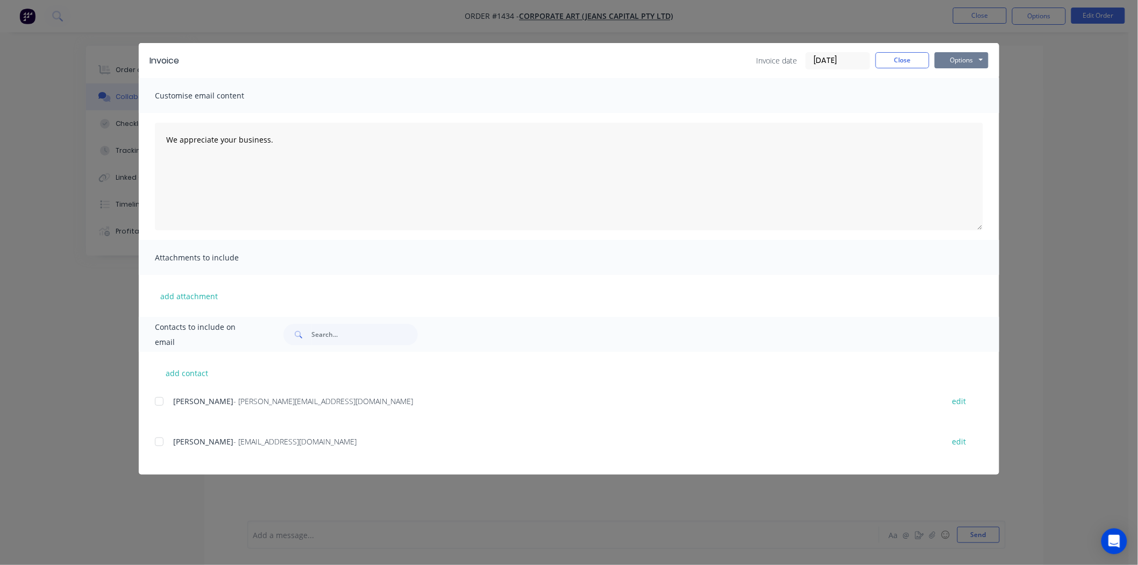
click at [955, 58] on button "Options" at bounding box center [962, 60] width 54 height 16
click at [978, 95] on button "Print" at bounding box center [969, 97] width 69 height 18
click at [915, 58] on button "Close" at bounding box center [903, 60] width 54 height 16
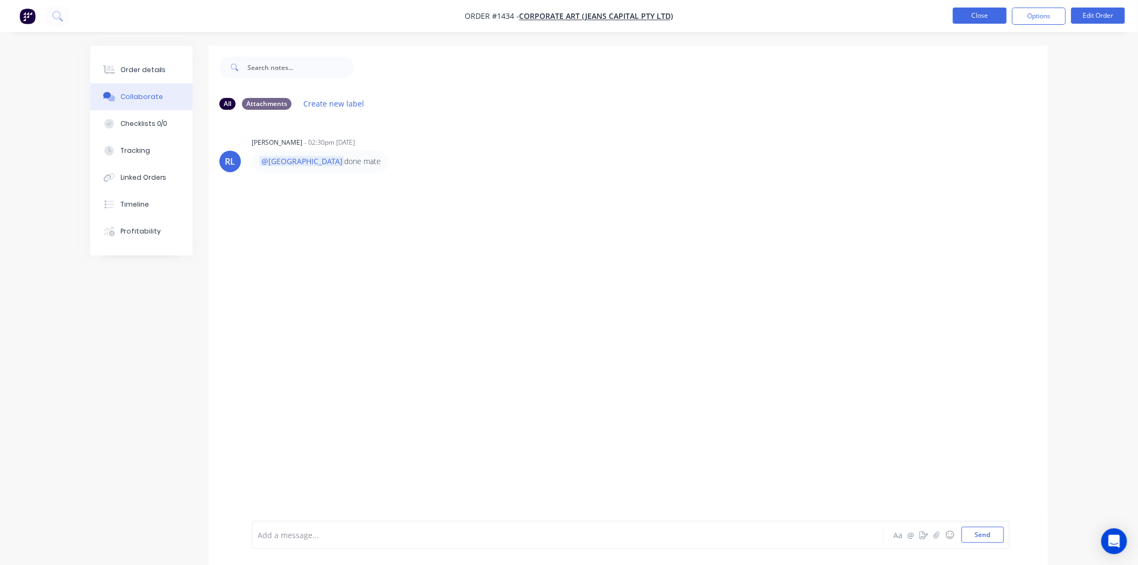
click at [984, 18] on button "Close" at bounding box center [980, 16] width 54 height 16
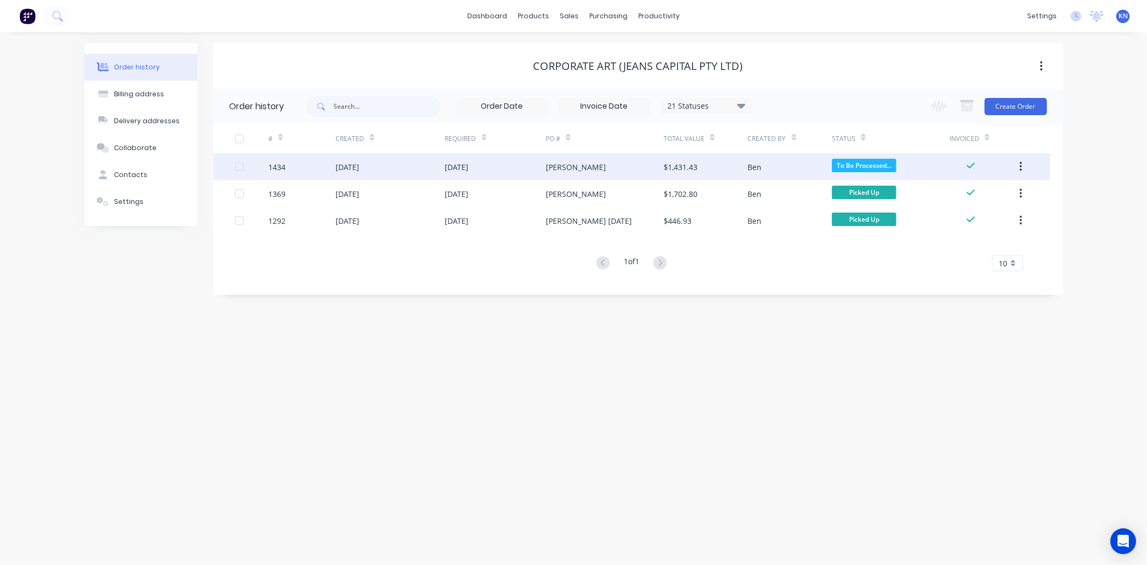
click at [273, 165] on div "1434" at bounding box center [276, 166] width 17 height 11
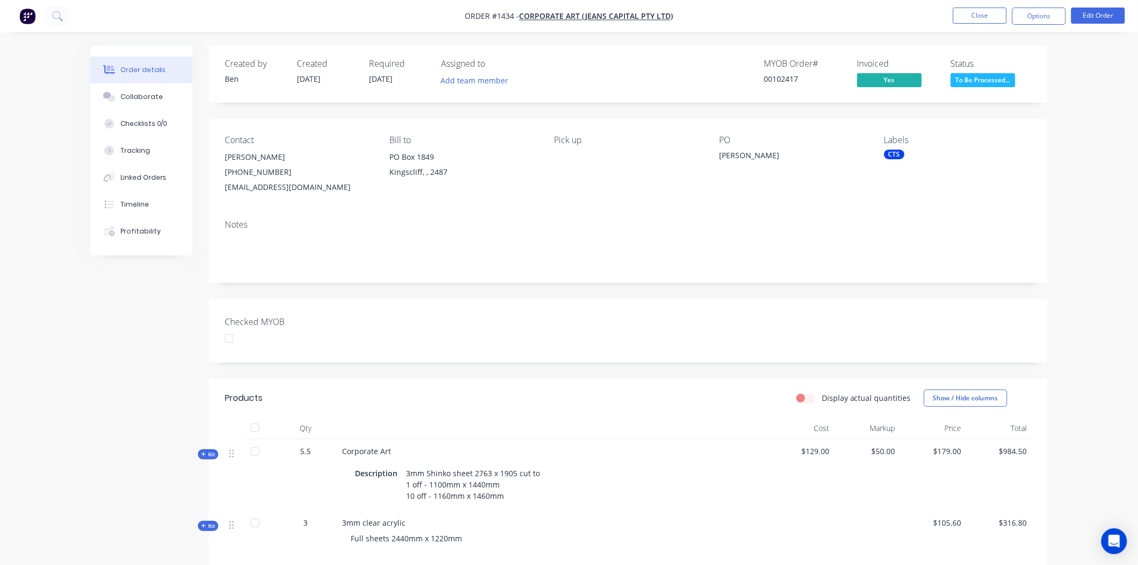
click at [228, 339] on div at bounding box center [229, 339] width 22 height 22
click at [899, 151] on div "CTS" at bounding box center [894, 155] width 20 height 10
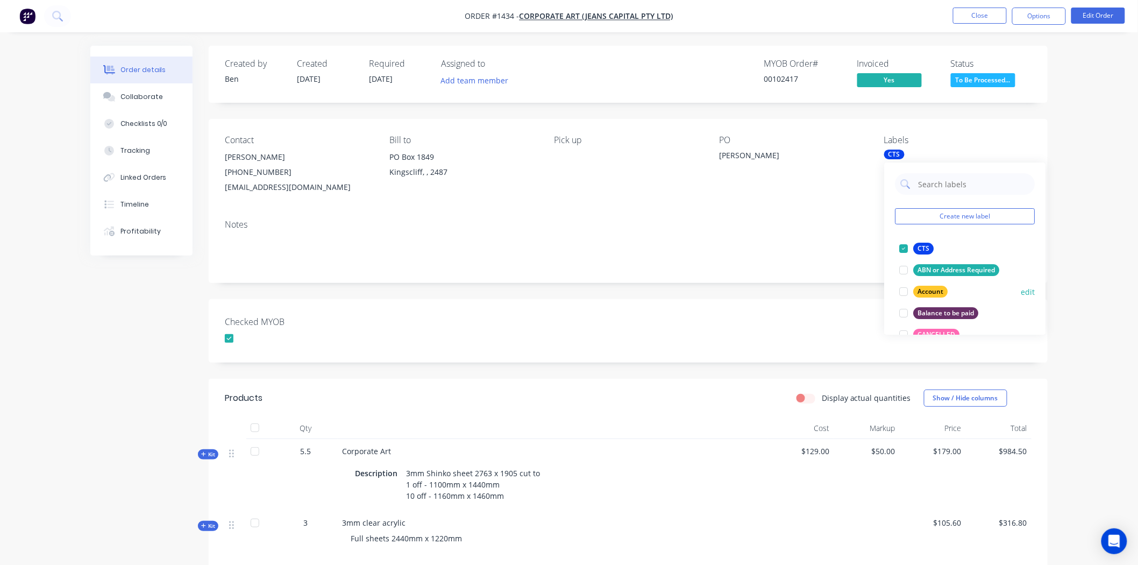
click at [903, 293] on div at bounding box center [904, 292] width 22 height 22
click at [607, 338] on div "Checked MYOB" at bounding box center [628, 330] width 839 height 63
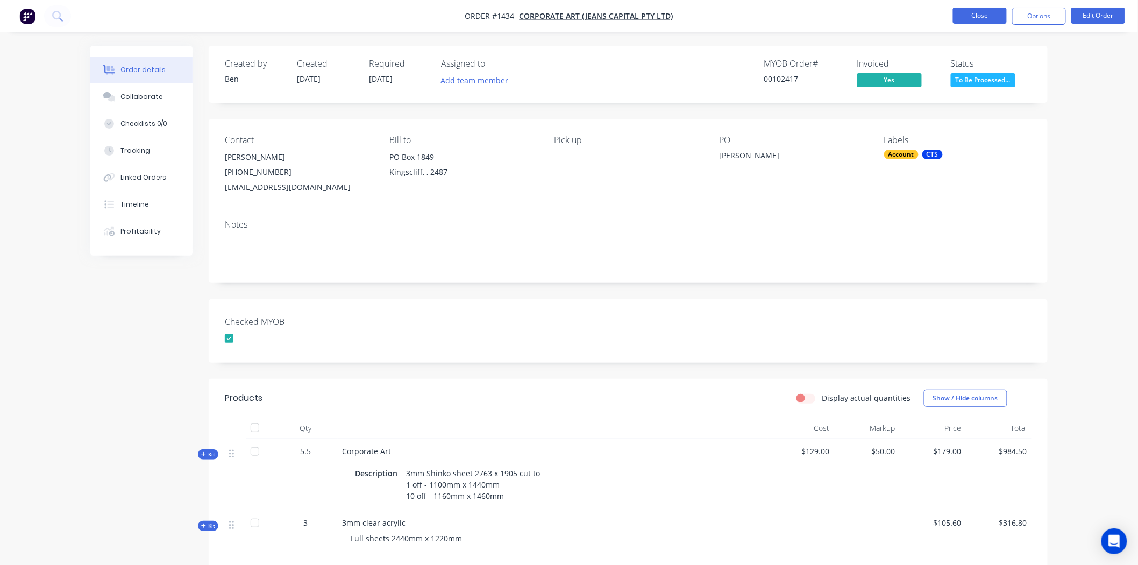
click at [981, 16] on button "Close" at bounding box center [980, 16] width 54 height 16
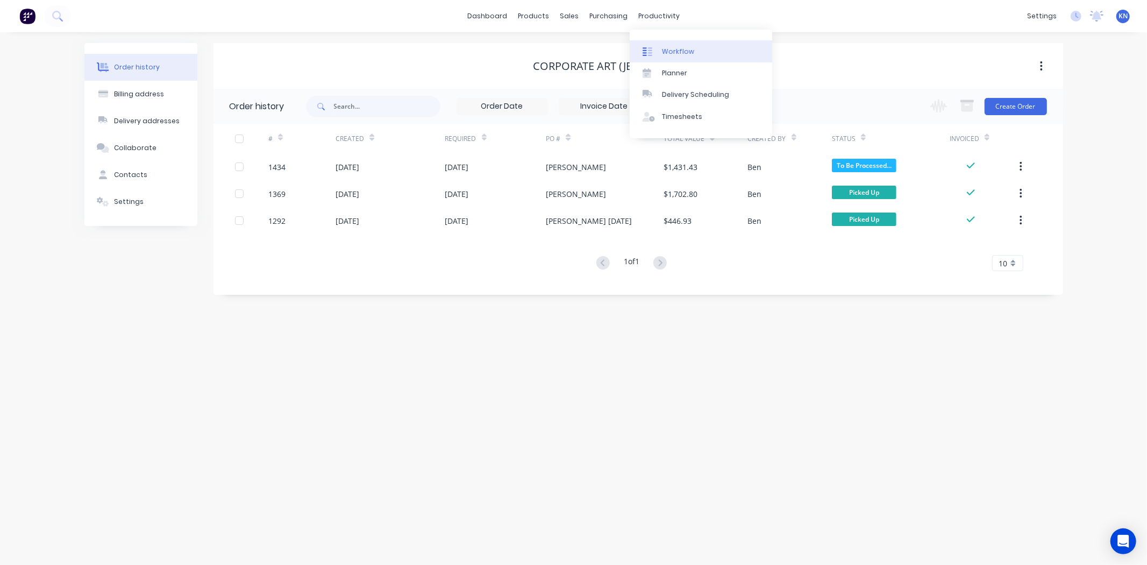
click at [678, 52] on div "Workflow" at bounding box center [678, 52] width 32 height 10
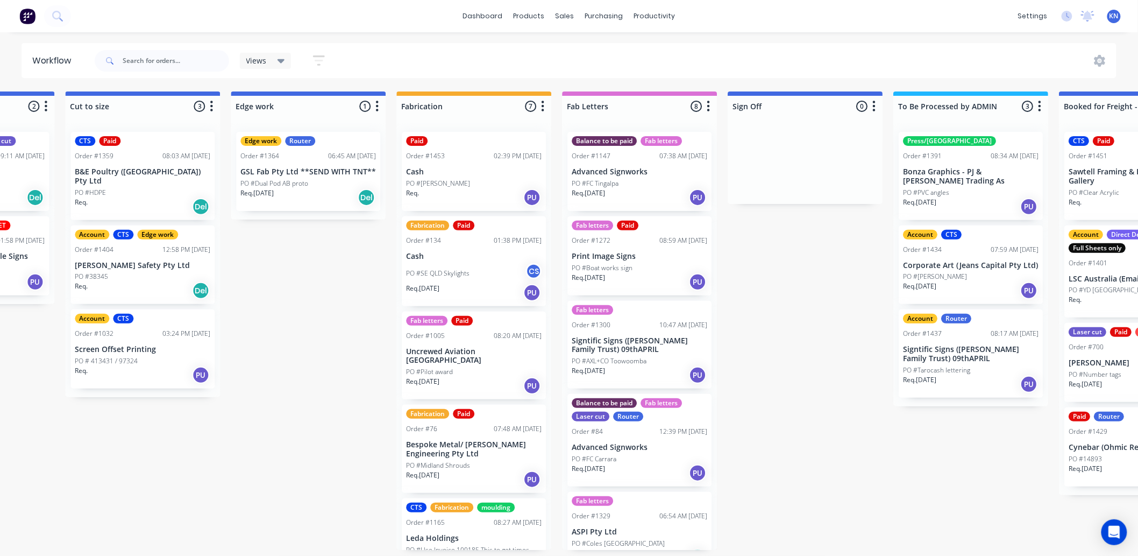
scroll to position [0, 1124]
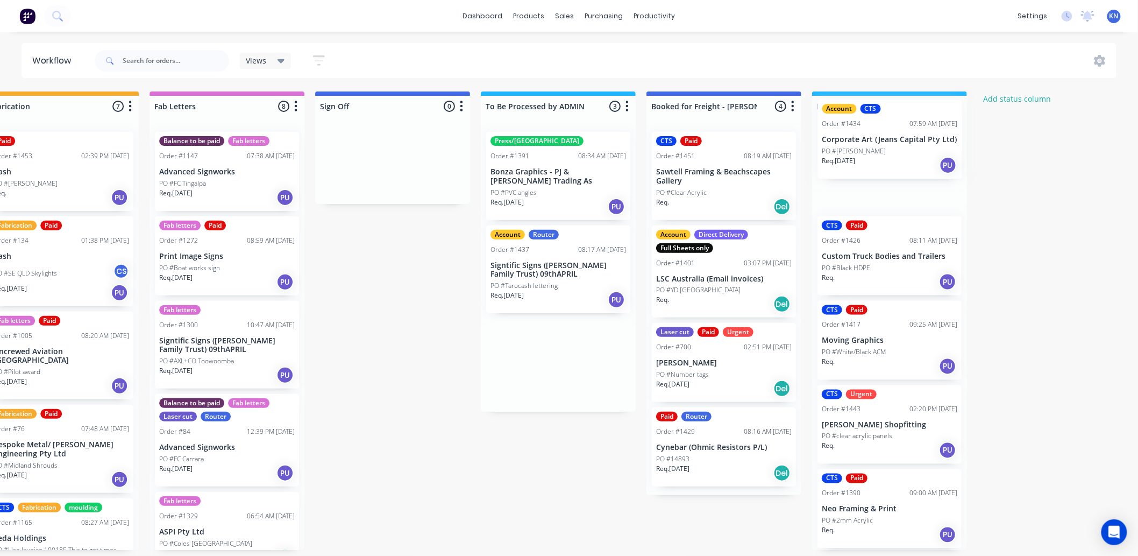
drag, startPoint x: 778, startPoint y: 259, endPoint x: 874, endPoint y: 130, distance: 160.9
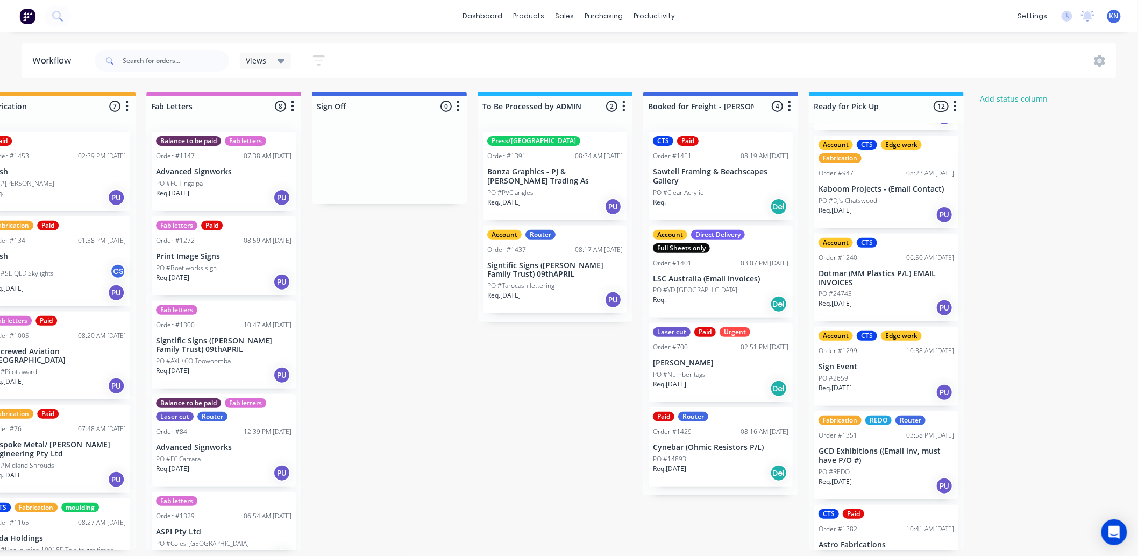
scroll to position [478, 0]
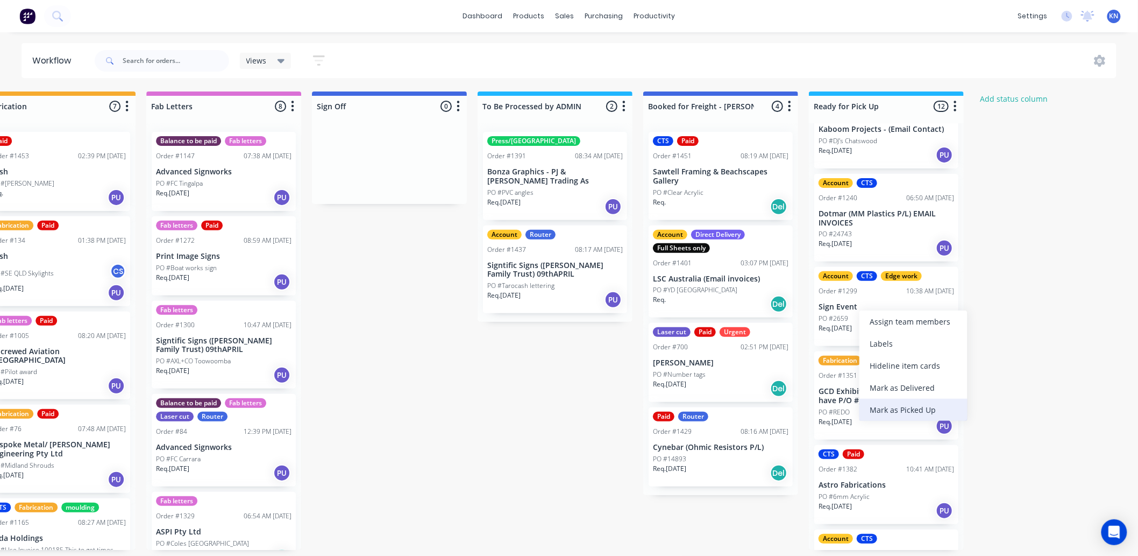
click at [918, 406] on div "Mark as Picked Up" at bounding box center [913, 410] width 108 height 22
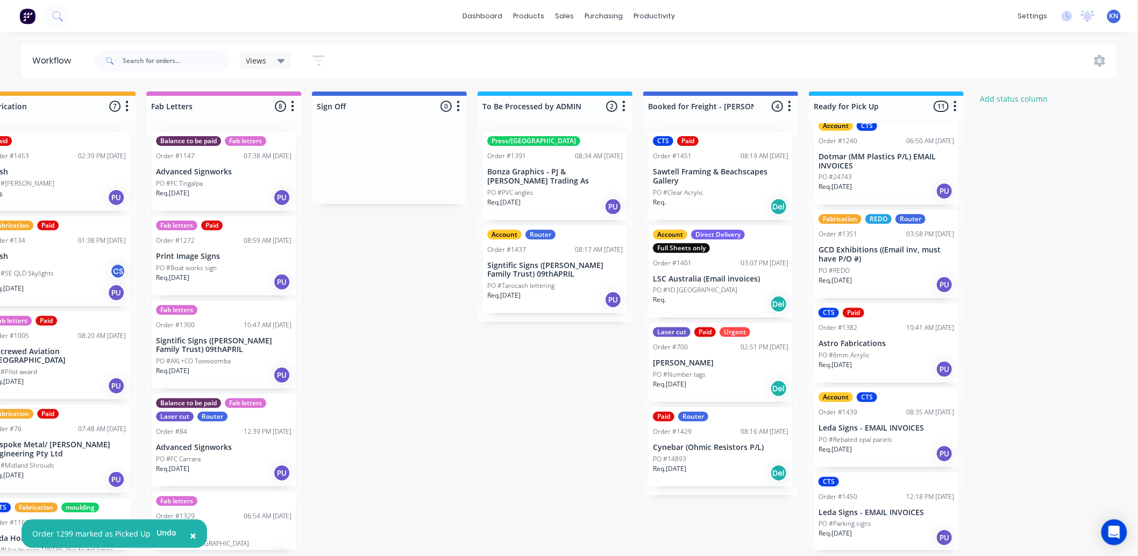
scroll to position [3, 1368]
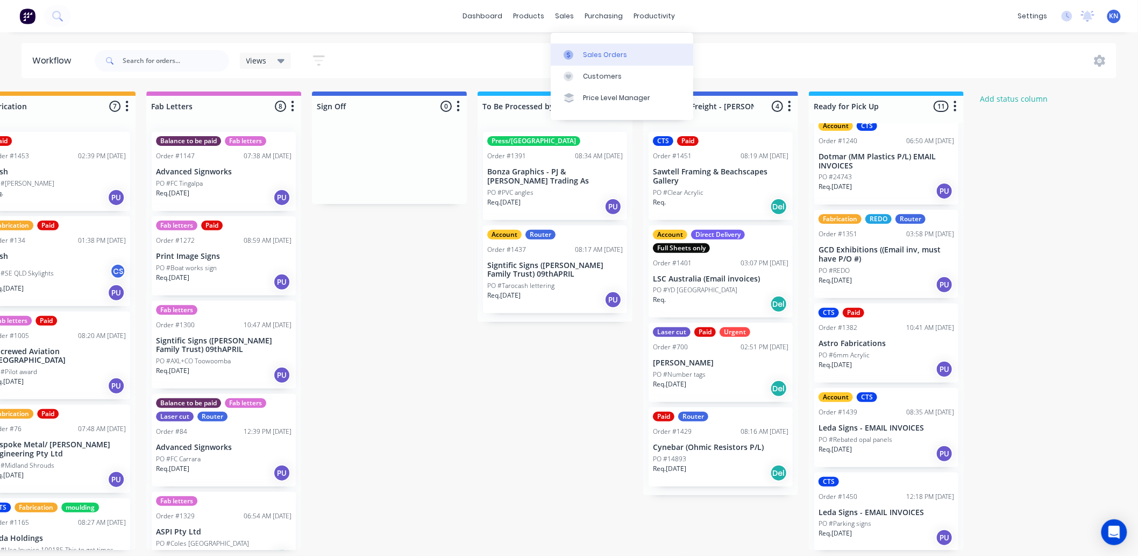
click at [598, 50] on div "Sales Orders" at bounding box center [605, 55] width 44 height 10
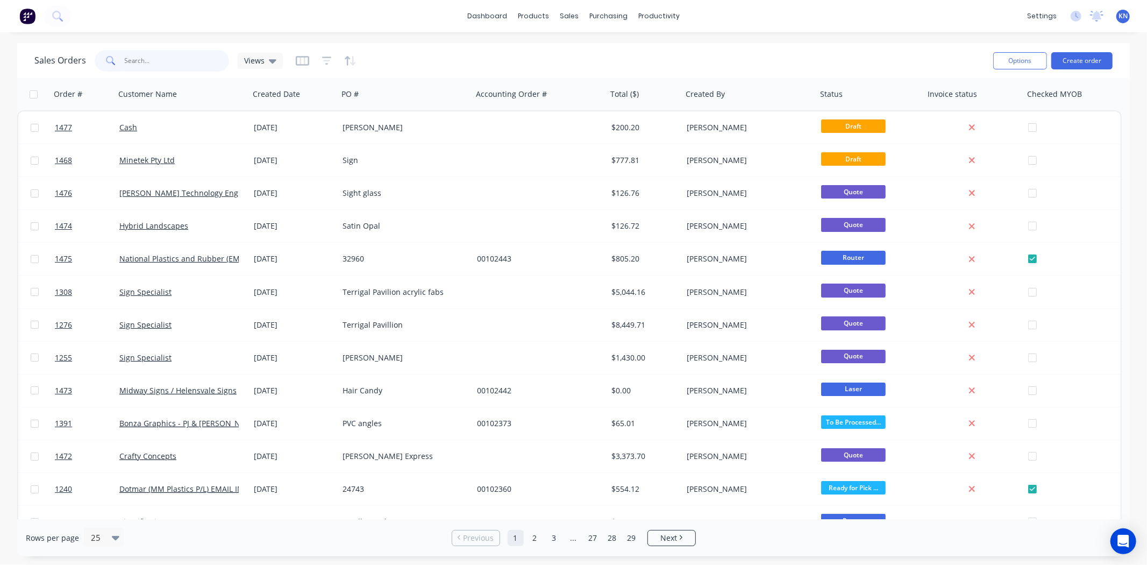
click at [150, 59] on input "text" at bounding box center [177, 61] width 105 height 22
type input "1437"
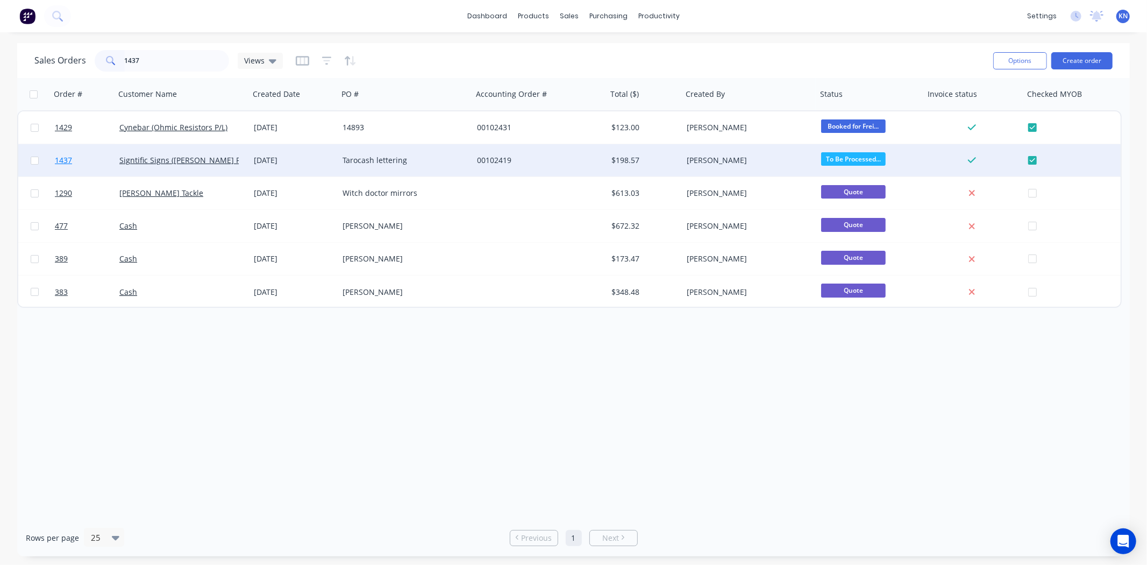
click at [60, 159] on span "1437" at bounding box center [63, 160] width 17 height 11
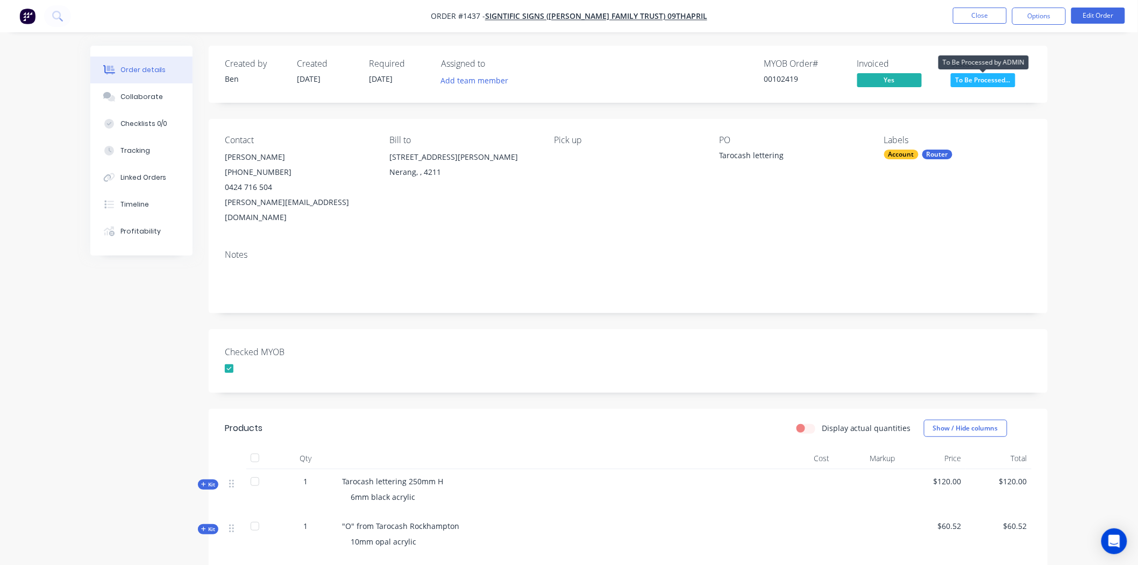
click at [997, 81] on span "To Be Processed..." at bounding box center [983, 79] width 65 height 13
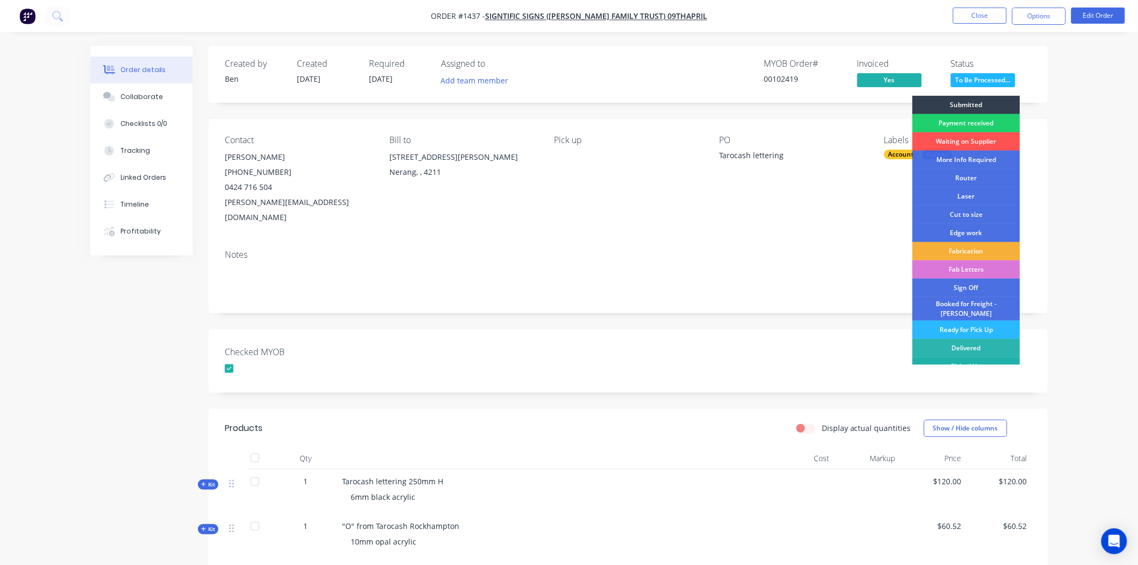
click at [959, 357] on div "Picked Up" at bounding box center [967, 366] width 108 height 18
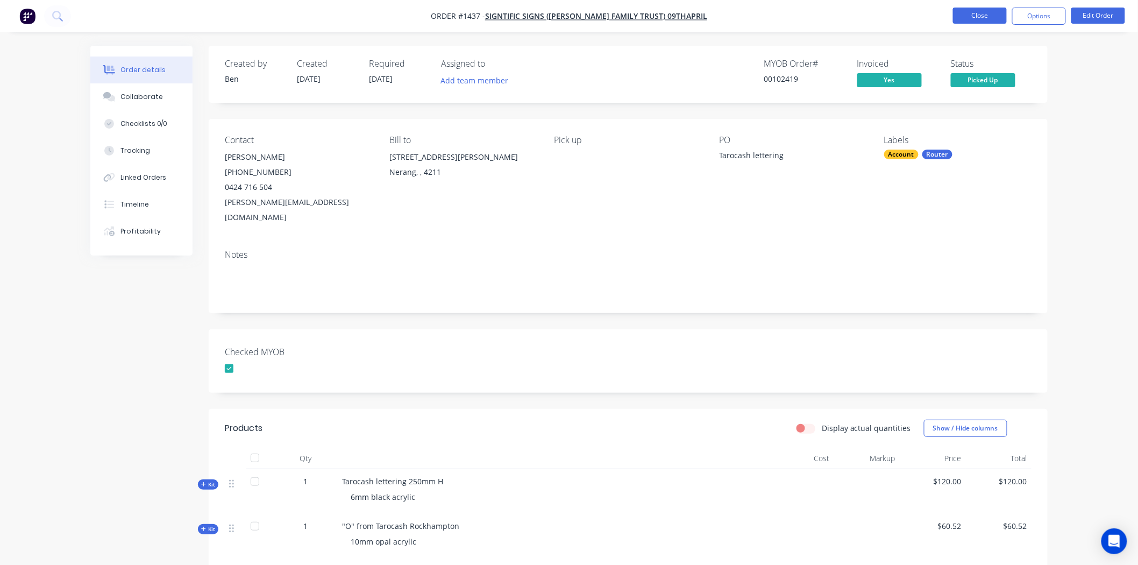
click at [972, 15] on button "Close" at bounding box center [980, 16] width 54 height 16
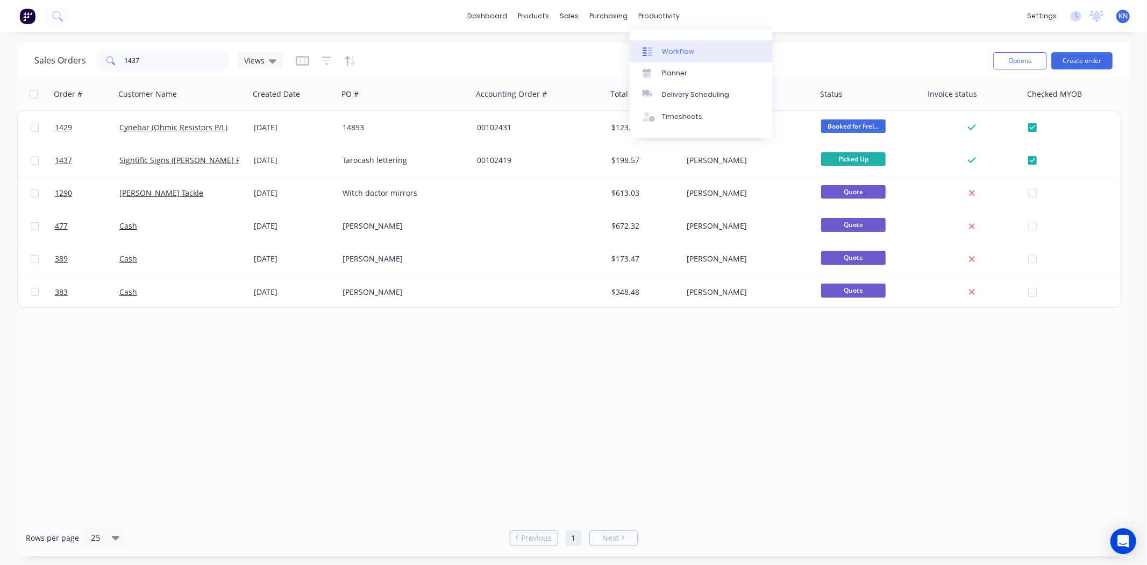
click at [674, 50] on div "Workflow" at bounding box center [678, 52] width 32 height 10
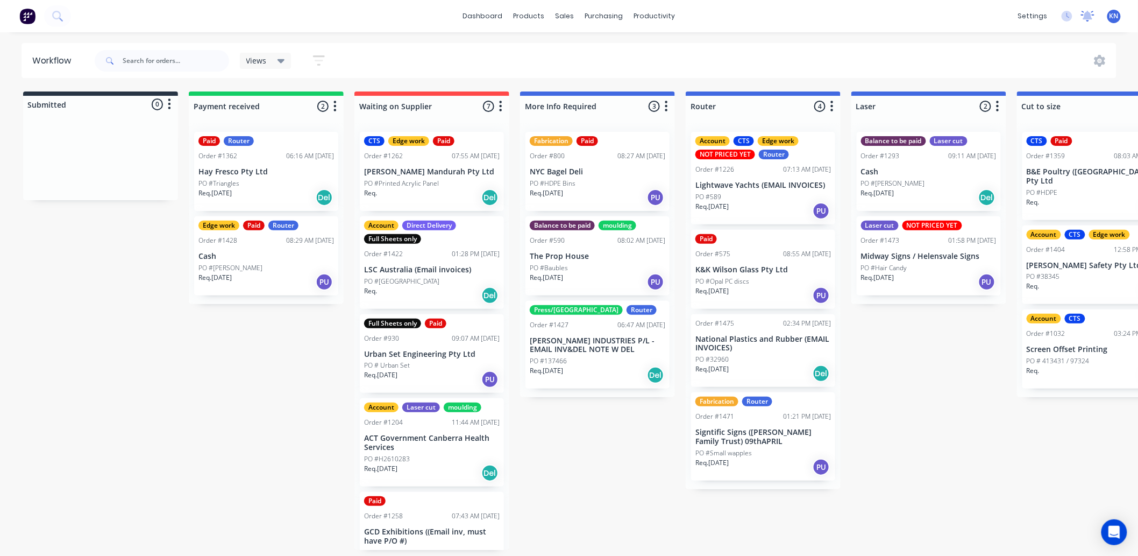
click at [1088, 13] on icon at bounding box center [1088, 15] width 10 height 9
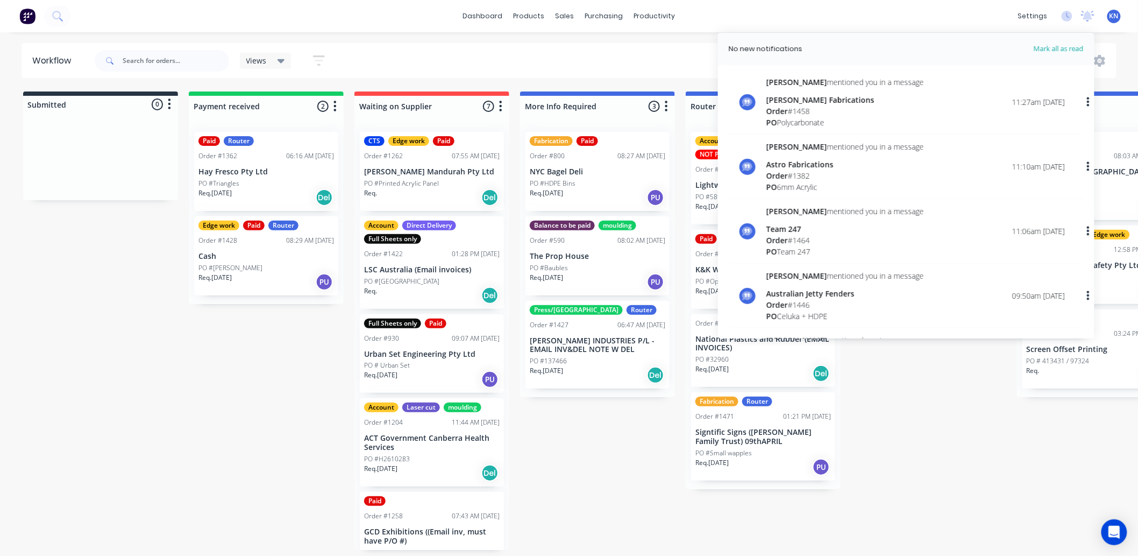
scroll to position [418, 0]
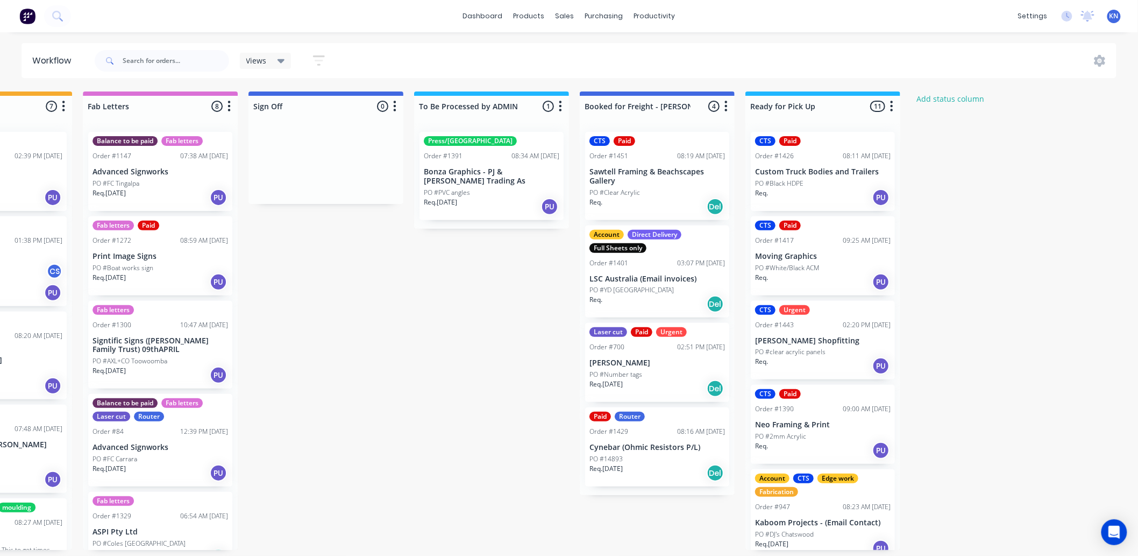
scroll to position [0, 1435]
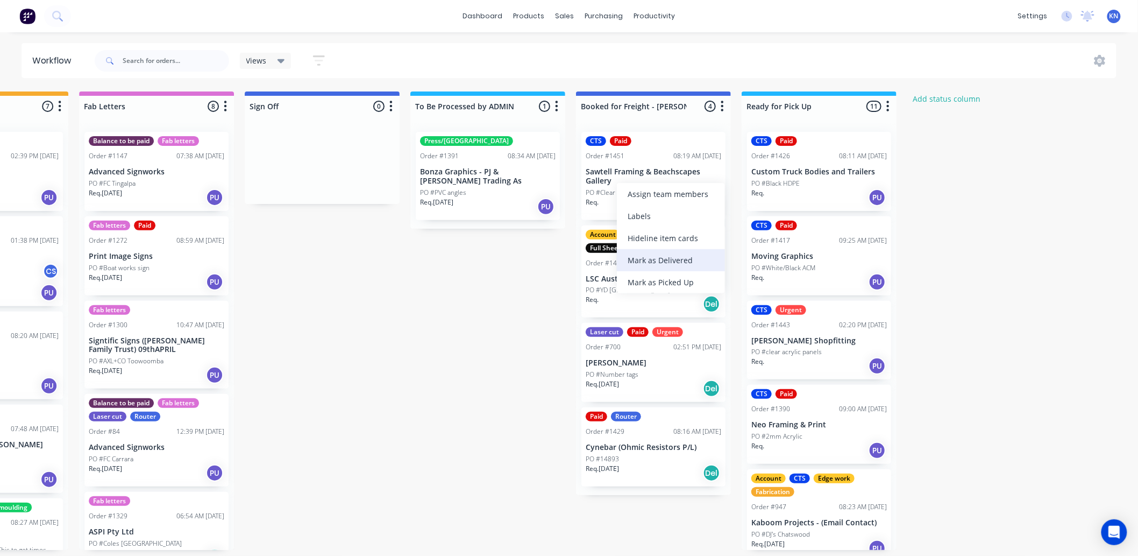
click at [668, 257] on div "Mark as Delivered" at bounding box center [671, 260] width 108 height 22
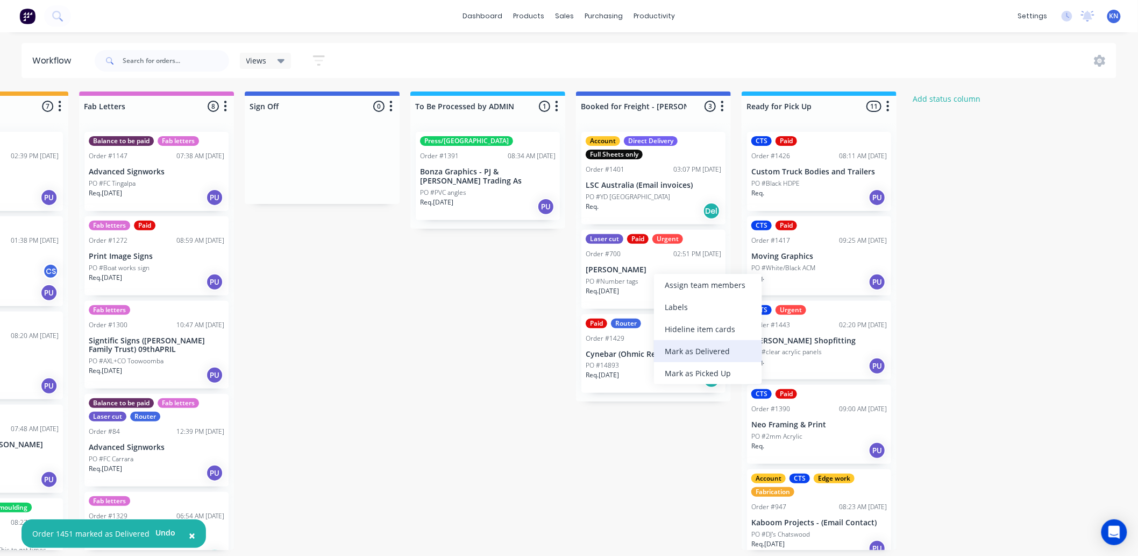
click at [705, 347] on div "Mark as Delivered" at bounding box center [708, 351] width 108 height 22
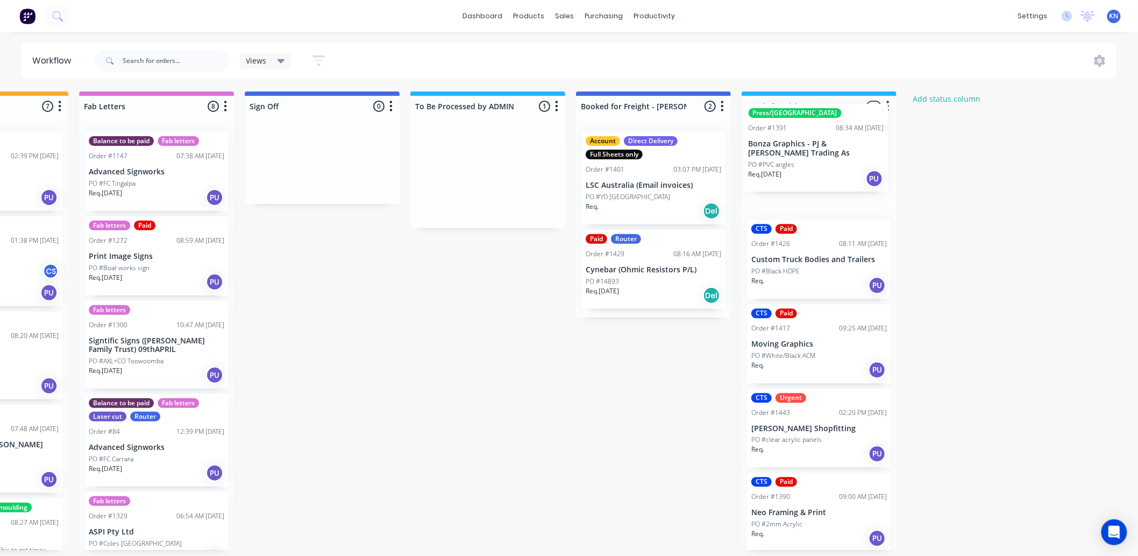
drag, startPoint x: 476, startPoint y: 190, endPoint x: 806, endPoint y: 153, distance: 331.2
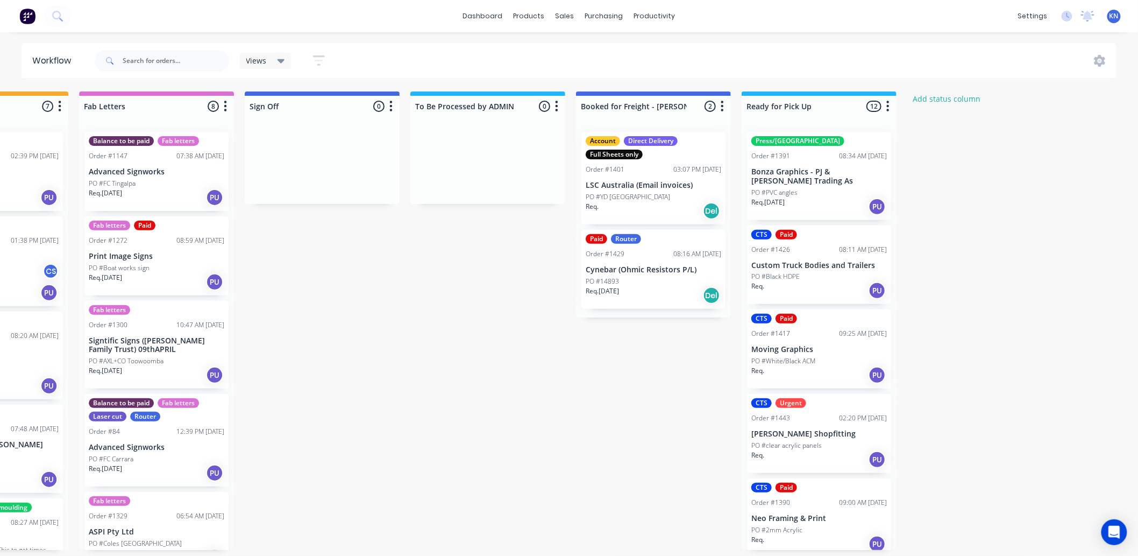
click at [795, 167] on p "Bonza Graphics - PJ & [PERSON_NAME] Trading As" at bounding box center [819, 176] width 136 height 18
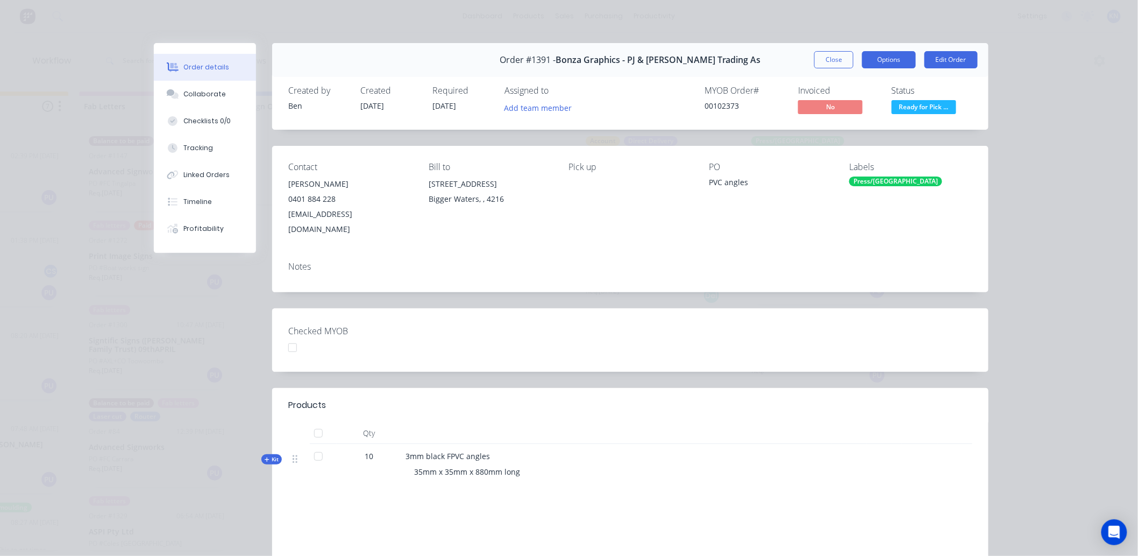
click at [900, 58] on button "Options" at bounding box center [889, 59] width 54 height 17
click at [205, 93] on div "Collaborate" at bounding box center [205, 94] width 42 height 10
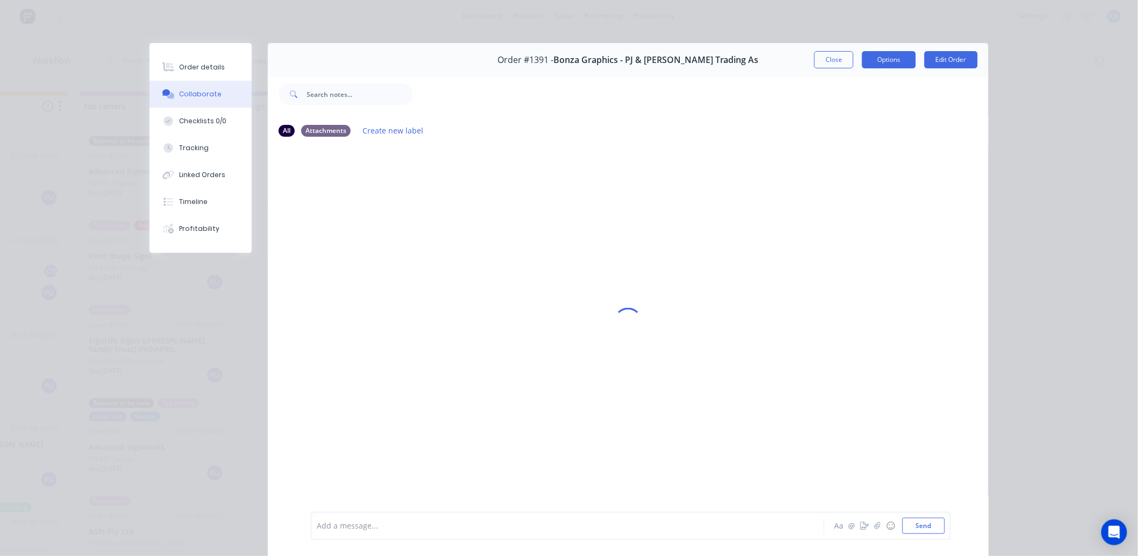
click at [876, 55] on button "Options" at bounding box center [889, 59] width 54 height 17
click at [829, 58] on button "Close" at bounding box center [833, 59] width 39 height 17
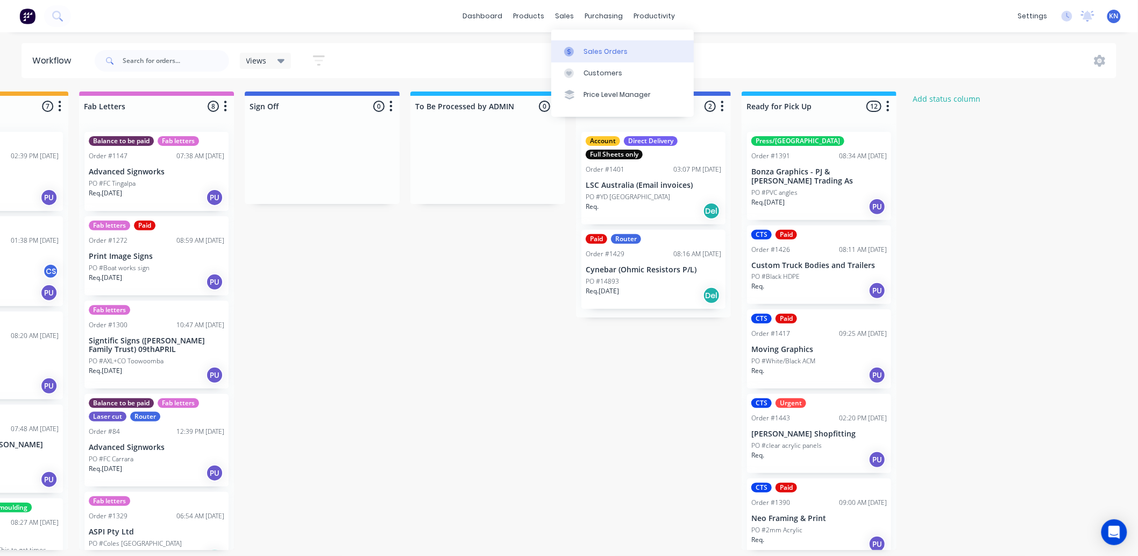
click at [596, 52] on div "Sales Orders" at bounding box center [606, 52] width 44 height 10
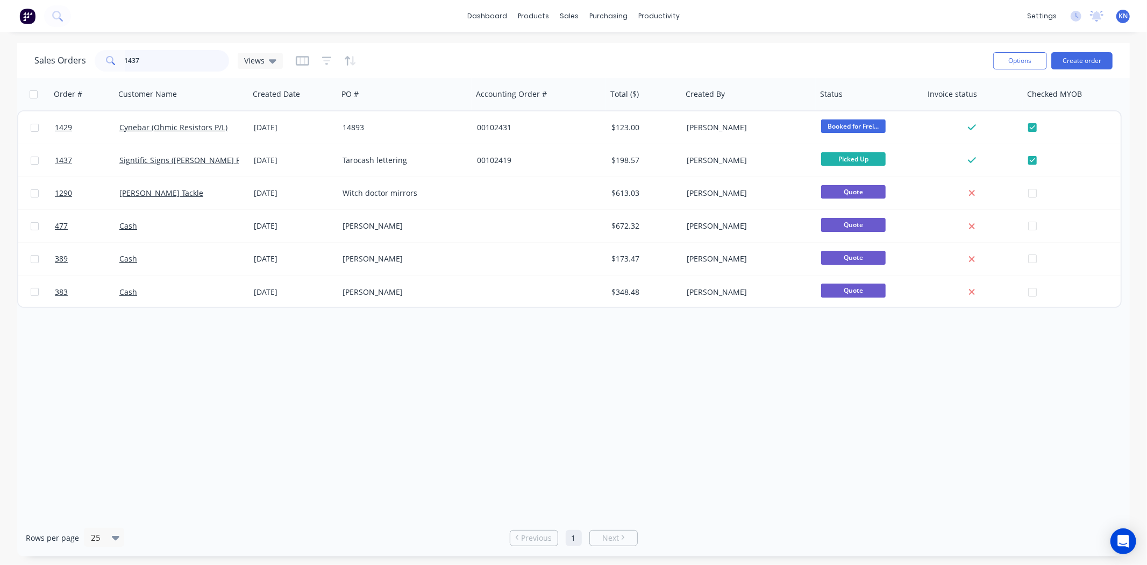
click at [148, 61] on input "1437" at bounding box center [177, 61] width 105 height 22
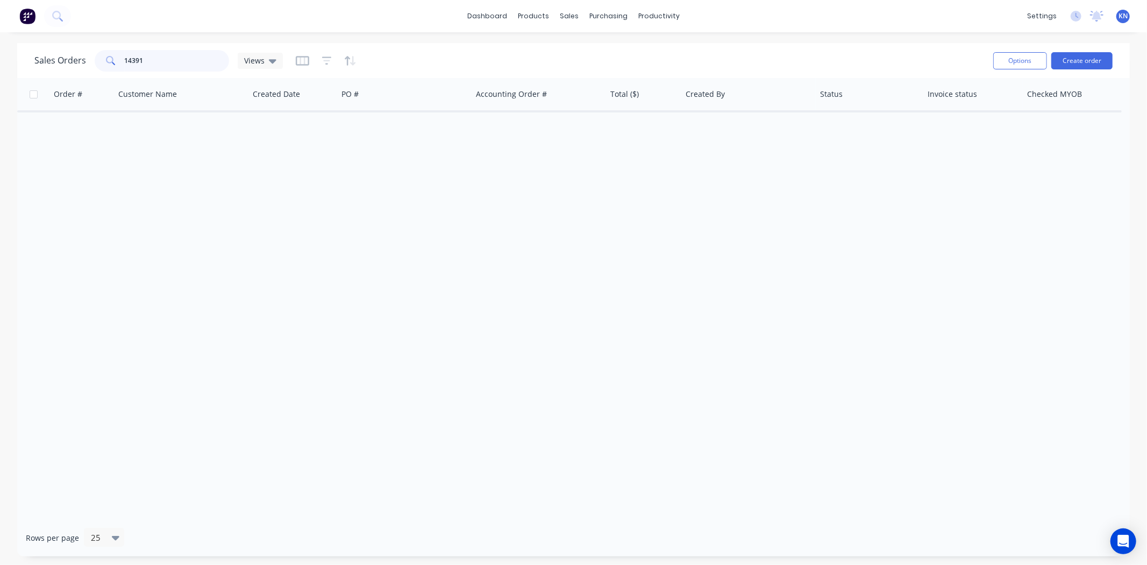
click at [130, 57] on input "14391" at bounding box center [177, 61] width 105 height 22
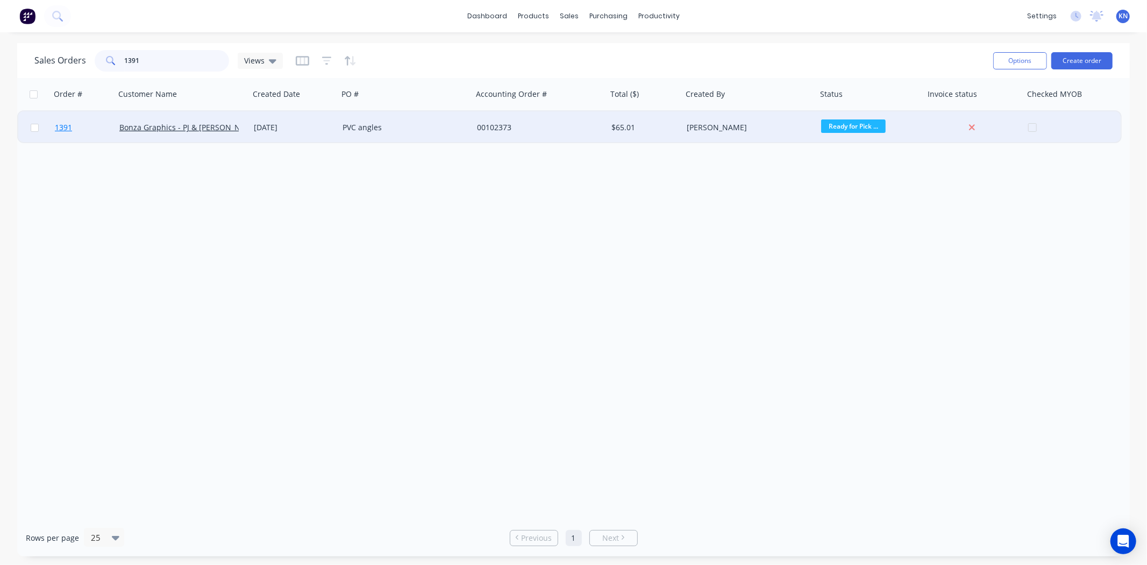
type input "1391"
click at [65, 124] on span "1391" at bounding box center [63, 127] width 17 height 11
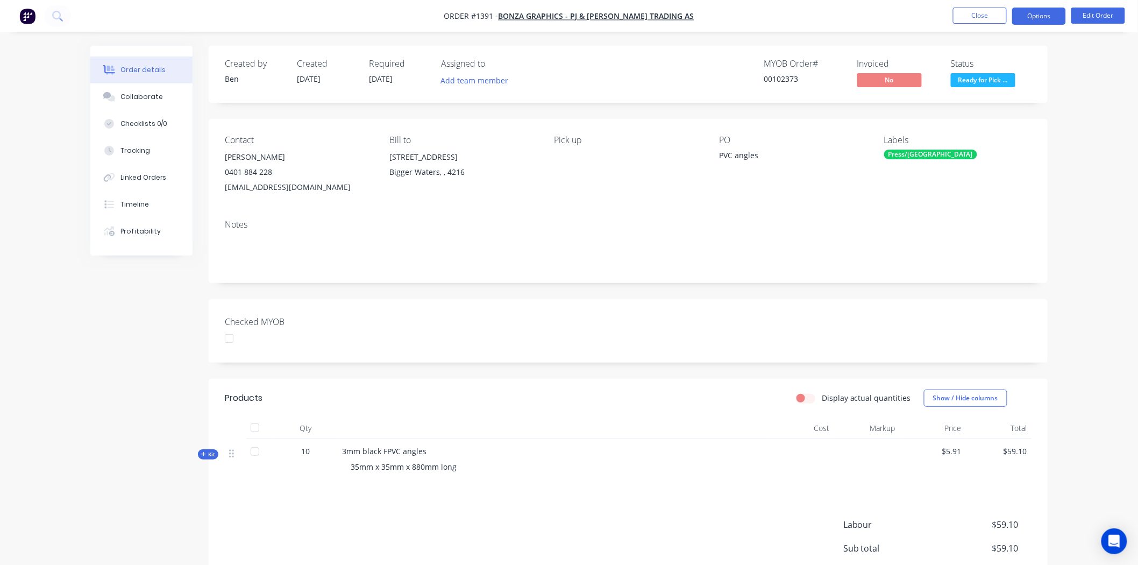
click at [1042, 15] on button "Options" at bounding box center [1039, 16] width 54 height 17
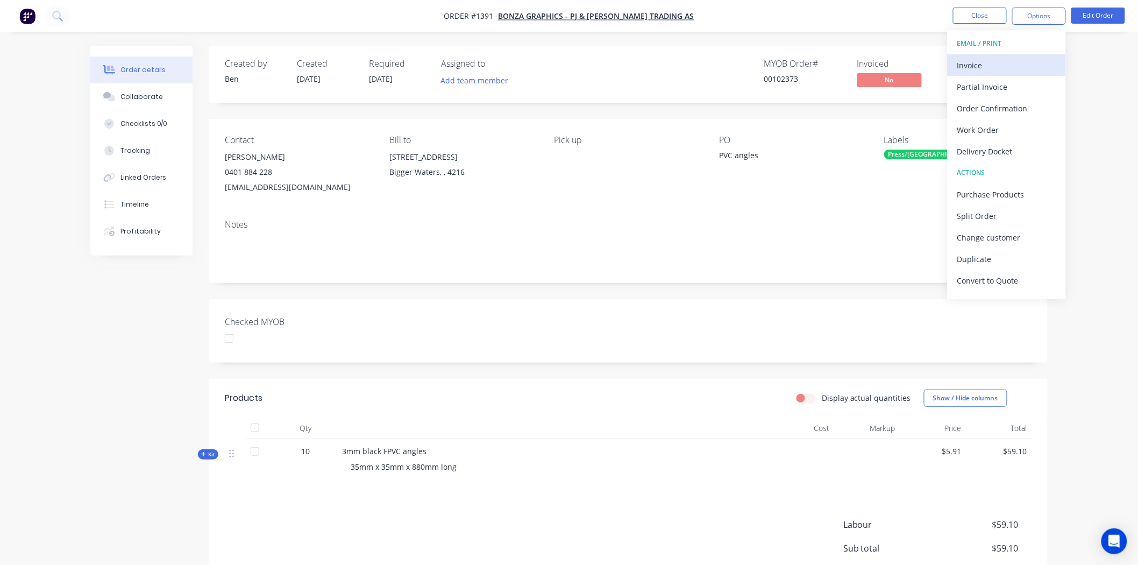
click at [996, 62] on div "Invoice" at bounding box center [1006, 66] width 99 height 16
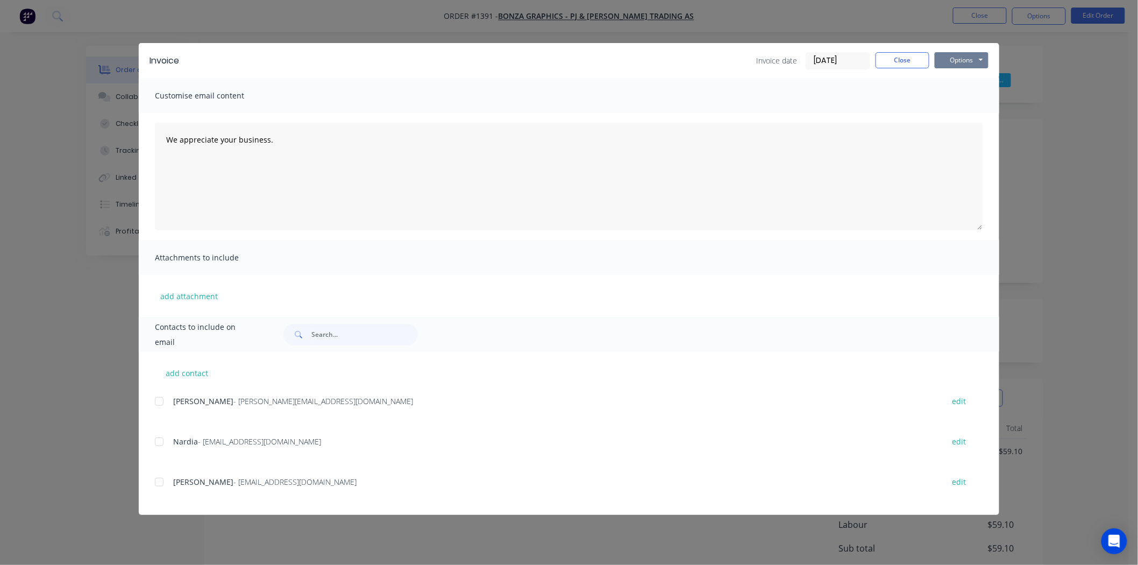
click at [950, 56] on button "Options" at bounding box center [962, 60] width 54 height 16
click at [960, 89] on button "Print" at bounding box center [969, 97] width 69 height 18
click at [916, 60] on button "Close" at bounding box center [903, 60] width 54 height 16
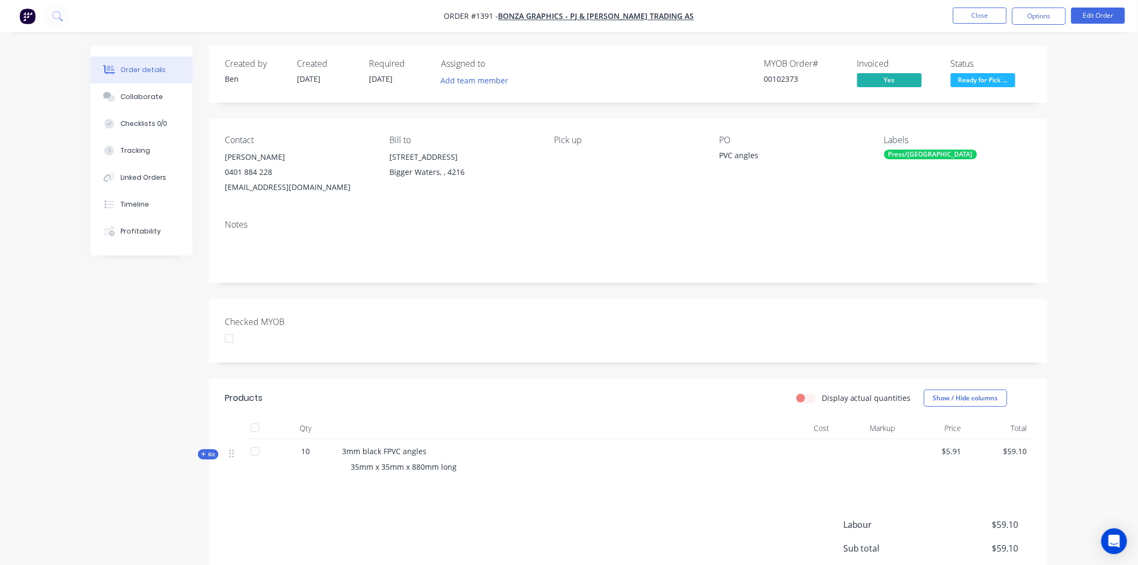
click at [230, 341] on div at bounding box center [229, 339] width 22 height 22
click at [972, 17] on button "Close" at bounding box center [980, 16] width 54 height 16
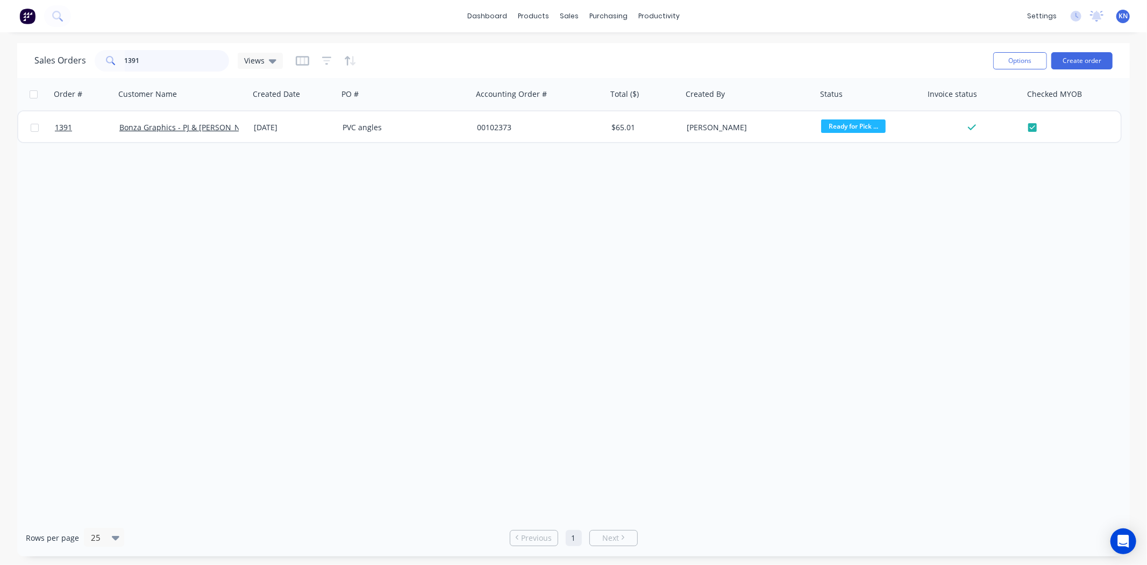
click at [179, 62] on input "1391" at bounding box center [177, 61] width 105 height 22
type input "1"
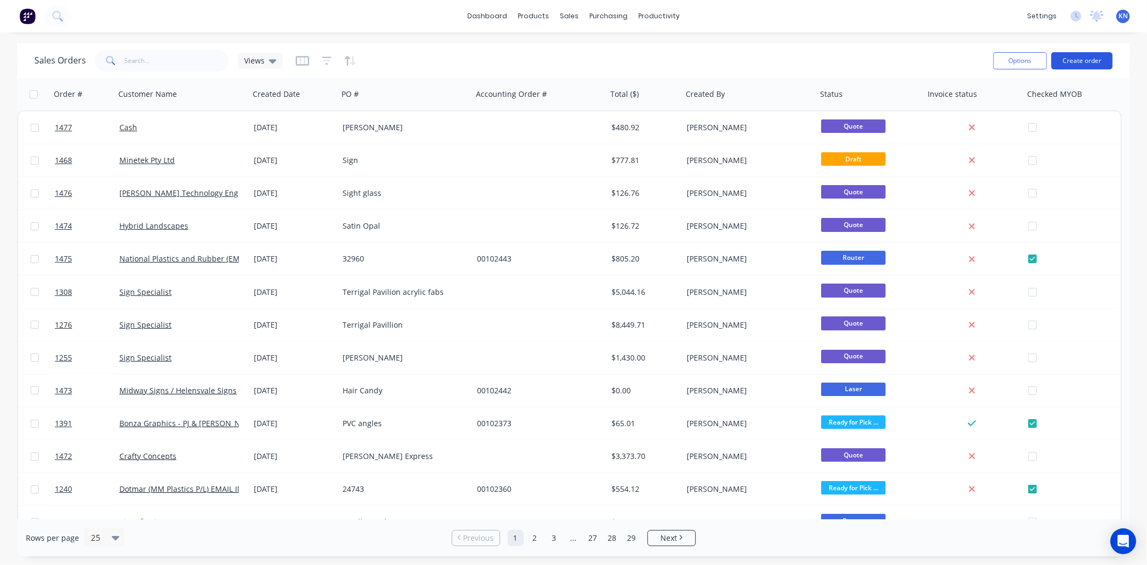
click at [1092, 62] on button "Create order" at bounding box center [1081, 60] width 61 height 17
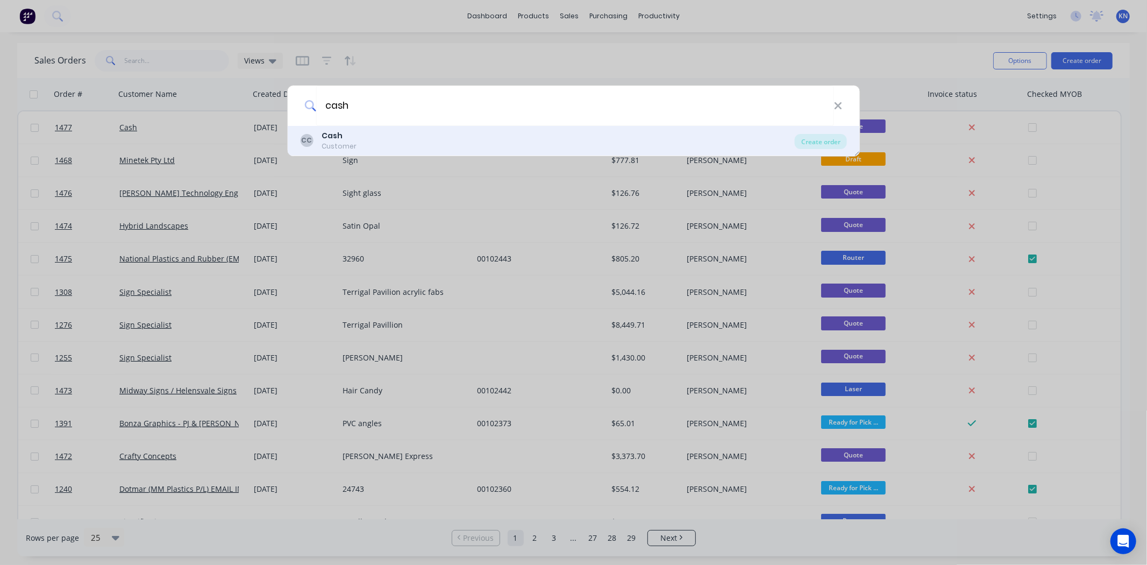
type input "cash"
click at [326, 138] on b "Cash" at bounding box center [332, 135] width 21 height 11
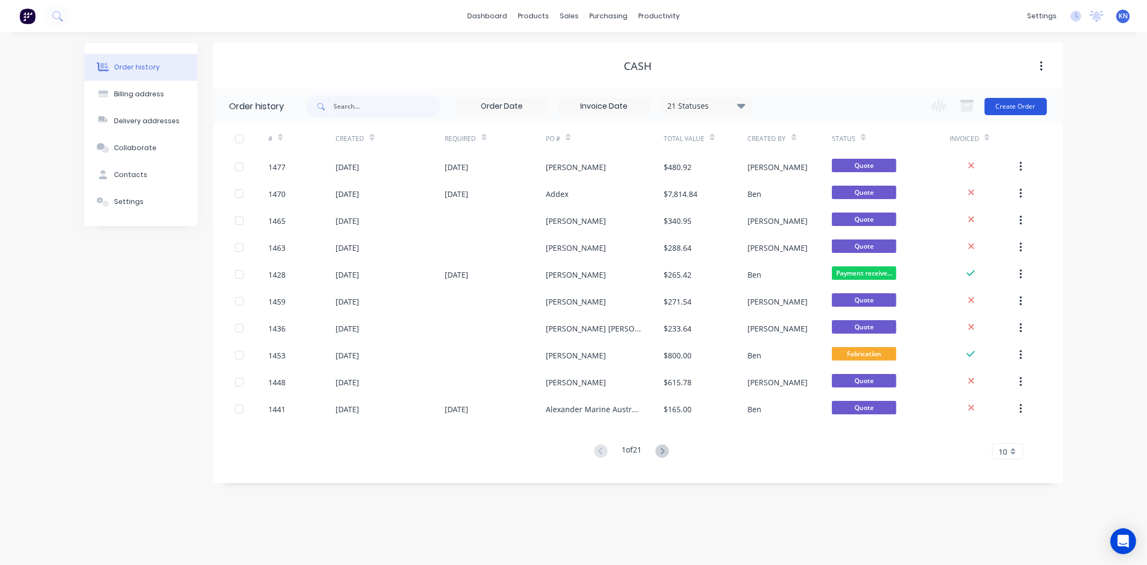
click at [1011, 103] on button "Create Order" at bounding box center [1016, 106] width 62 height 17
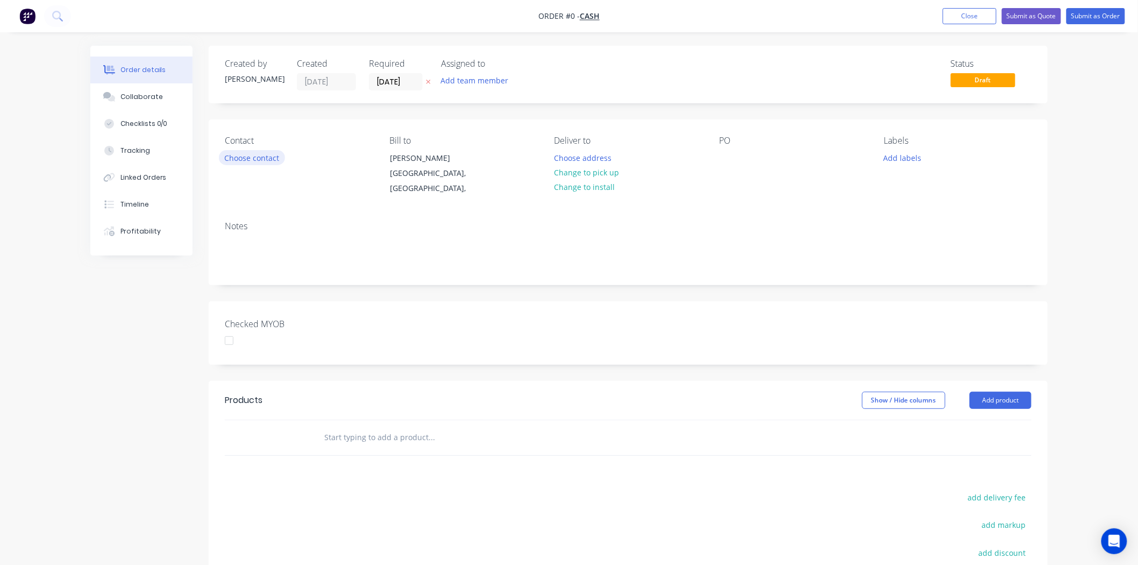
click at [250, 157] on button "Choose contact" at bounding box center [252, 157] width 66 height 15
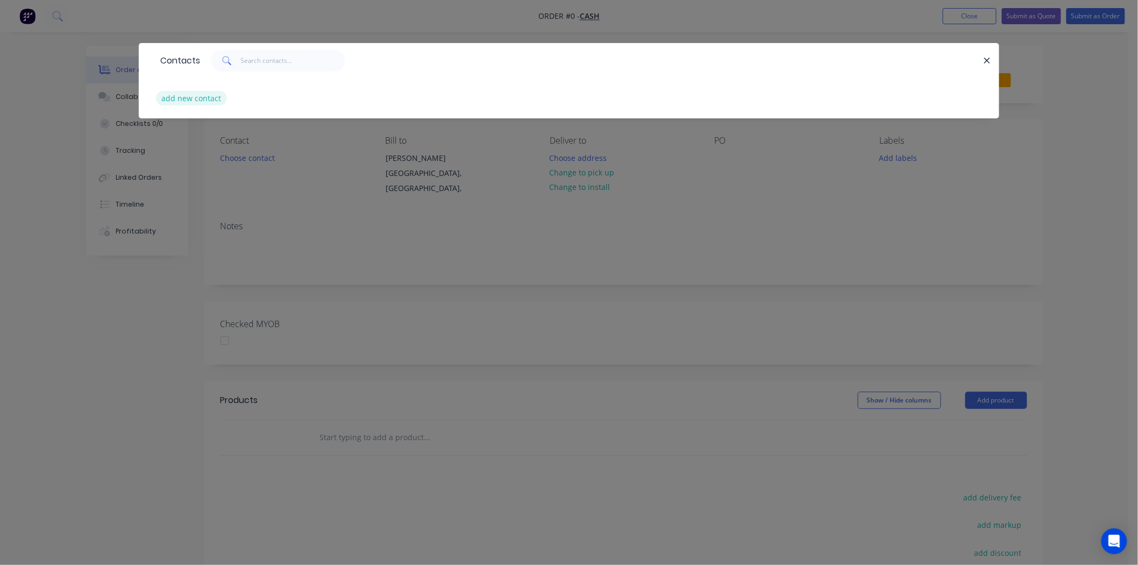
click at [187, 93] on button "add new contact" at bounding box center [191, 98] width 71 height 15
select select "AU"
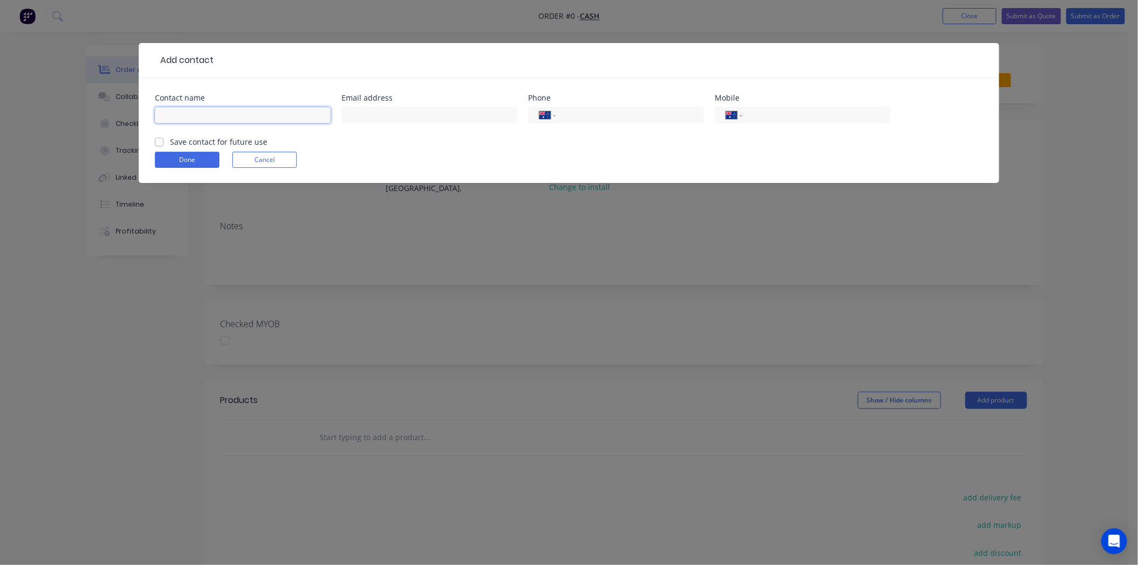
click at [176, 120] on input "text" at bounding box center [243, 115] width 176 height 16
type input "Greg Davis"
click at [760, 115] on input "tel" at bounding box center [814, 115] width 129 height 12
type input "0419 177 259"
click at [190, 157] on button "Done" at bounding box center [187, 160] width 65 height 16
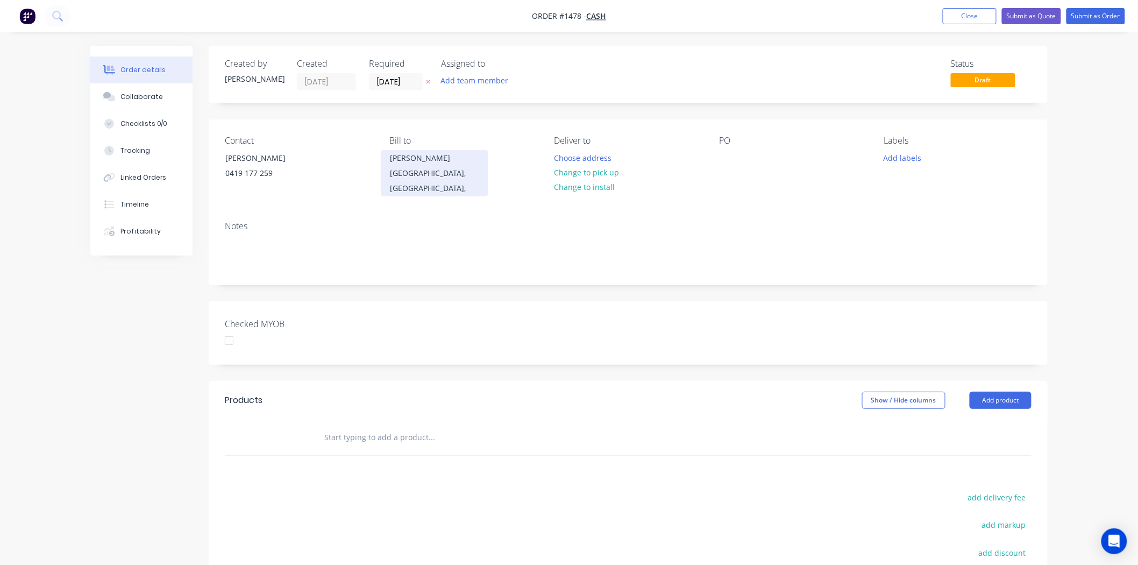
click at [421, 163] on div "Anji Kala" at bounding box center [434, 158] width 89 height 15
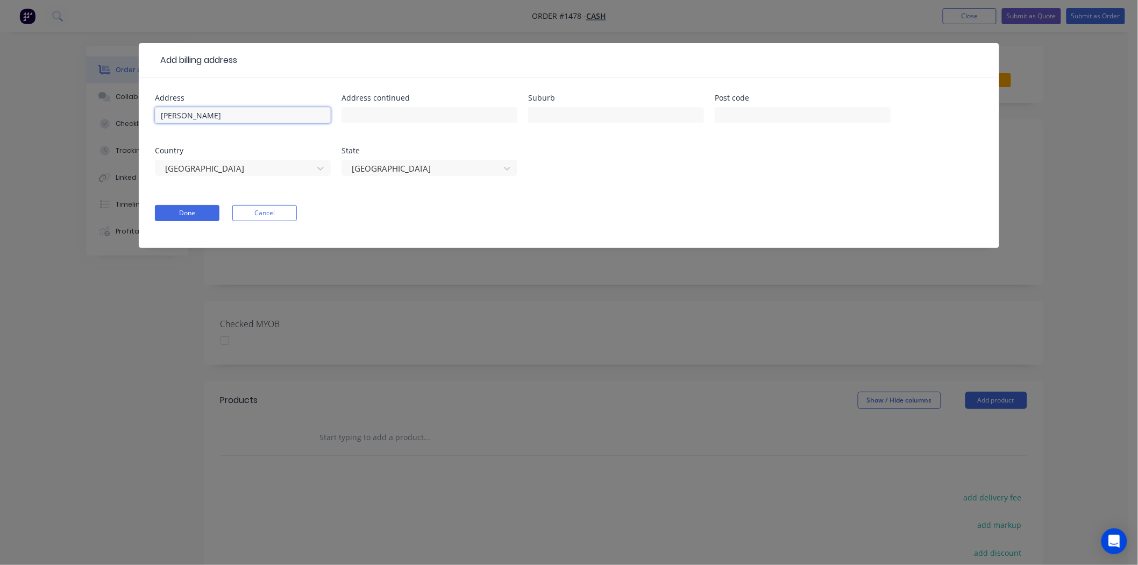
drag, startPoint x: 208, startPoint y: 115, endPoint x: 113, endPoint y: 108, distance: 95.4
click at [113, 108] on div "Add billing address Address Anji Kala Address continued Suburb Post code Countr…" at bounding box center [569, 282] width 1138 height 565
click at [201, 212] on button "Done" at bounding box center [187, 213] width 65 height 16
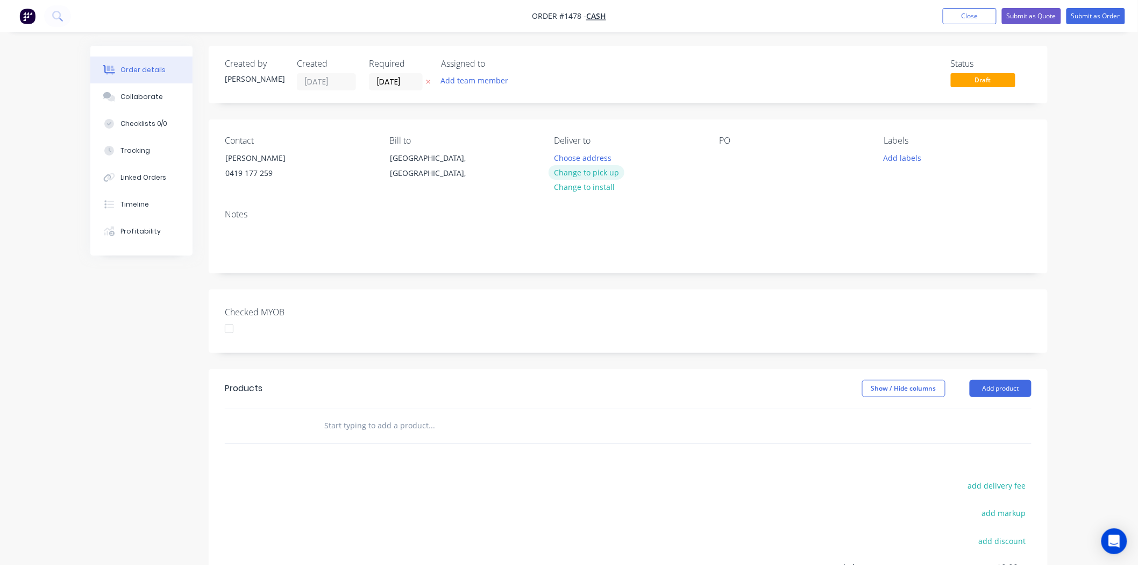
click at [600, 170] on button "Change to pick up" at bounding box center [587, 172] width 76 height 15
click at [561, 156] on div at bounding box center [562, 158] width 17 height 16
click at [729, 156] on div at bounding box center [727, 158] width 17 height 16
click at [912, 153] on button "Add labels" at bounding box center [902, 157] width 49 height 15
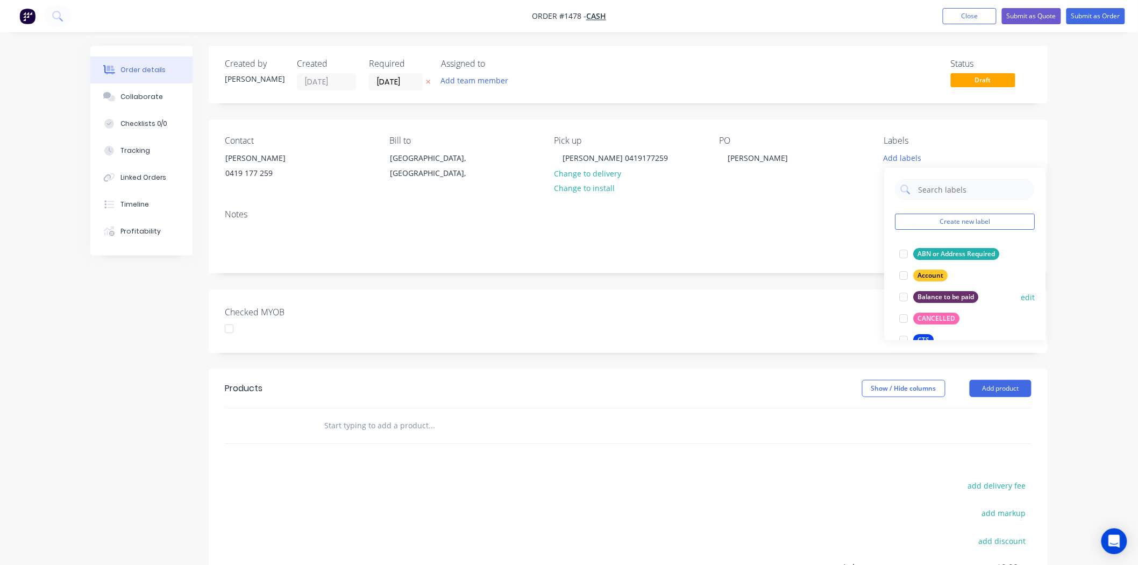
click at [905, 296] on div at bounding box center [904, 297] width 22 height 22
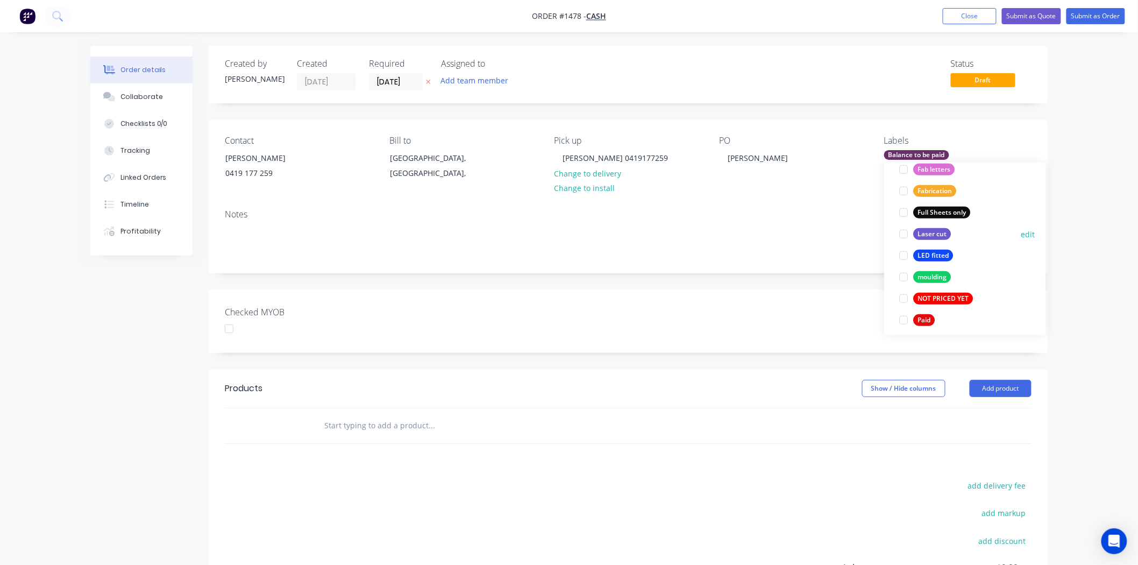
scroll to position [272, 0]
click at [902, 236] on div at bounding box center [904, 235] width 22 height 22
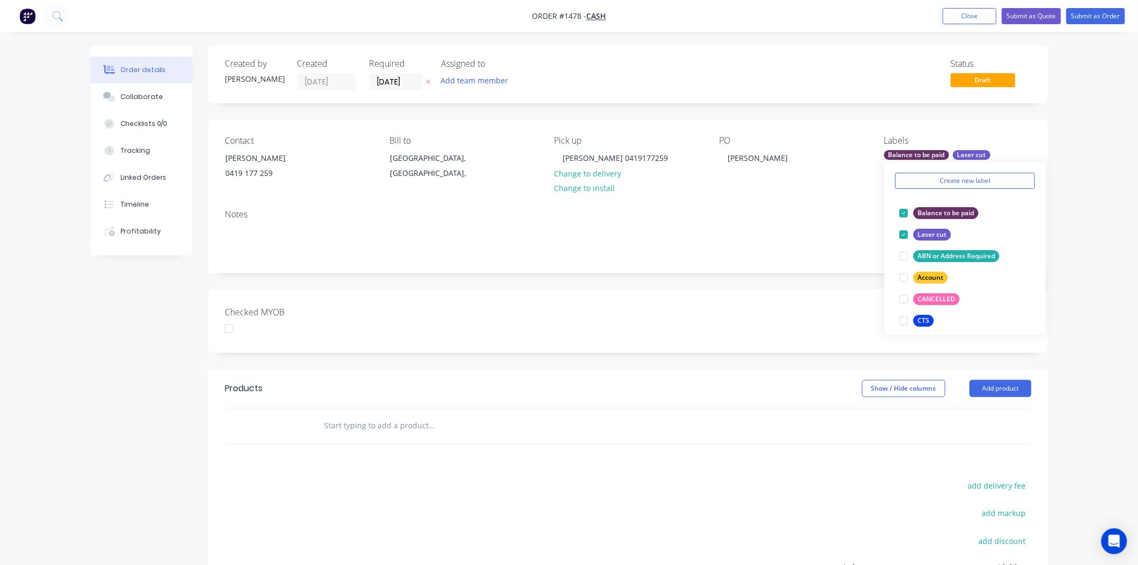
click at [471, 409] on div at bounding box center [504, 425] width 387 height 35
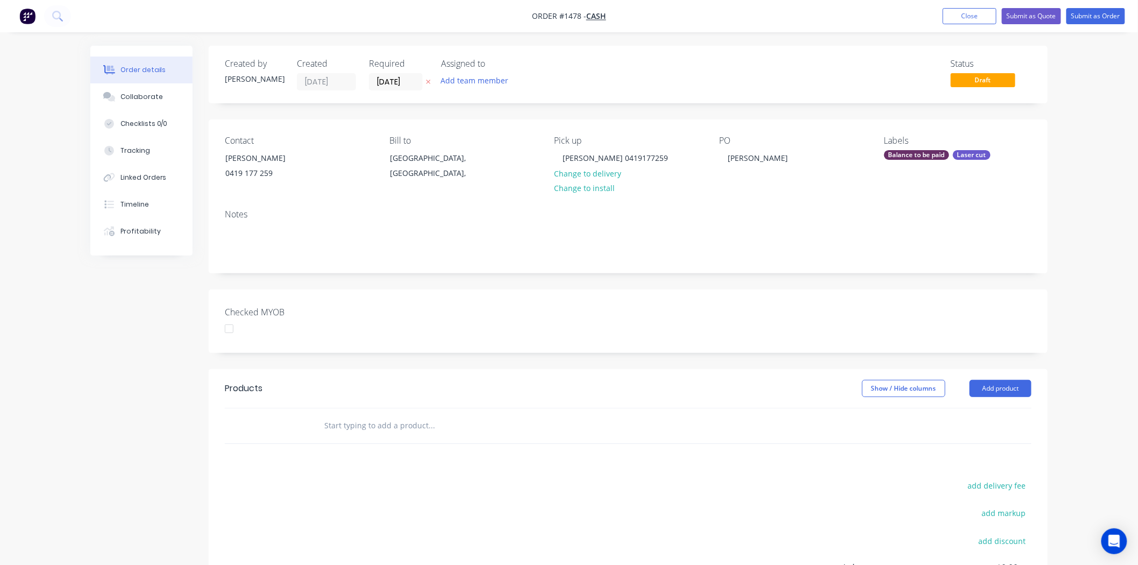
click at [348, 422] on input "text" at bounding box center [431, 426] width 215 height 22
click at [1000, 387] on button "Add product" at bounding box center [1001, 388] width 62 height 17
click at [981, 411] on div "Product catalogue" at bounding box center [980, 416] width 83 height 16
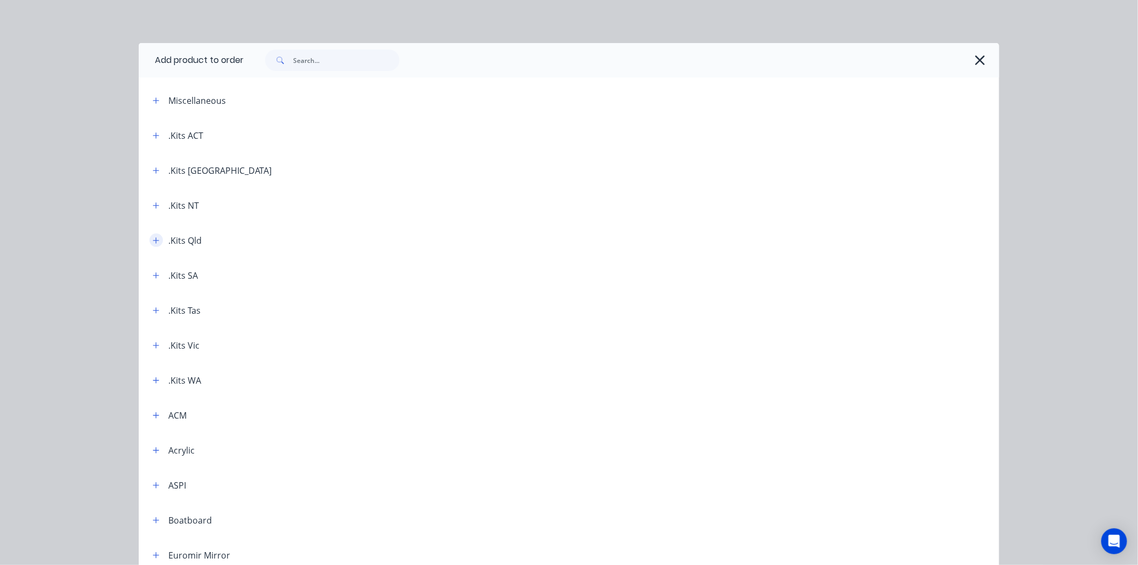
click at [153, 240] on icon "button" at bounding box center [156, 240] width 6 height 6
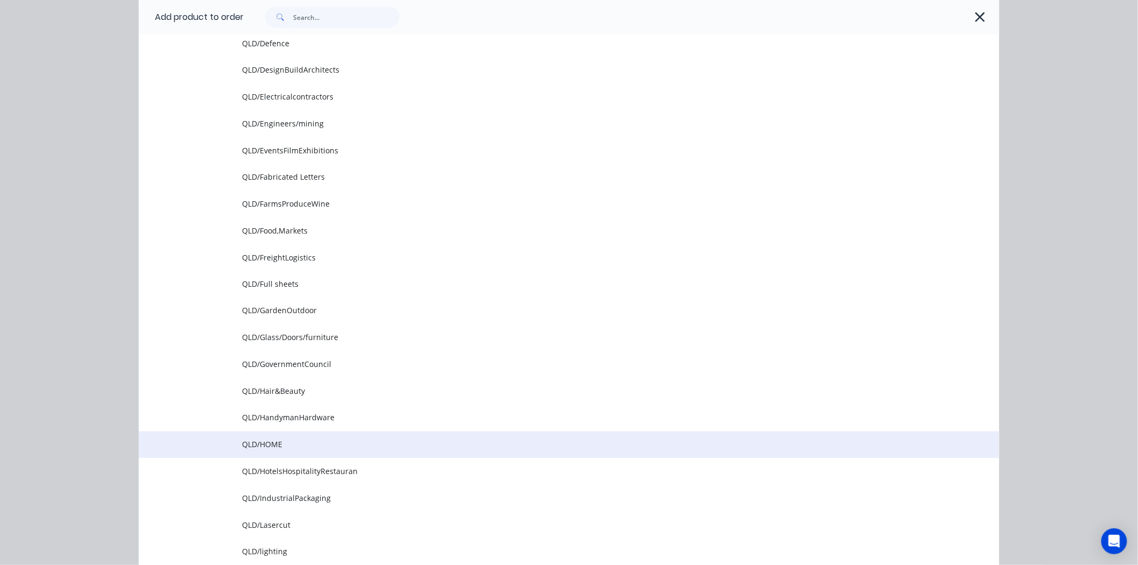
scroll to position [597, 0]
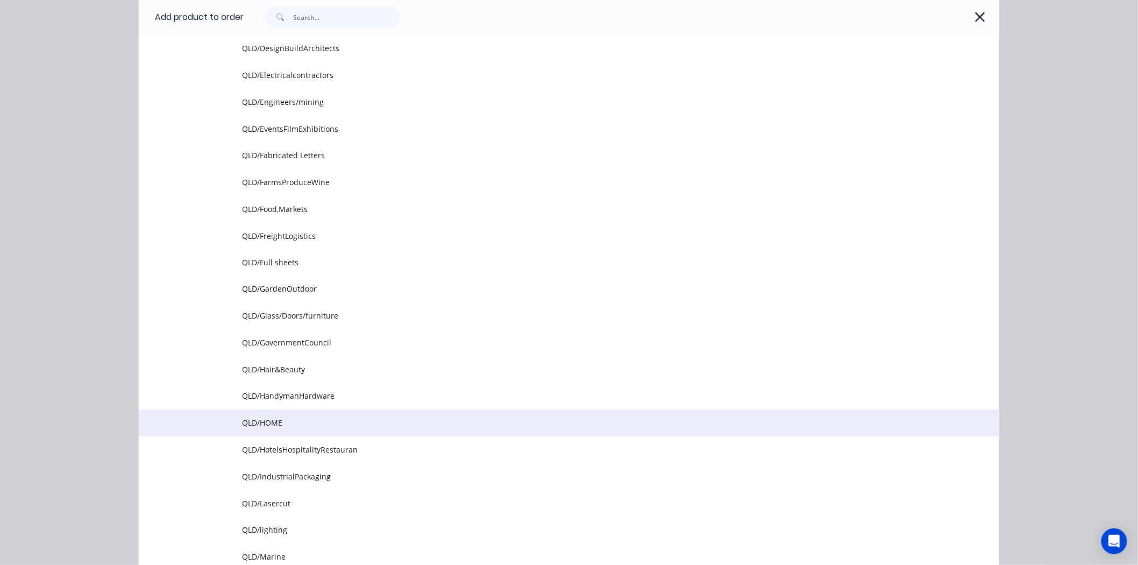
click at [261, 417] on span "QLD/HOME" at bounding box center [545, 422] width 606 height 11
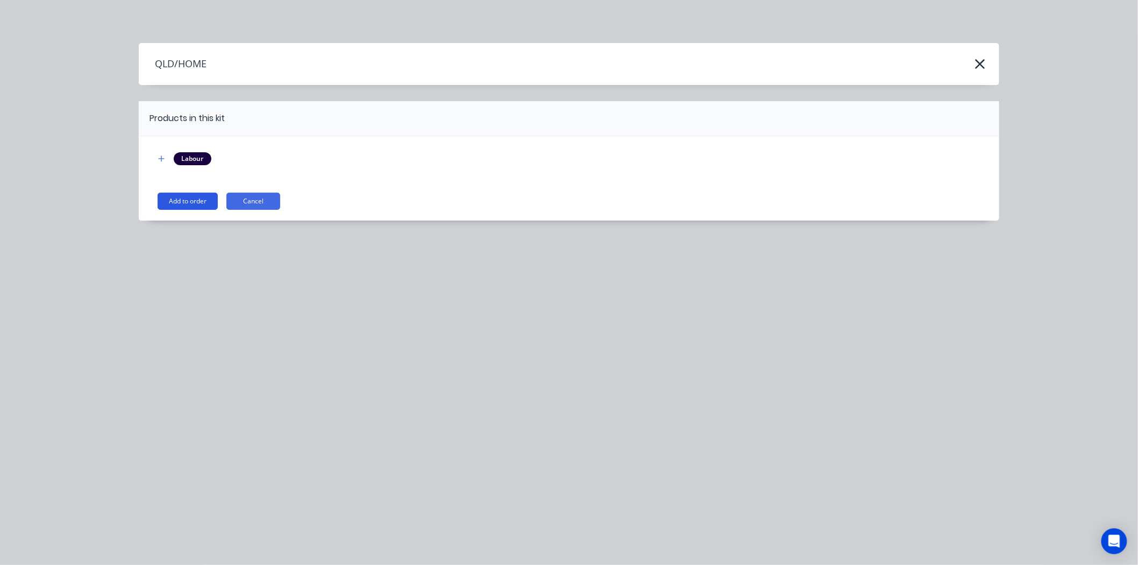
click at [185, 203] on button "Add to order" at bounding box center [188, 201] width 60 height 17
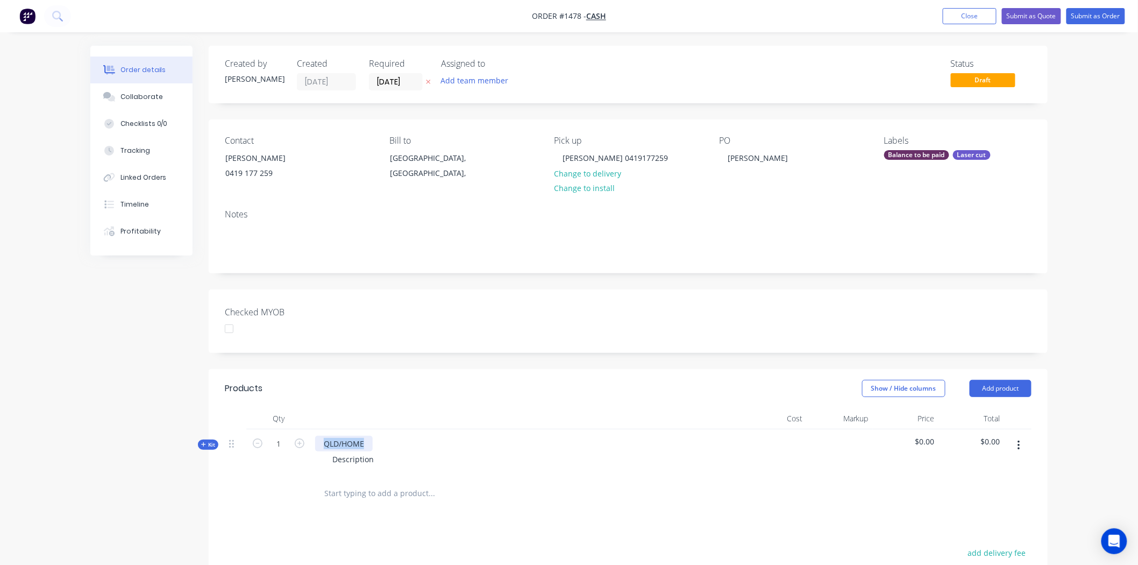
drag, startPoint x: 324, startPoint y: 439, endPoint x: 396, endPoint y: 444, distance: 72.2
click at [396, 444] on div "QLD/HOME Description" at bounding box center [526, 452] width 430 height 47
drag, startPoint x: 332, startPoint y: 455, endPoint x: 378, endPoint y: 456, distance: 45.2
click at [378, 456] on div "Description" at bounding box center [353, 459] width 59 height 16
click at [208, 444] on span "Kit" at bounding box center [208, 444] width 14 height 8
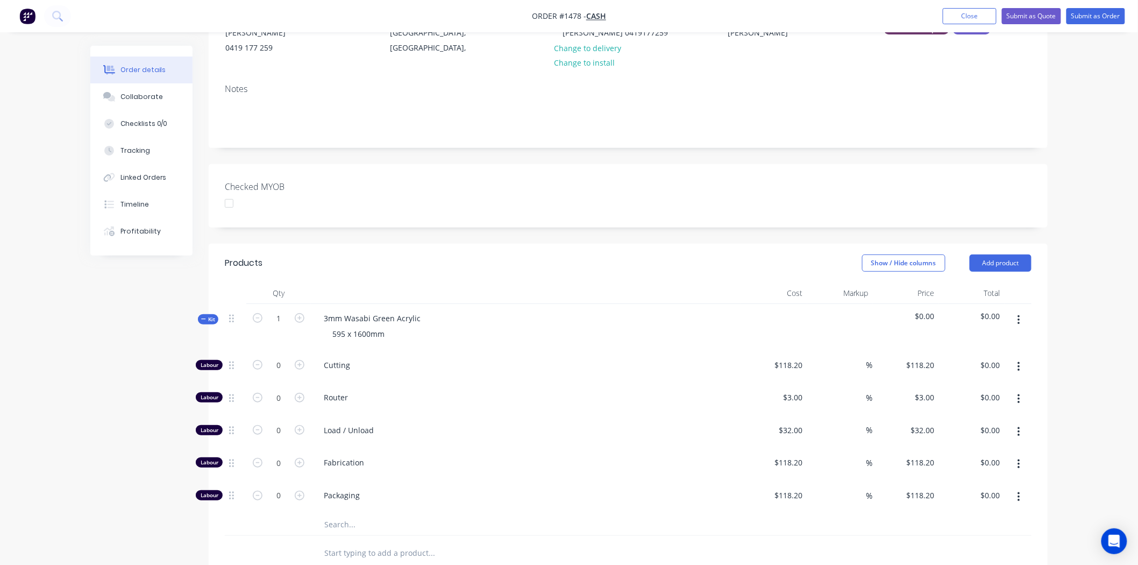
scroll to position [358, 0]
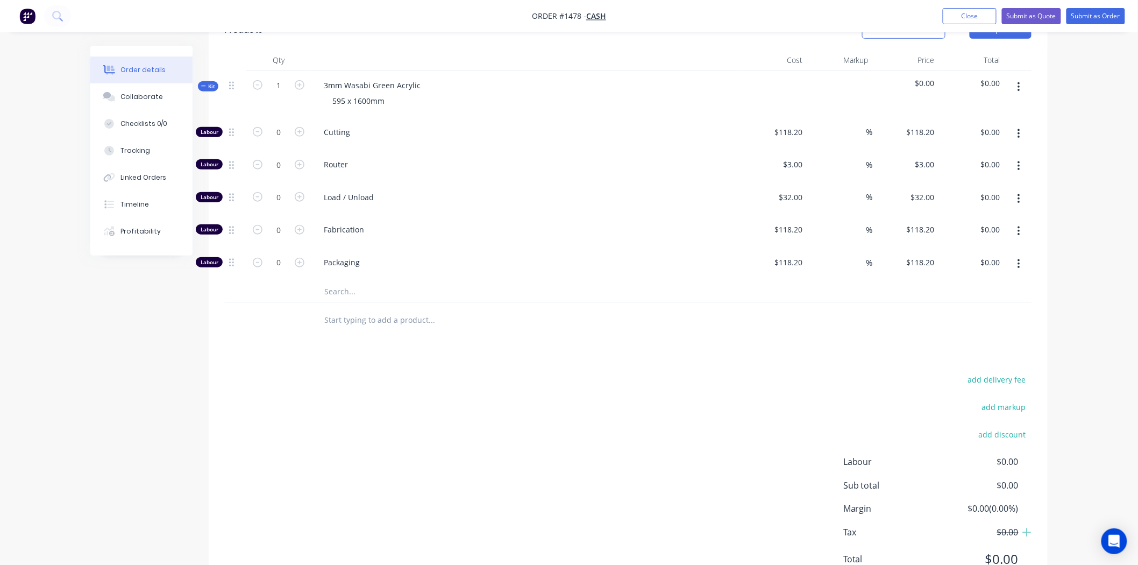
click at [337, 295] on input "text" at bounding box center [431, 292] width 215 height 22
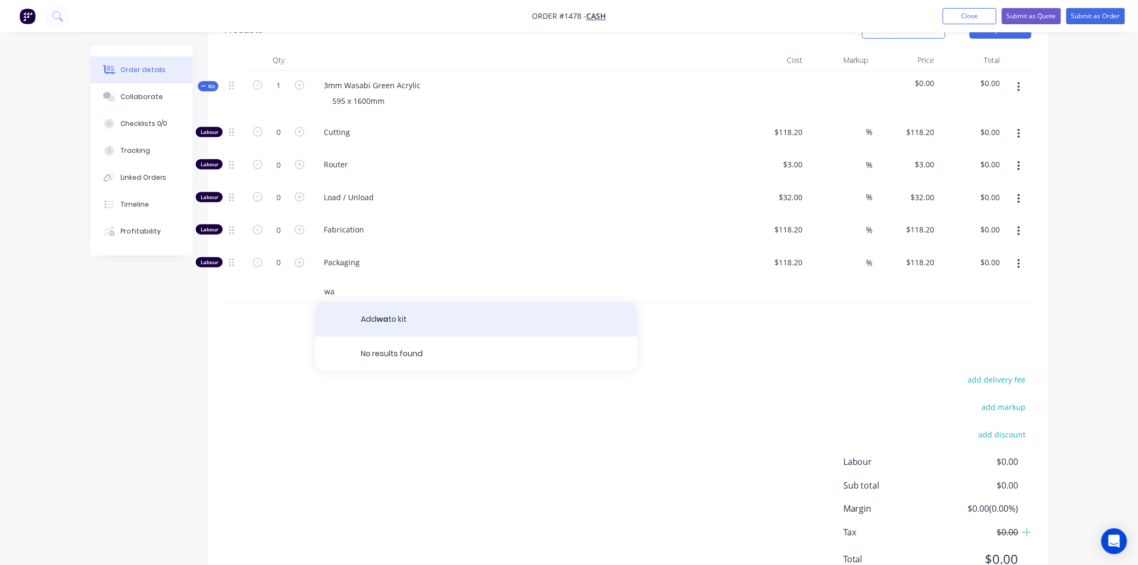
type input "w"
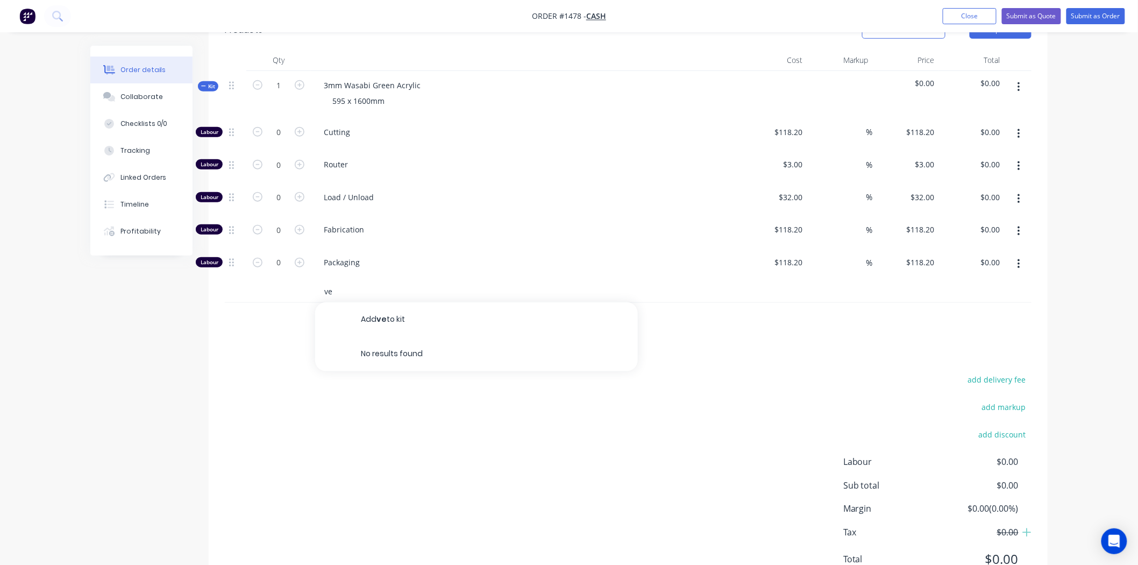
type input "v"
type input "a"
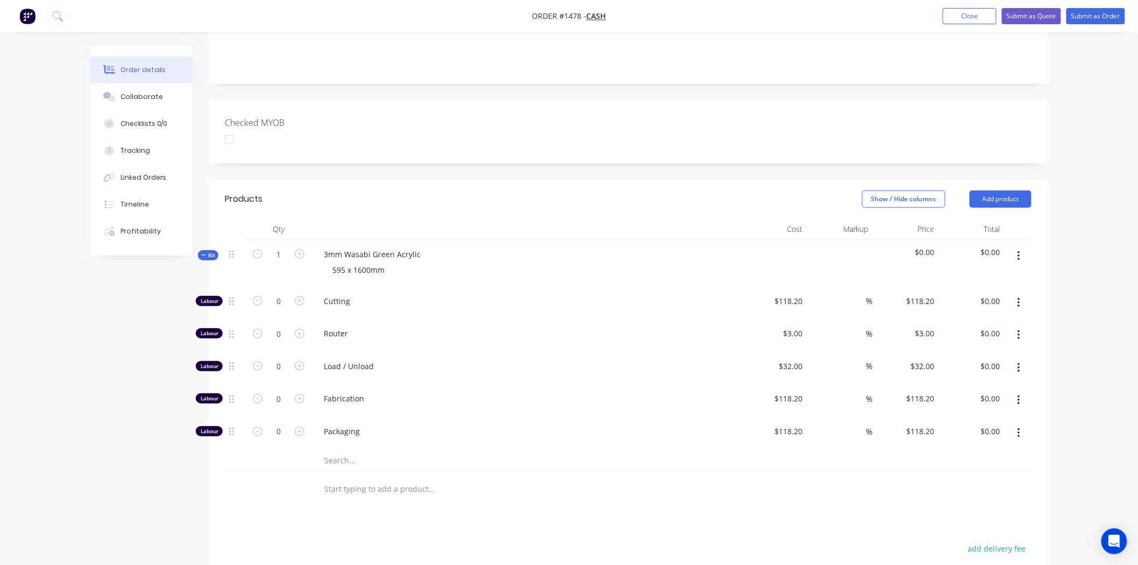
scroll to position [298, 0]
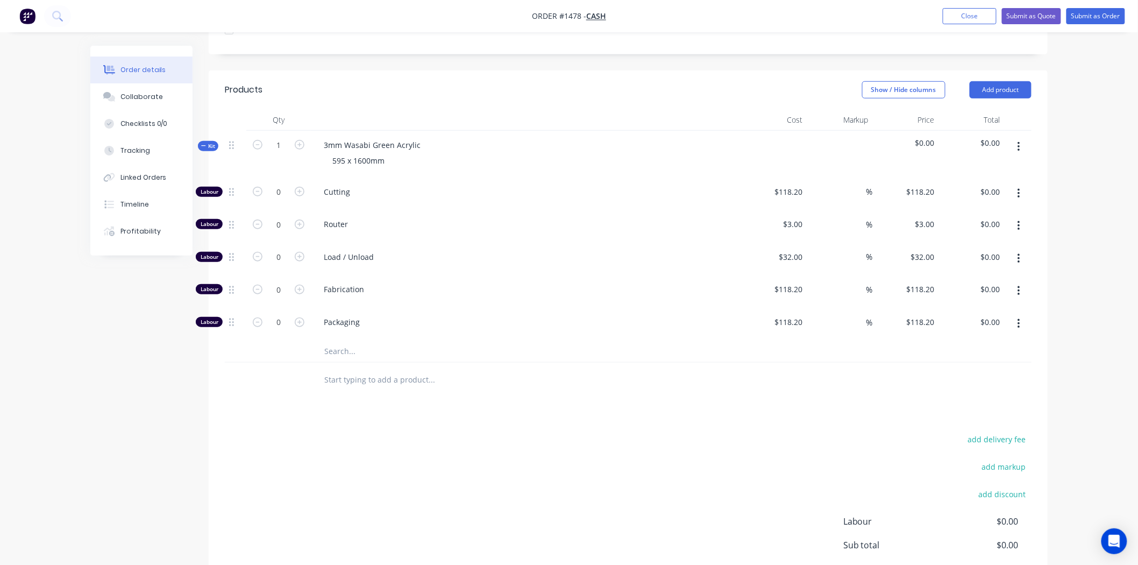
click at [338, 348] on input "text" at bounding box center [431, 351] width 215 height 22
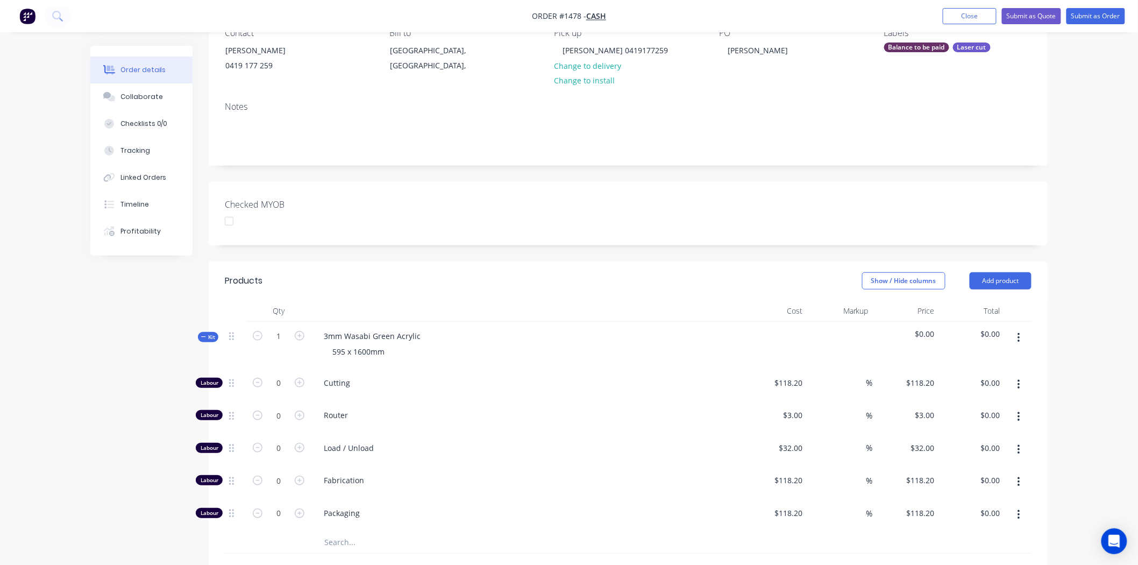
scroll to position [227, 0]
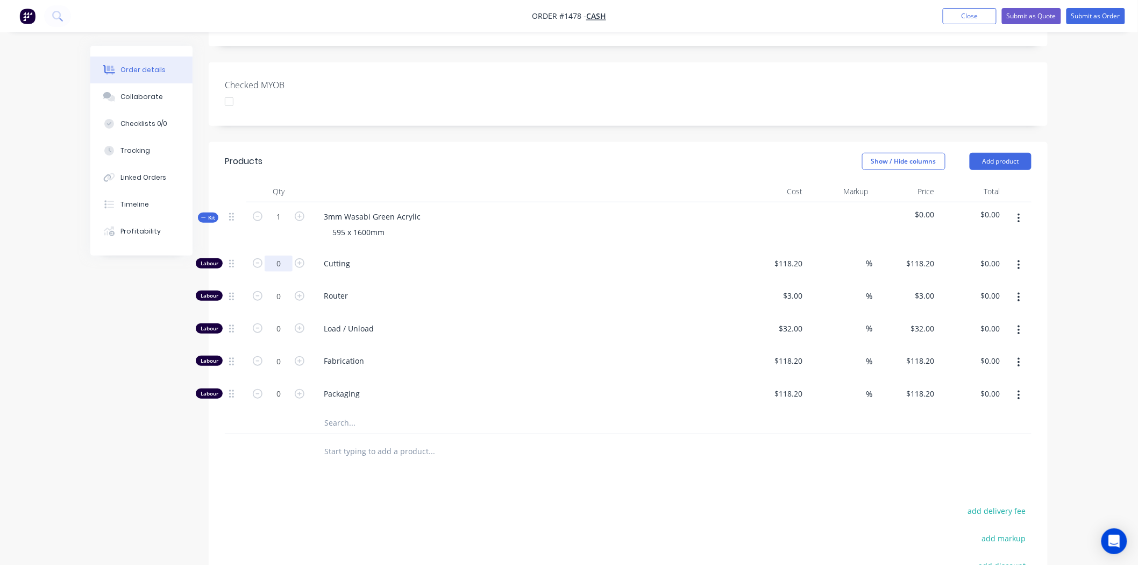
click at [278, 265] on input "0" at bounding box center [279, 263] width 28 height 16
type input "1"
type input "118.2"
type input "$118.20"
click at [795, 267] on input "118.2" at bounding box center [790, 263] width 33 height 16
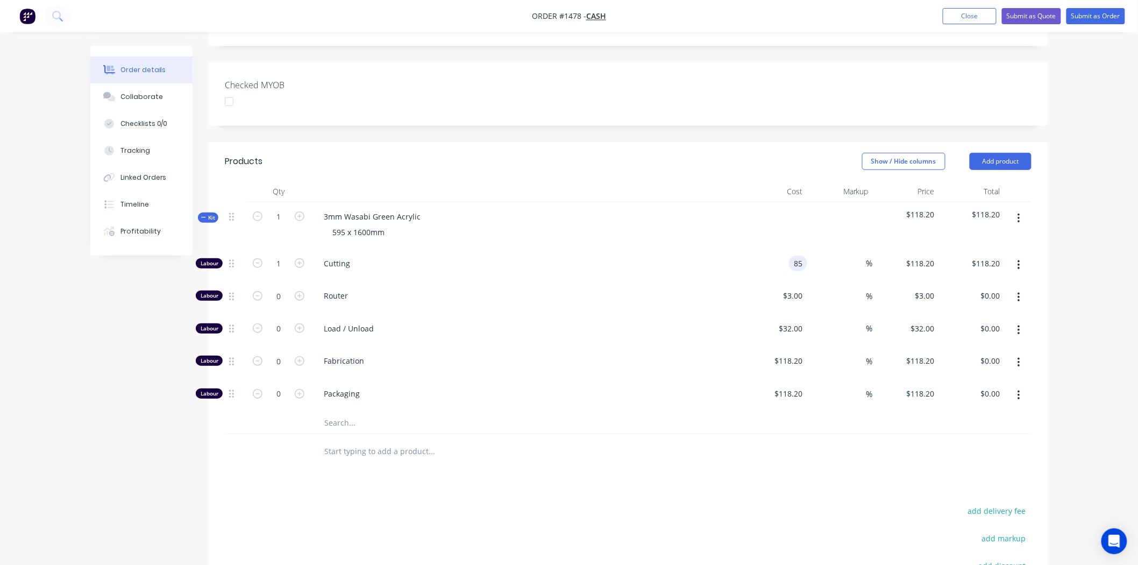
type input "8"
type input "$77.27"
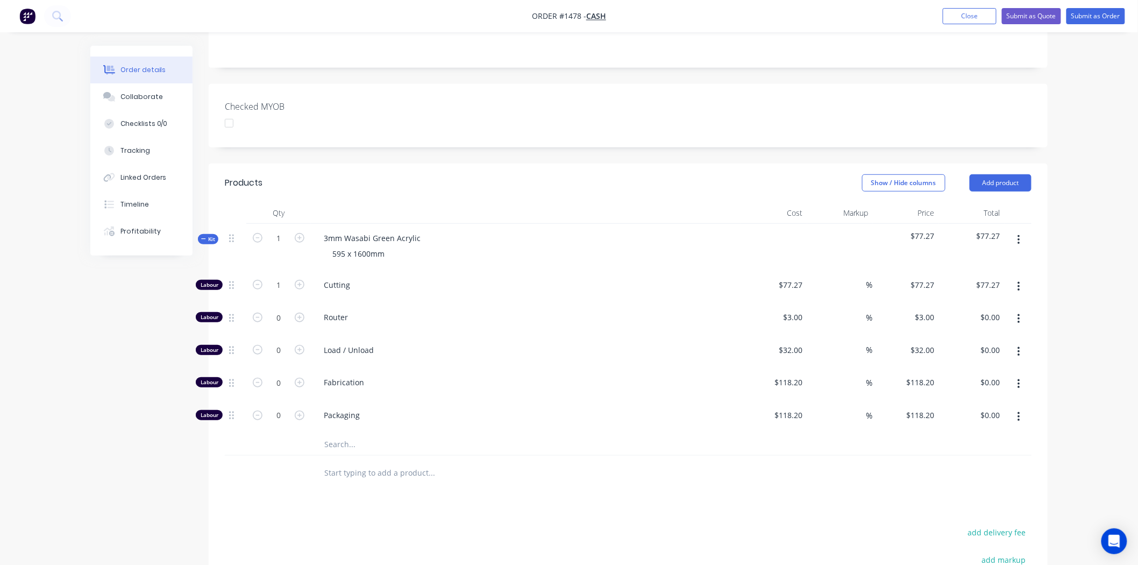
scroll to position [108, 0]
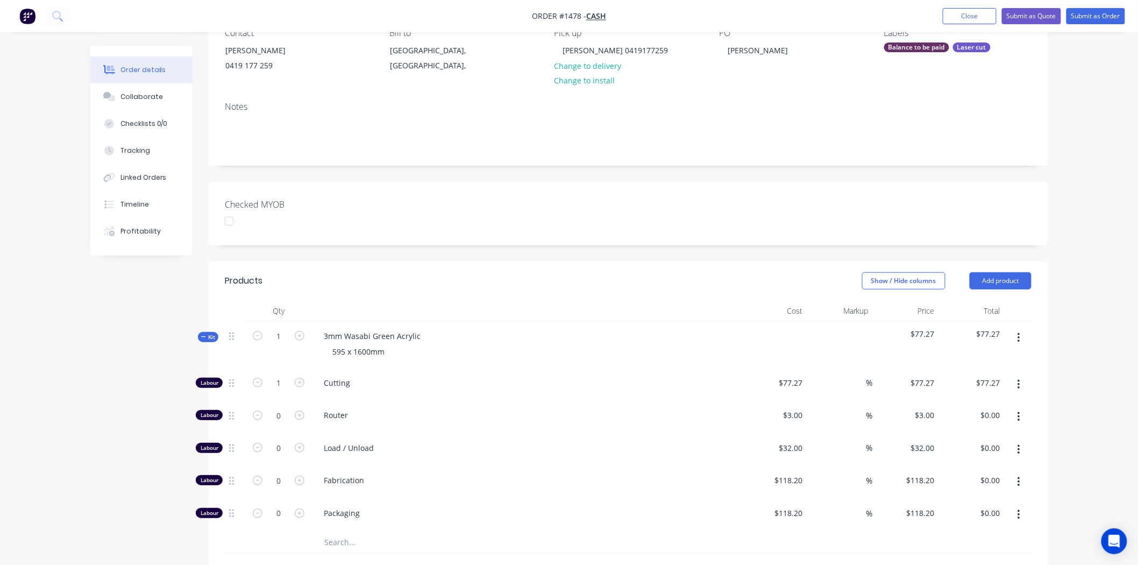
click at [205, 336] on icon at bounding box center [203, 336] width 5 height 5
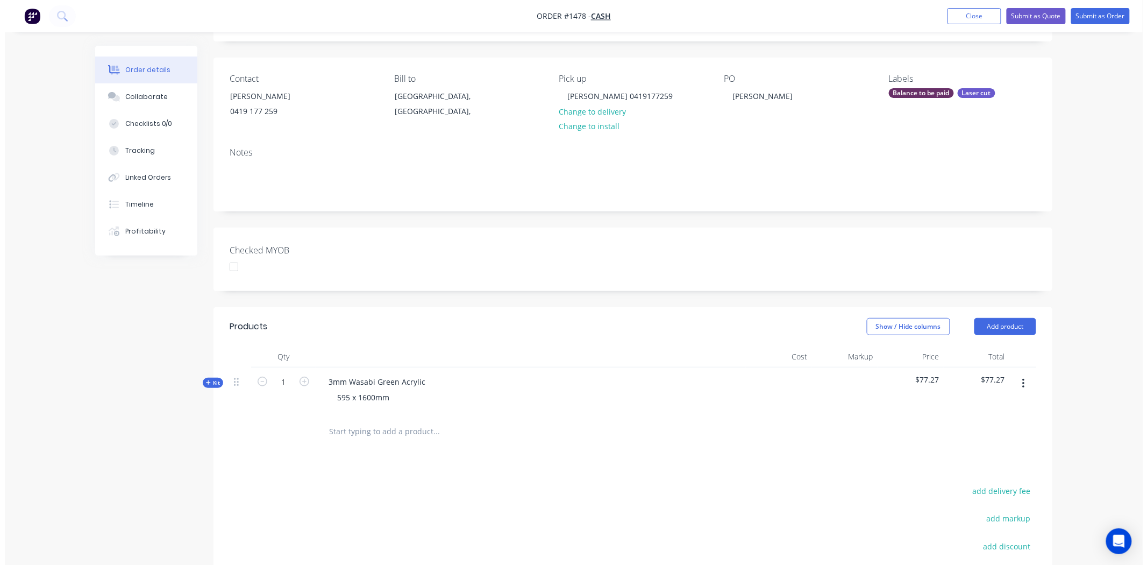
scroll to position [0, 0]
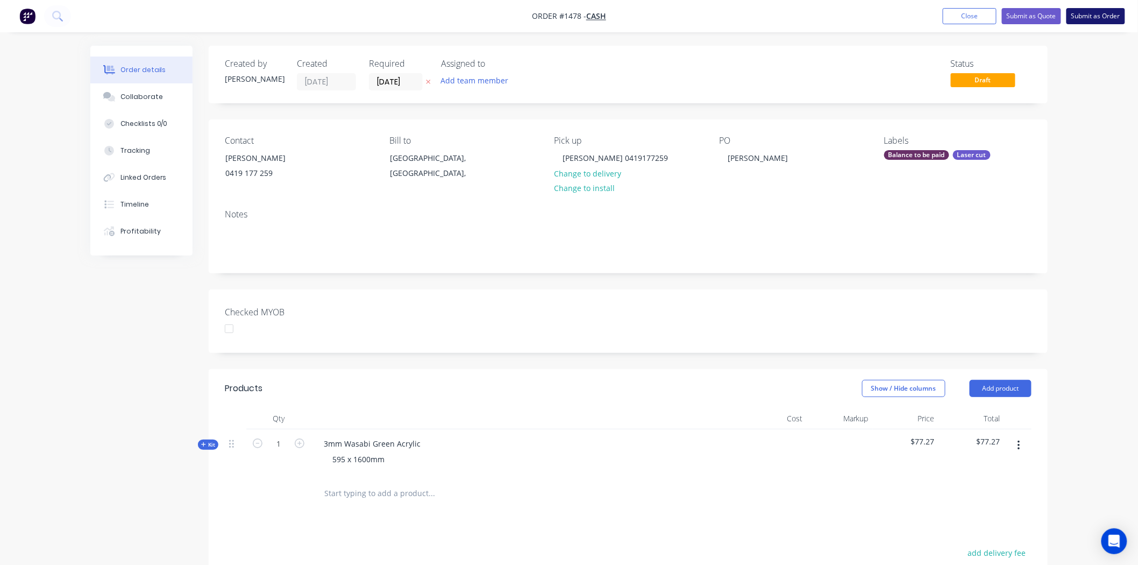
click at [1094, 13] on button "Submit as Order" at bounding box center [1095, 16] width 59 height 16
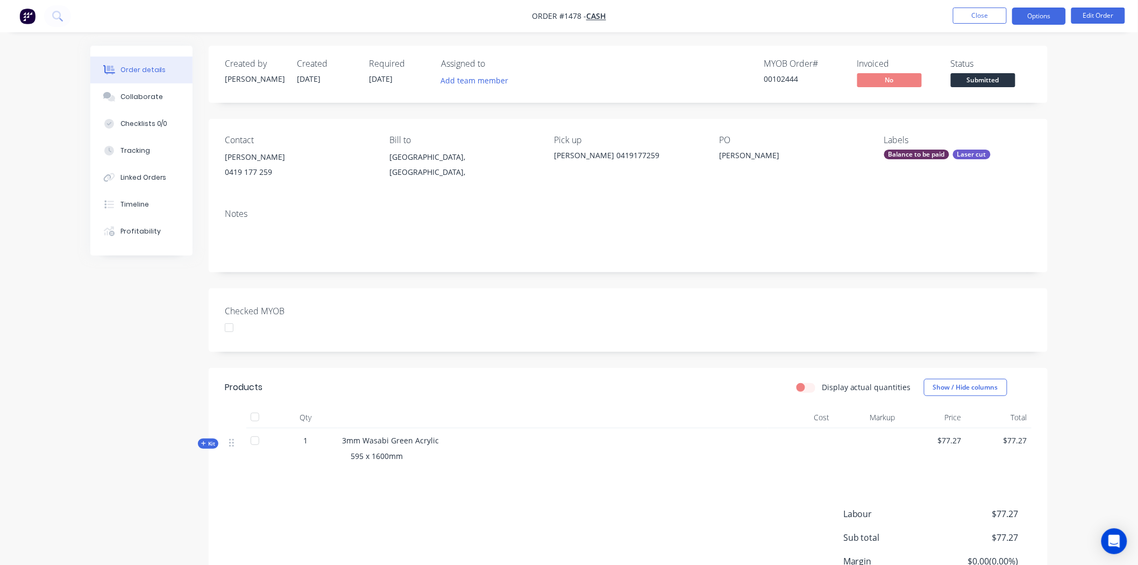
click at [1046, 15] on button "Options" at bounding box center [1039, 16] width 54 height 17
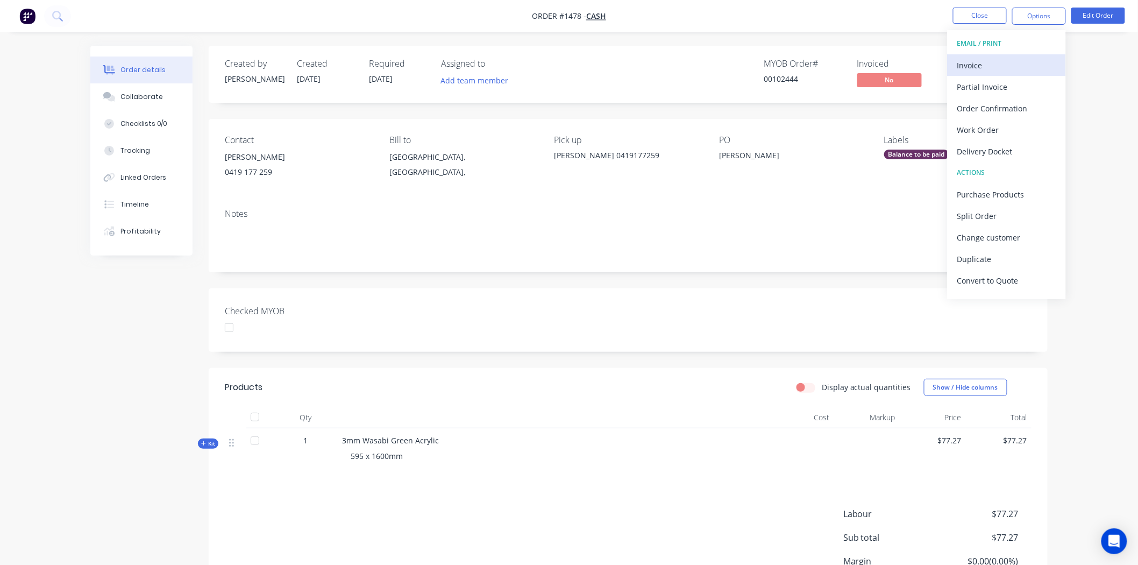
click at [977, 63] on div "Invoice" at bounding box center [1006, 66] width 99 height 16
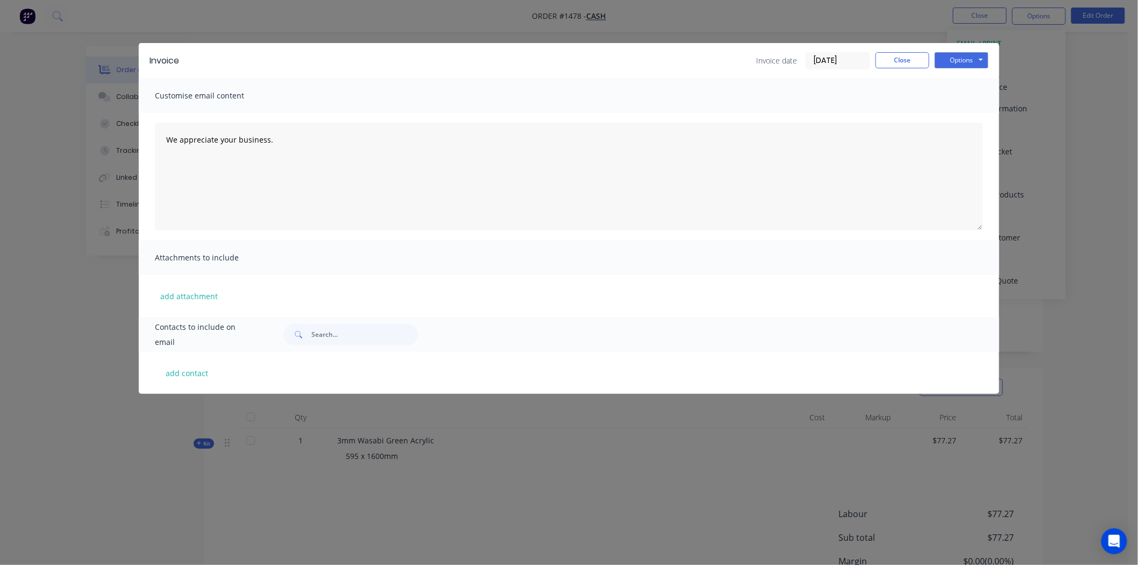
click at [836, 55] on input "10/09/25" at bounding box center [837, 61] width 63 height 16
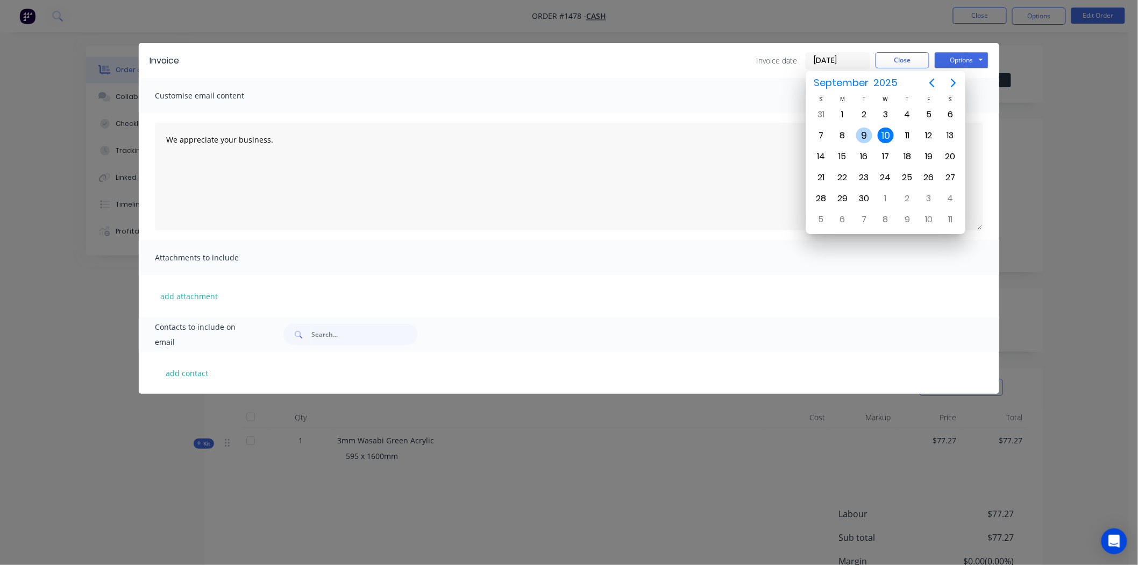
click at [864, 133] on div "9" at bounding box center [864, 135] width 16 height 16
type input "09/09/25"
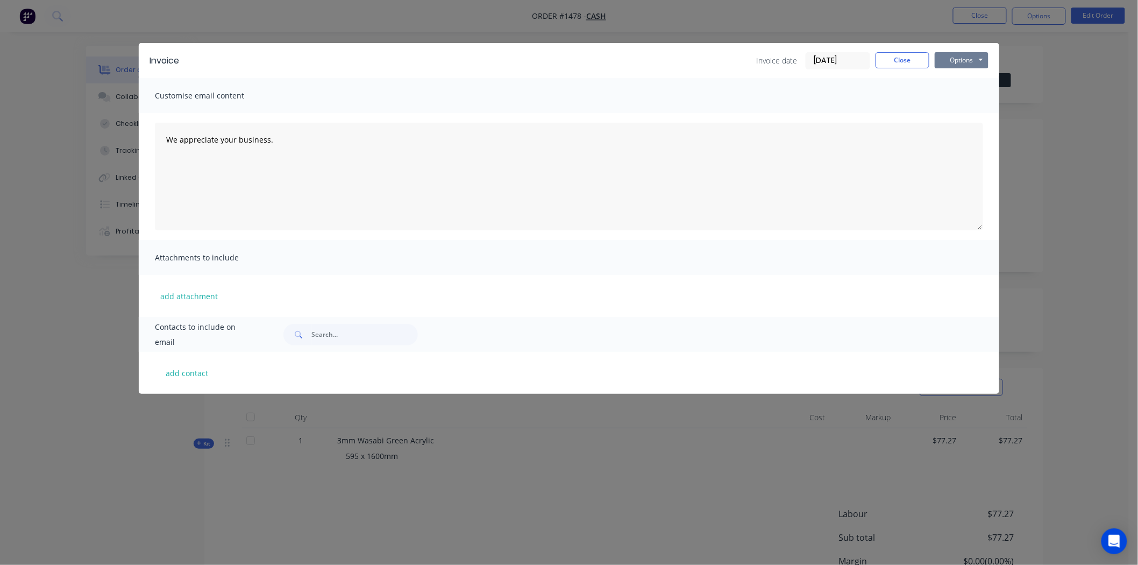
click at [969, 56] on button "Options" at bounding box center [962, 60] width 54 height 16
click at [968, 94] on button "Print" at bounding box center [969, 97] width 69 height 18
click at [903, 55] on button "Close" at bounding box center [903, 60] width 54 height 16
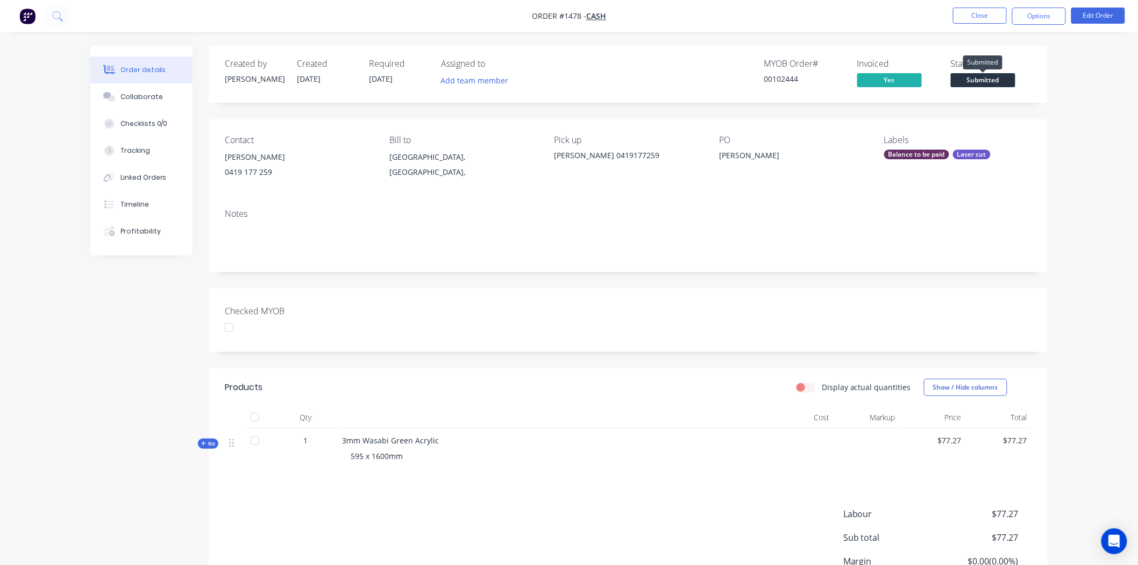
click at [983, 80] on span "Submitted" at bounding box center [983, 79] width 65 height 13
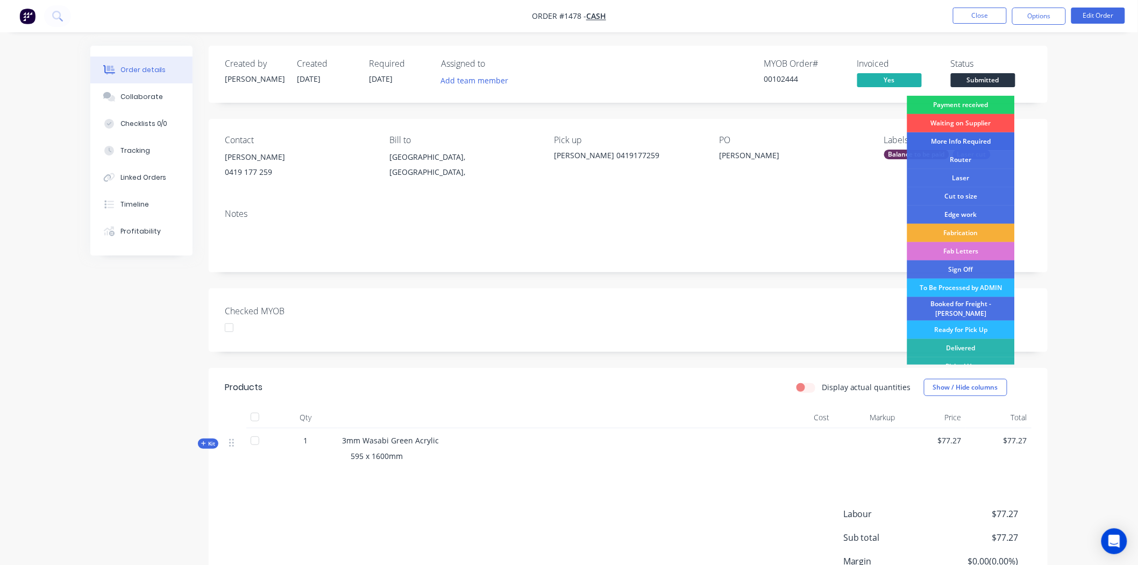
click at [964, 140] on div "More Info Required" at bounding box center [961, 141] width 108 height 18
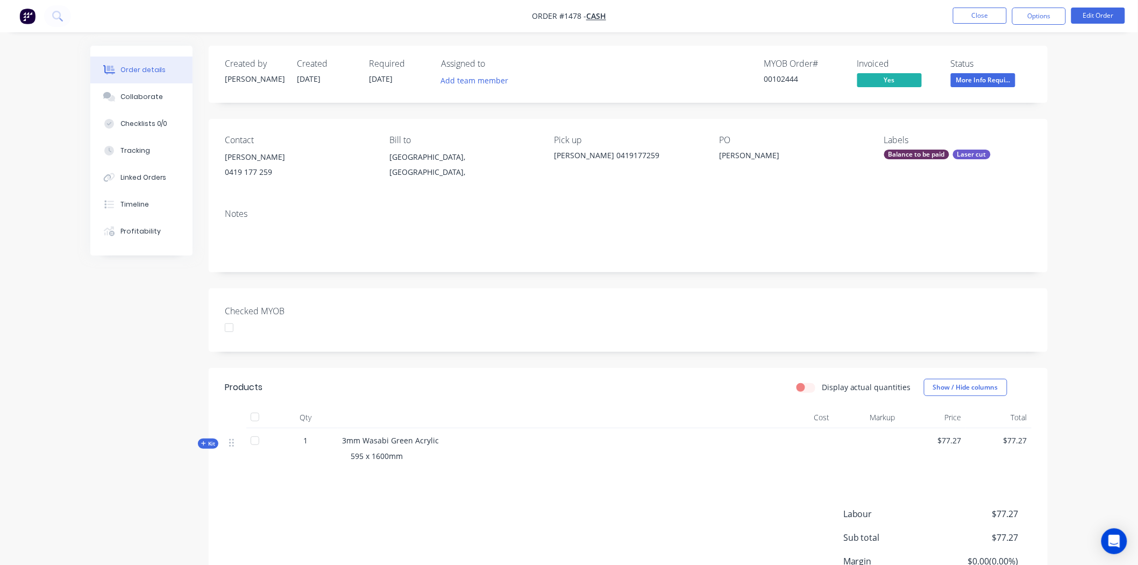
click at [229, 326] on div at bounding box center [229, 328] width 22 height 22
click at [143, 95] on div "Collaborate" at bounding box center [141, 97] width 42 height 10
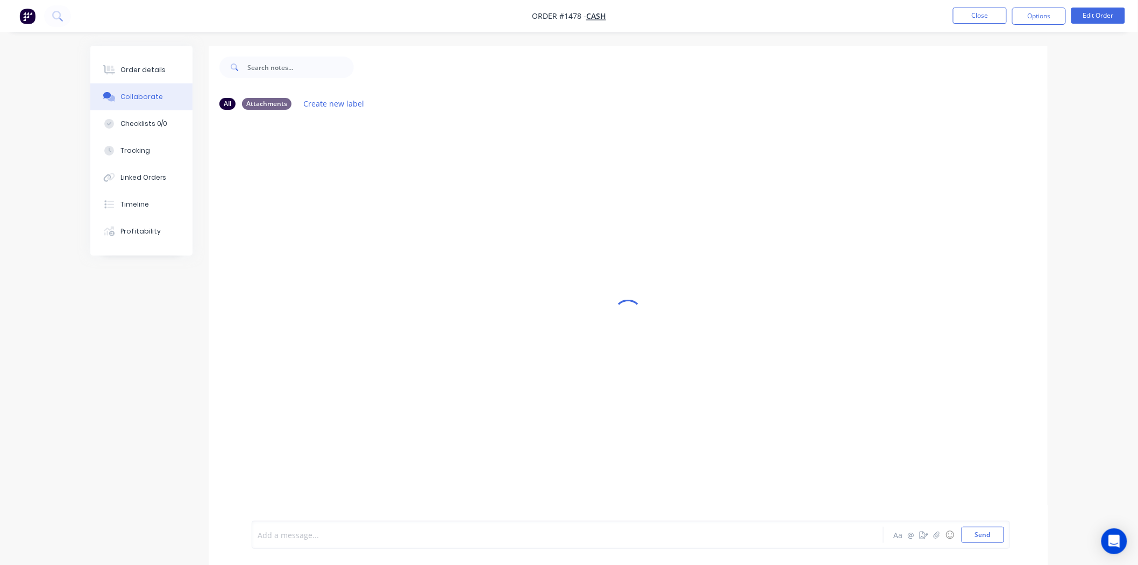
click at [290, 539] on div at bounding box center [537, 534] width 559 height 11
click at [988, 533] on button "Send" at bounding box center [983, 534] width 42 height 16
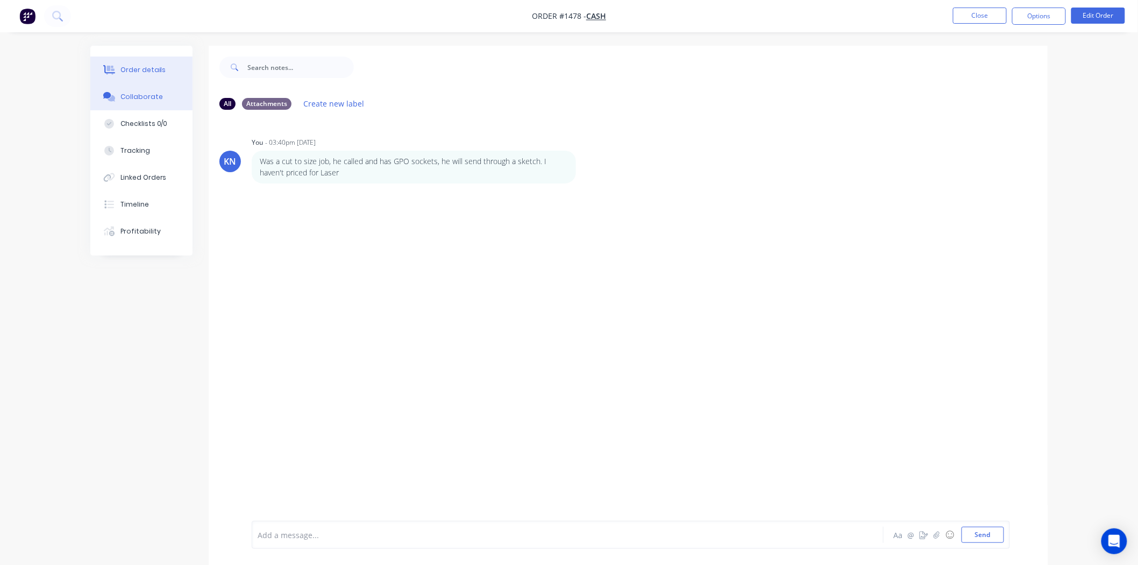
click at [143, 69] on div "Order details" at bounding box center [143, 70] width 46 height 10
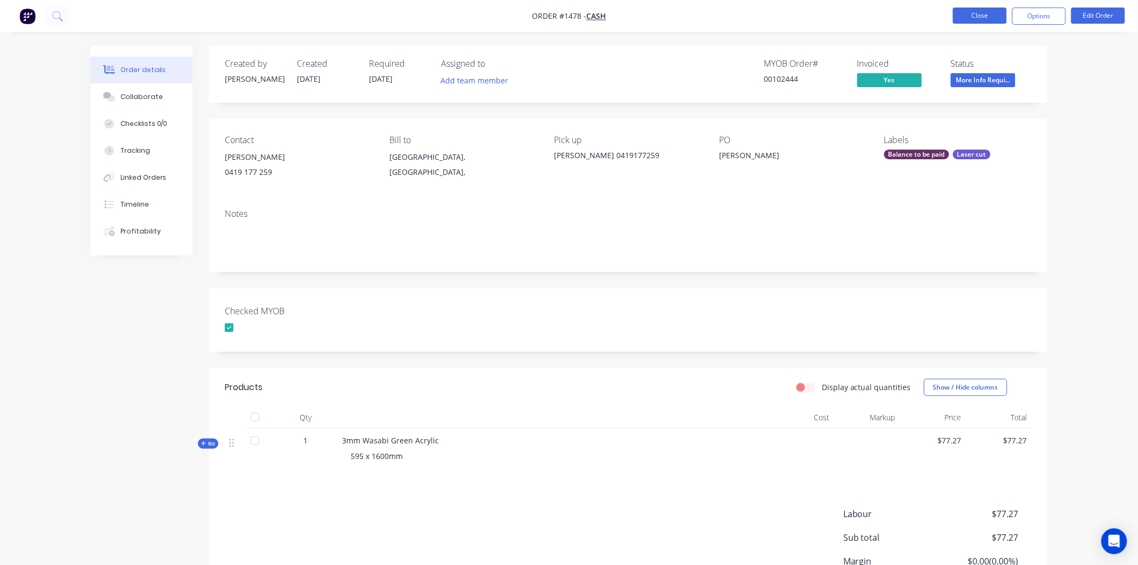
click at [985, 14] on button "Close" at bounding box center [980, 16] width 54 height 16
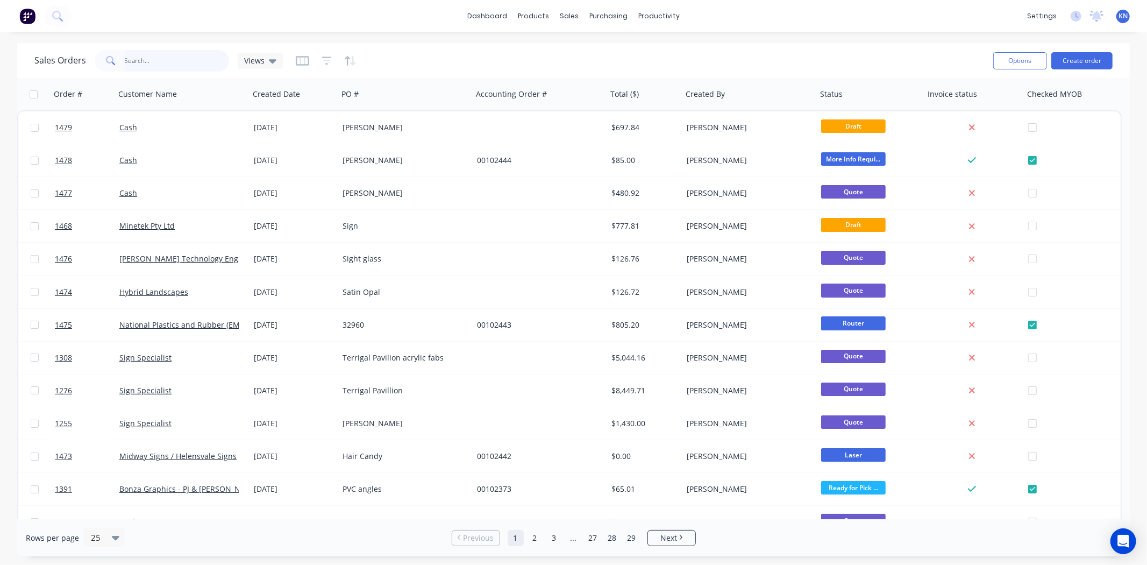
click at [152, 62] on input "text" at bounding box center [177, 61] width 105 height 22
type input "1428"
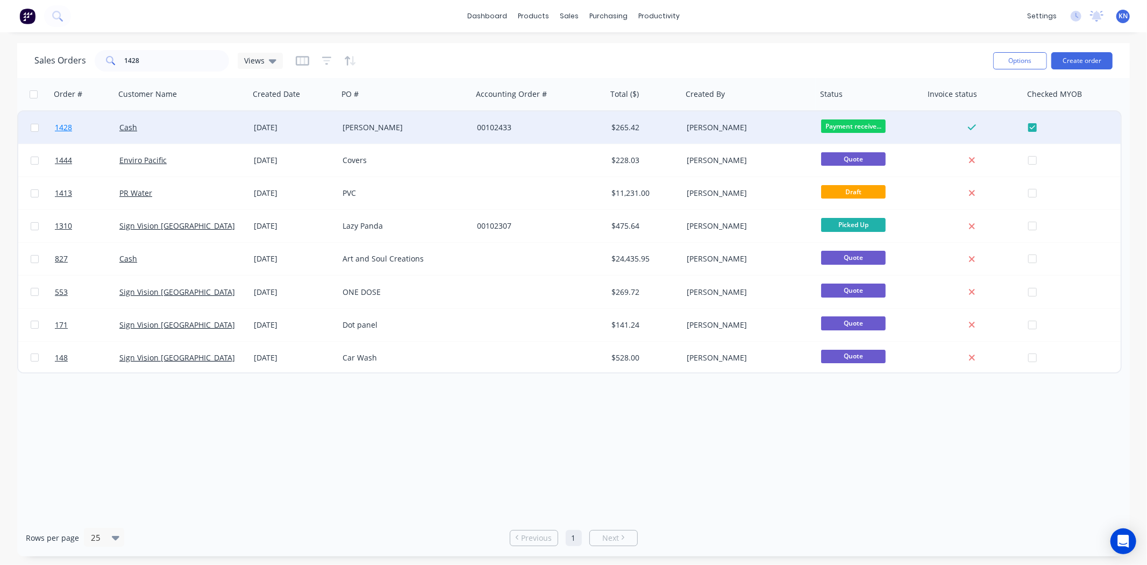
click at [61, 123] on span "1428" at bounding box center [63, 127] width 17 height 11
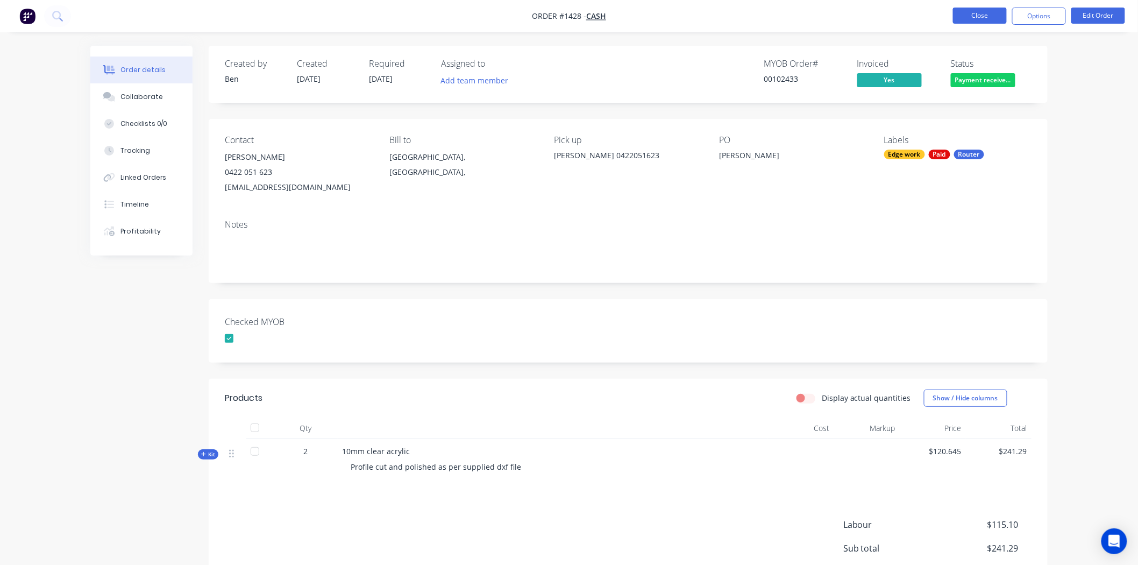
click at [978, 17] on button "Close" at bounding box center [980, 16] width 54 height 16
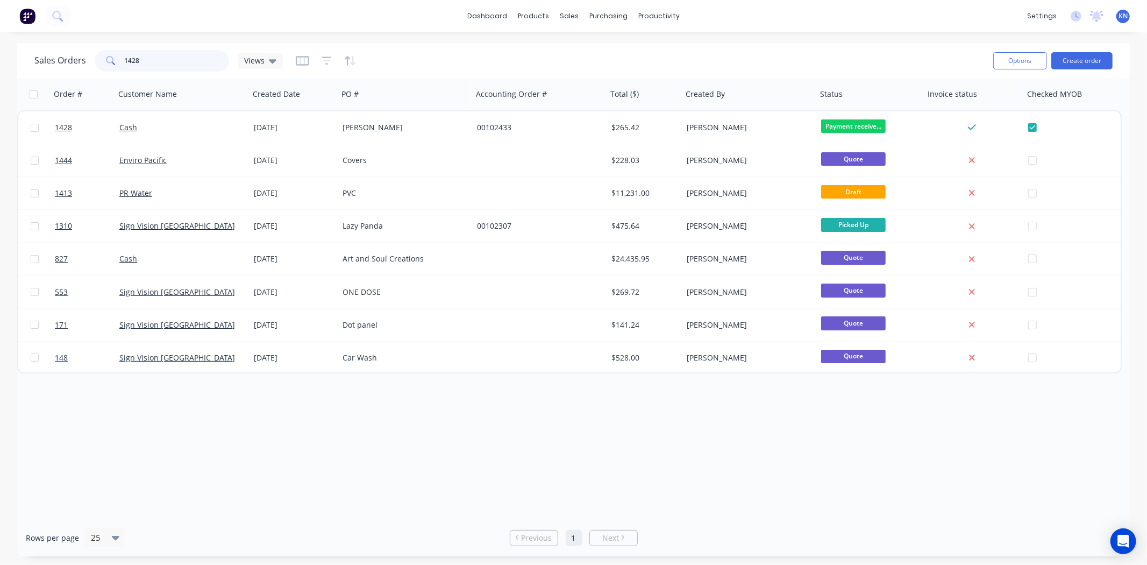
click at [187, 60] on input "1428" at bounding box center [177, 61] width 105 height 22
type input "1"
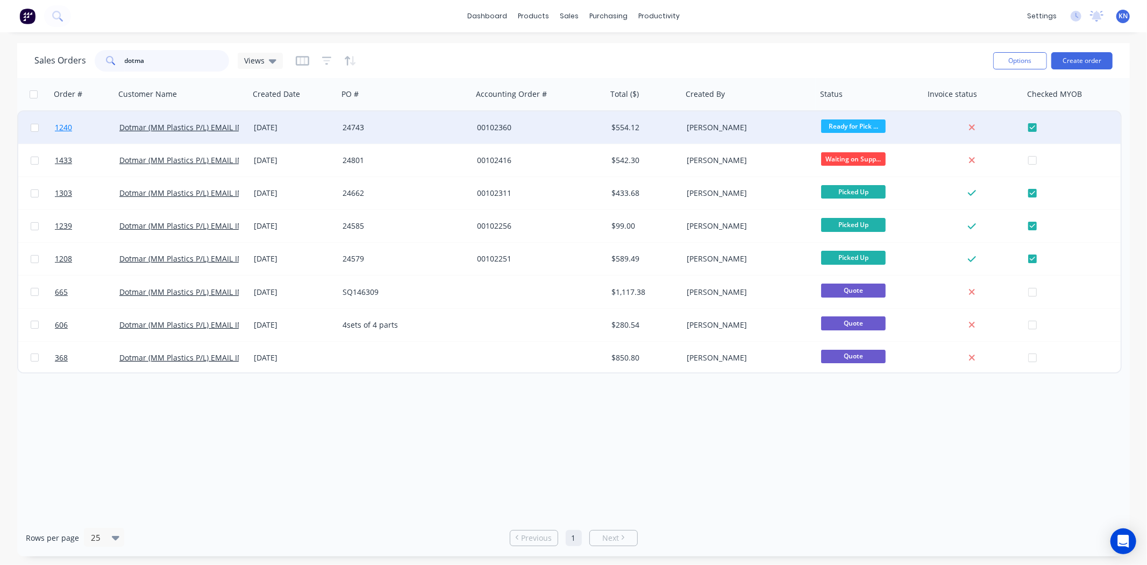
type input "dotma"
click at [63, 125] on span "1240" at bounding box center [63, 127] width 17 height 11
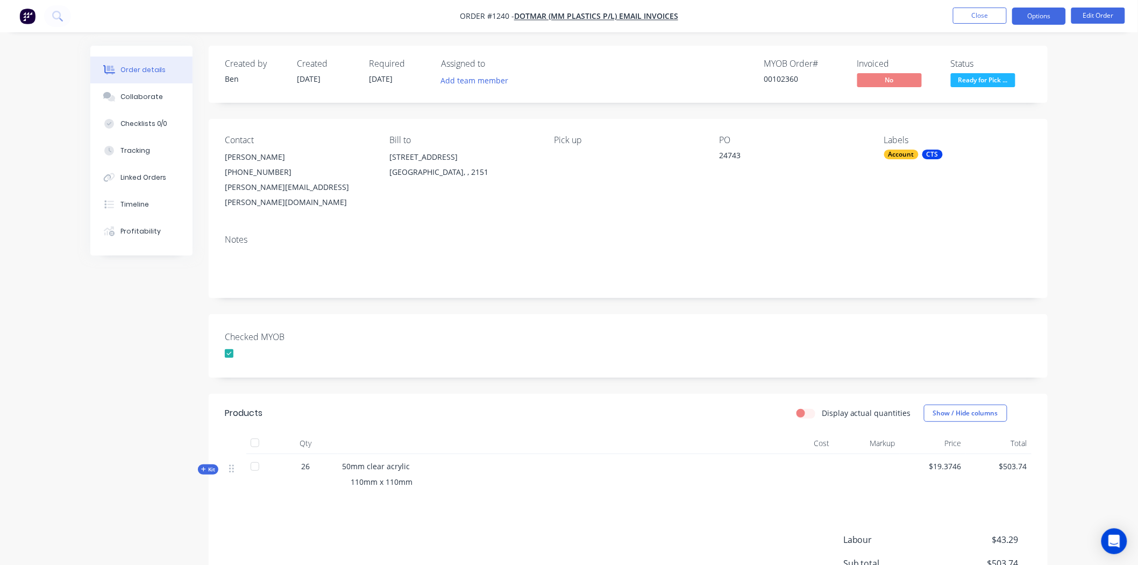
click at [1041, 15] on button "Options" at bounding box center [1039, 16] width 54 height 17
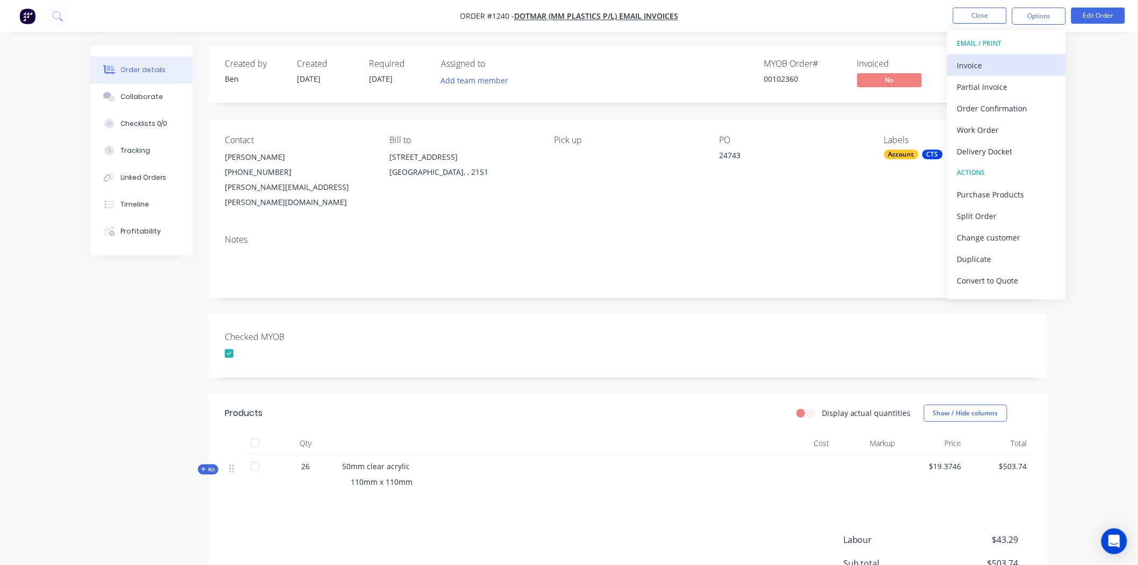
click at [977, 63] on div "Invoice" at bounding box center [1006, 66] width 99 height 16
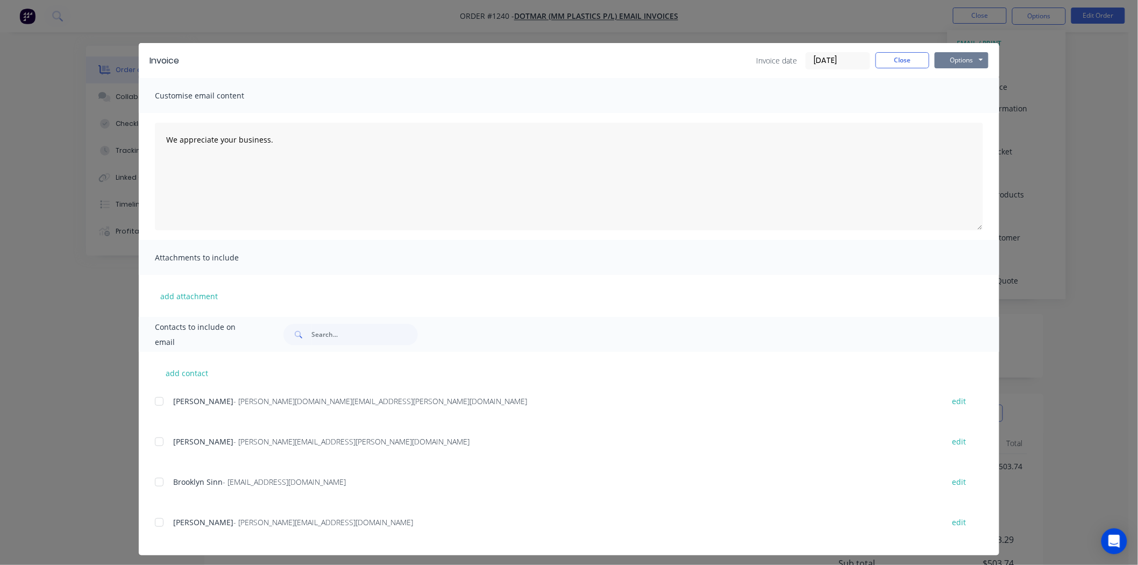
click at [959, 55] on button "Options" at bounding box center [962, 60] width 54 height 16
click at [963, 94] on button "Print" at bounding box center [969, 97] width 69 height 18
click at [902, 61] on button "Close" at bounding box center [903, 60] width 54 height 16
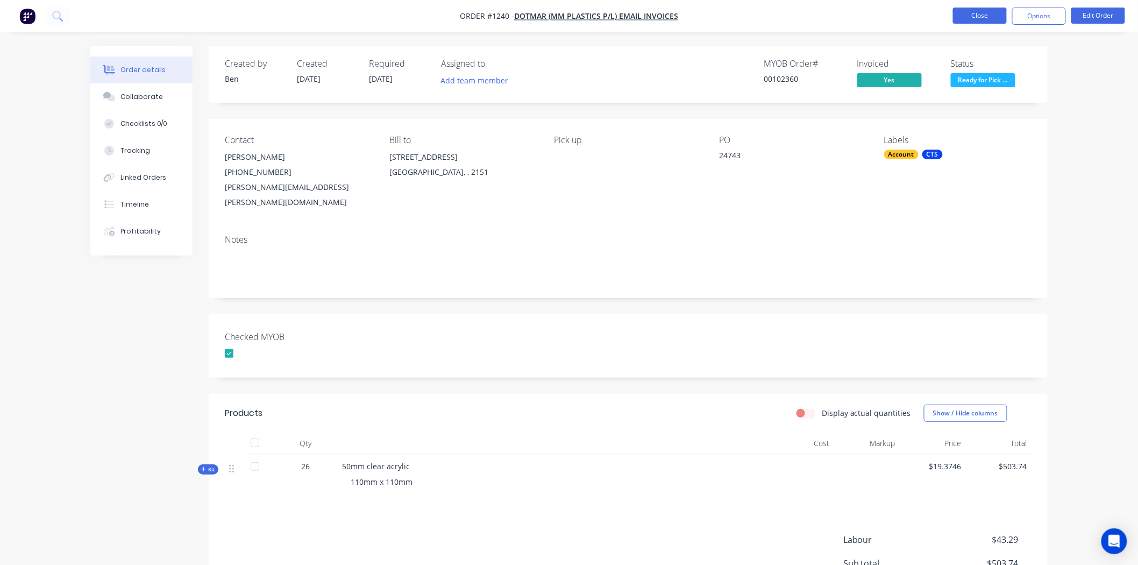
click at [976, 12] on button "Close" at bounding box center [980, 16] width 54 height 16
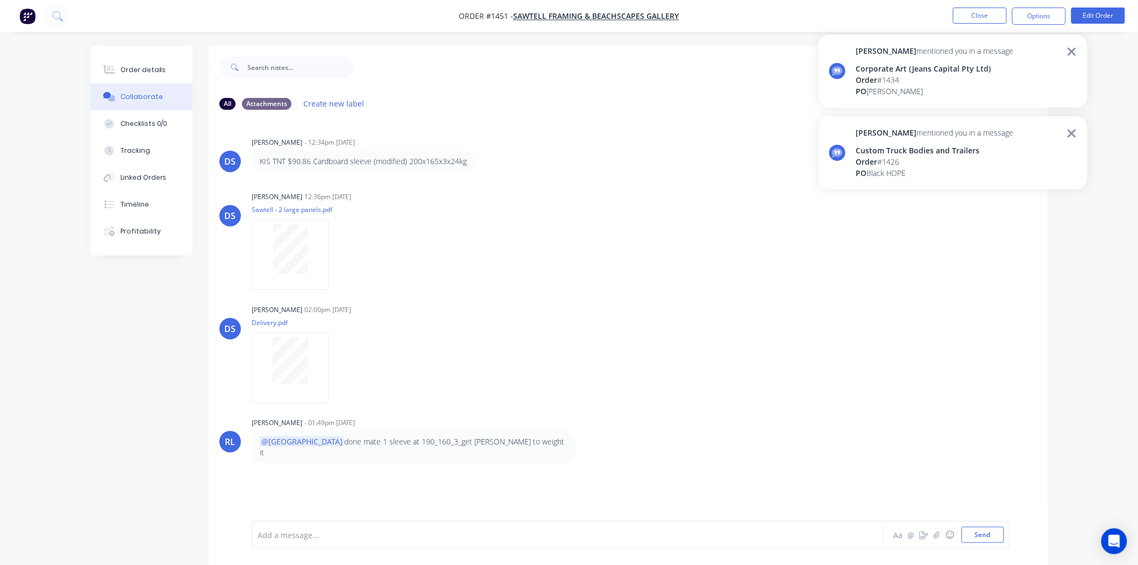
scroll to position [17, 0]
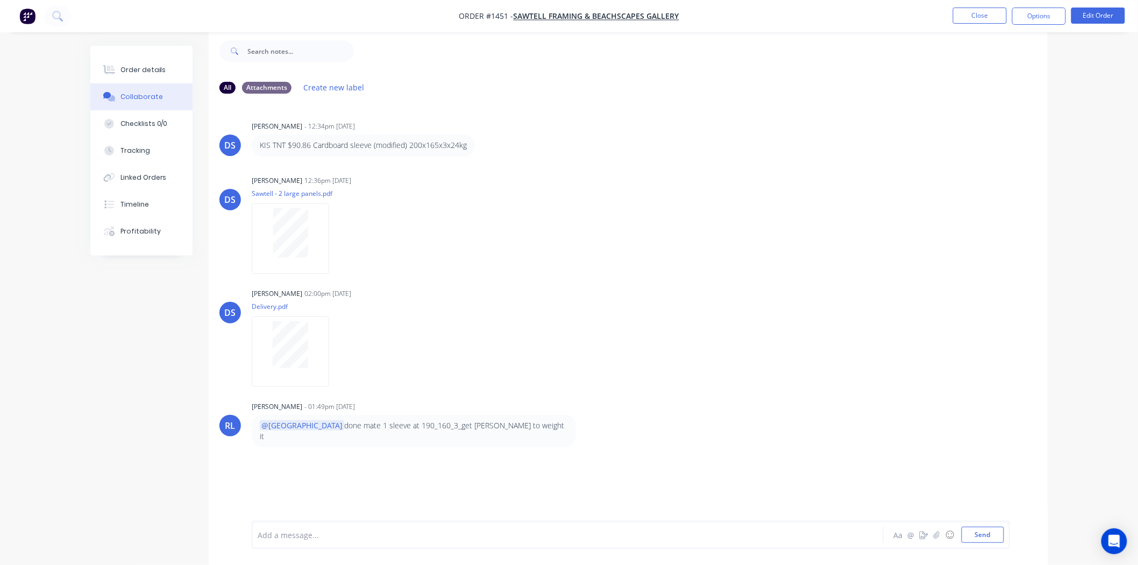
click at [304, 538] on div at bounding box center [537, 534] width 559 height 11
click at [991, 536] on button "Send" at bounding box center [983, 534] width 42 height 16
click at [970, 17] on button "Close" at bounding box center [980, 16] width 54 height 16
